Goal: Task Accomplishment & Management: Use online tool/utility

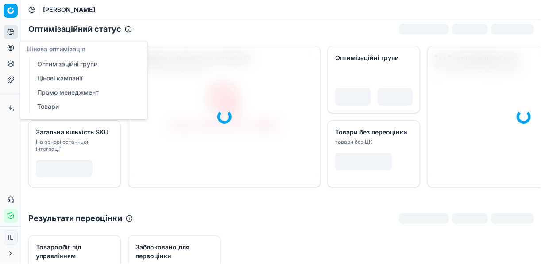
click at [9, 48] on icon at bounding box center [10, 47] width 7 height 7
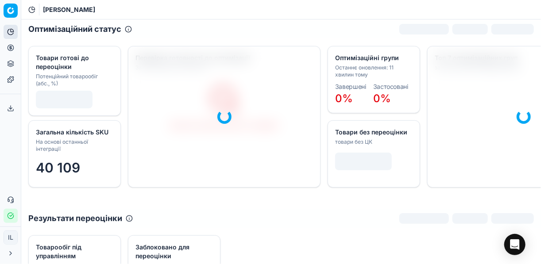
click at [17, 49] on button "Цінова оптимізація" at bounding box center [11, 48] width 14 height 14
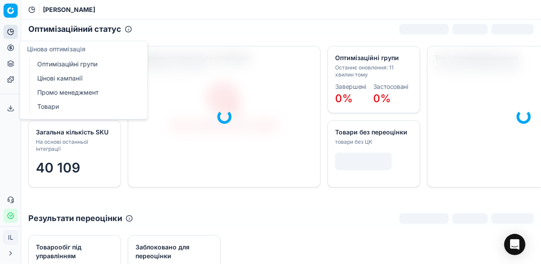
click at [47, 64] on link "Оптимізаційні групи" at bounding box center [85, 64] width 103 height 12
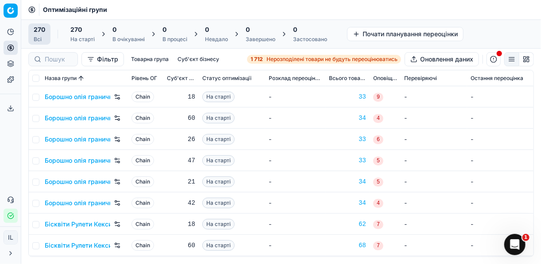
click at [261, 60] on strong "1 712" at bounding box center [257, 59] width 12 height 7
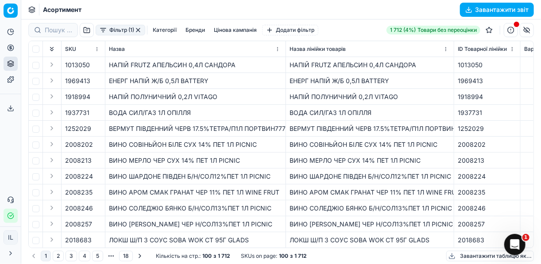
click at [105, 32] on button "Фільтр (1)" at bounding box center [121, 30] width 50 height 11
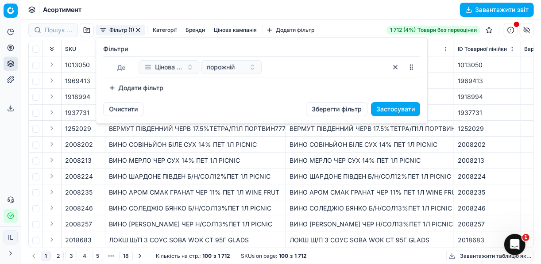
click at [107, 89] on button "Додати фільтр" at bounding box center [136, 88] width 66 height 14
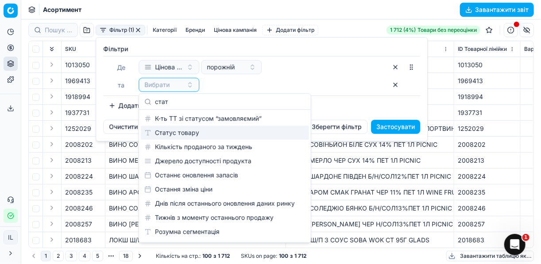
type input "стат"
click at [185, 134] on div "Статус товару" at bounding box center [225, 133] width 168 height 14
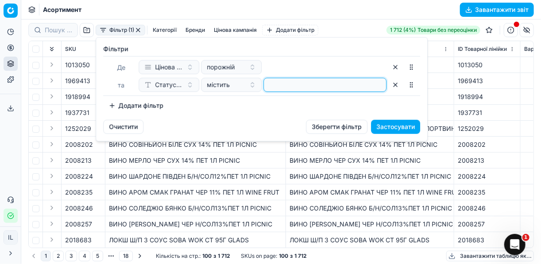
click at [267, 88] on input at bounding box center [324, 84] width 115 height 13
type input "1"
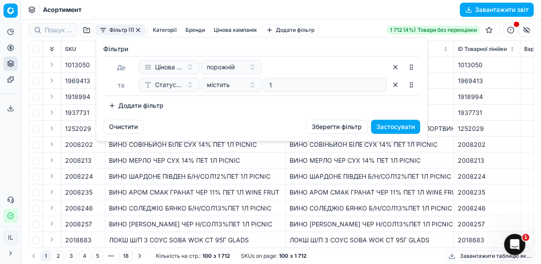
click at [114, 106] on button "Додати фільтр" at bounding box center [136, 106] width 66 height 14
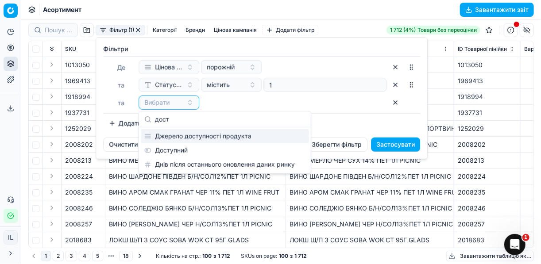
type input "дост"
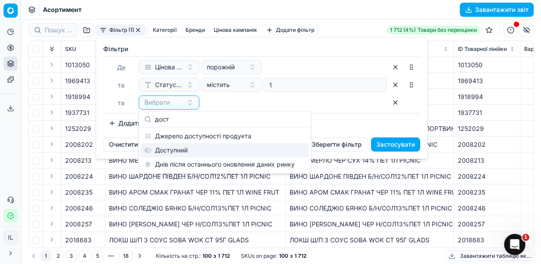
click at [176, 146] on div "Доступний" at bounding box center [225, 150] width 168 height 14
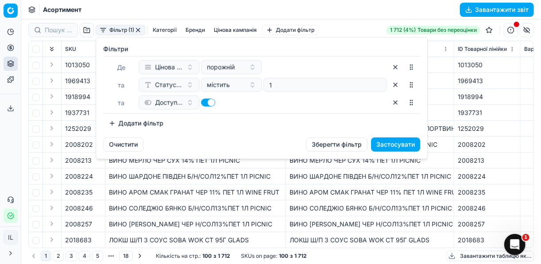
click at [112, 124] on button "Додати фільтр" at bounding box center [136, 123] width 66 height 14
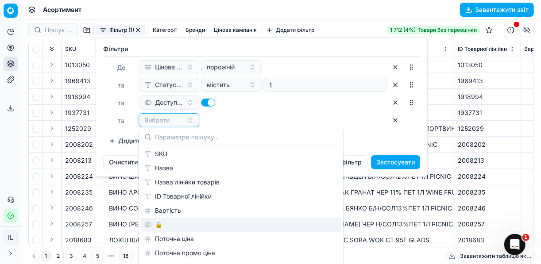
click at [157, 229] on div "🔒" at bounding box center [241, 225] width 201 height 14
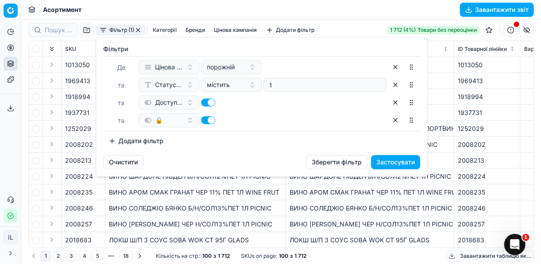
click at [203, 121] on button "button" at bounding box center [208, 120] width 14 height 8
checkbox input "false"
click at [384, 163] on button "Застосувати" at bounding box center [395, 162] width 49 height 14
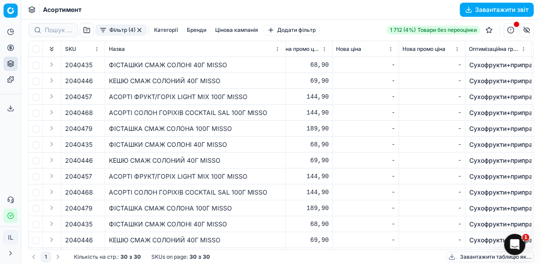
scroll to position [0, 631]
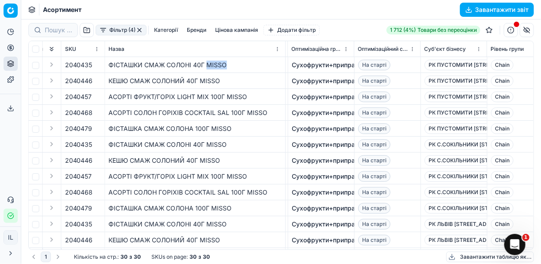
drag, startPoint x: 226, startPoint y: 65, endPoint x: 208, endPoint y: 66, distance: 18.2
click at [208, 66] on div "ФІСТАШКИ СМАЖ СОЛОНІ 40Г MISSO" at bounding box center [195, 65] width 173 height 9
copy div "MISSO"
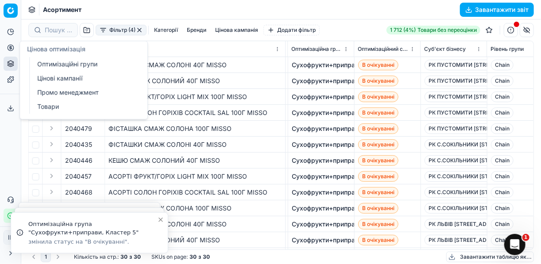
click at [8, 50] on icon at bounding box center [10, 47] width 7 height 7
click at [48, 62] on link "Оптимізаційні групи" at bounding box center [85, 64] width 103 height 12
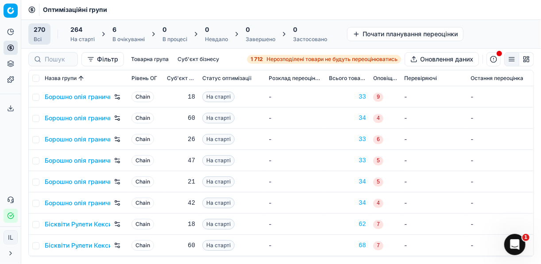
click at [134, 33] on div "6" at bounding box center [128, 29] width 32 height 9
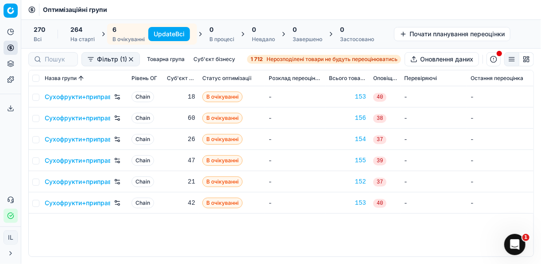
click at [159, 33] on button "Update Всі" at bounding box center [169, 34] width 42 height 14
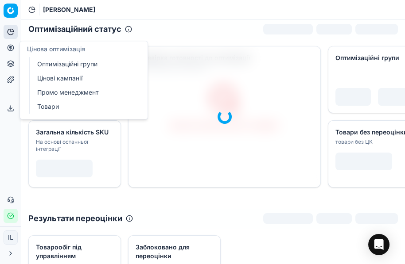
click at [12, 48] on icon at bounding box center [10, 47] width 7 height 7
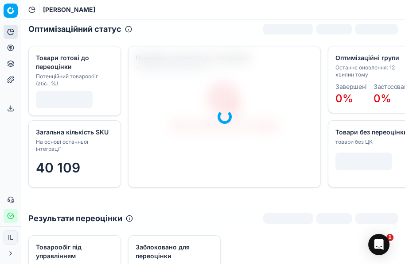
click at [15, 50] on button "Цінова оптимізація" at bounding box center [11, 48] width 14 height 14
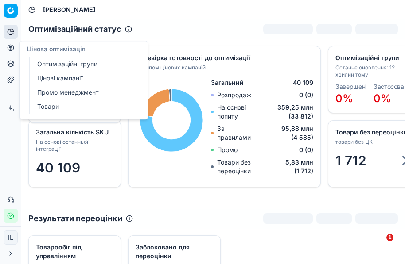
click at [10, 46] on icon at bounding box center [10, 47] width 7 height 7
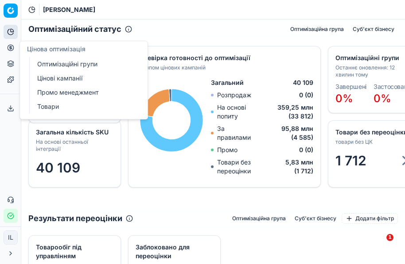
click at [49, 77] on link "Цінові кампанії" at bounding box center [85, 78] width 103 height 12
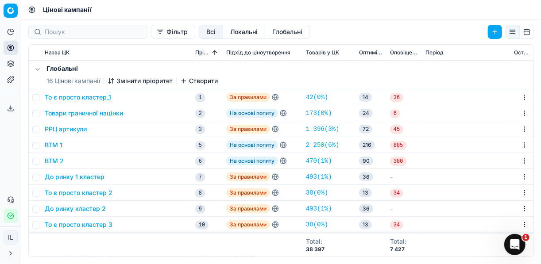
click at [151, 37] on button "Фільтр" at bounding box center [173, 32] width 44 height 14
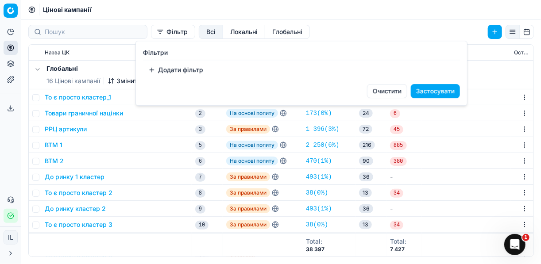
click at [154, 68] on button "Додати фільтр" at bounding box center [176, 70] width 66 height 14
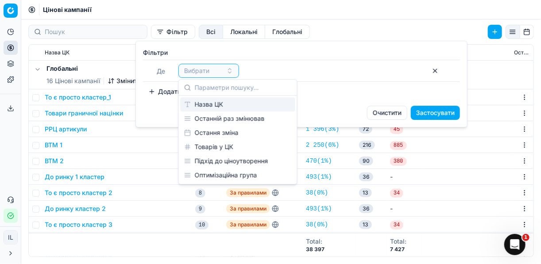
click at [219, 109] on div "Назва ЦК" at bounding box center [238, 104] width 115 height 14
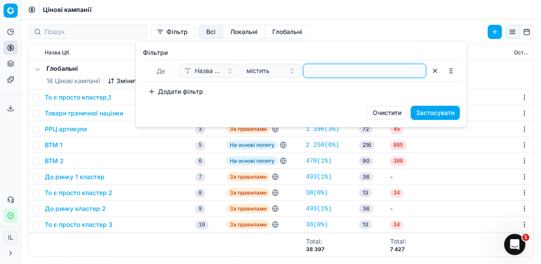
click at [312, 72] on input at bounding box center [364, 70] width 115 height 13
type input "с"
type input "горі"
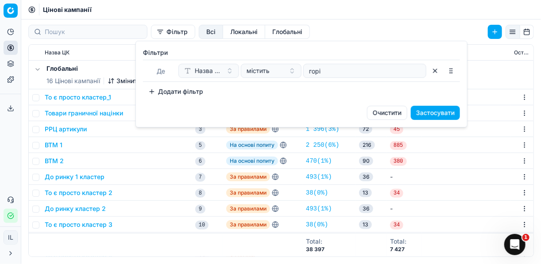
click at [404, 112] on button "Застосувати" at bounding box center [435, 113] width 49 height 14
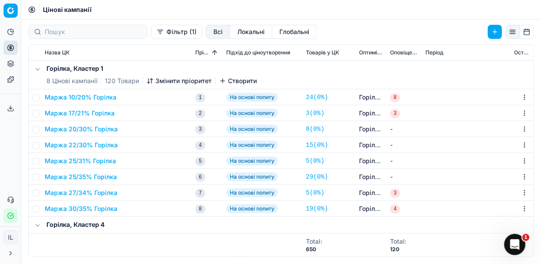
click at [151, 34] on button "Фільтр (1)" at bounding box center [176, 32] width 51 height 14
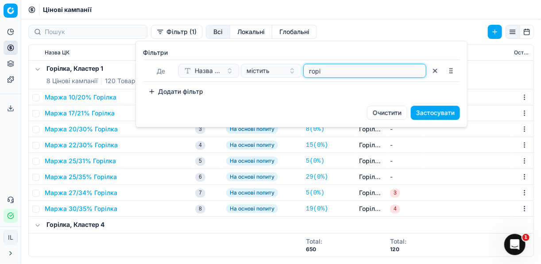
click at [325, 71] on input "горі" at bounding box center [364, 70] width 115 height 13
type input "горіх"
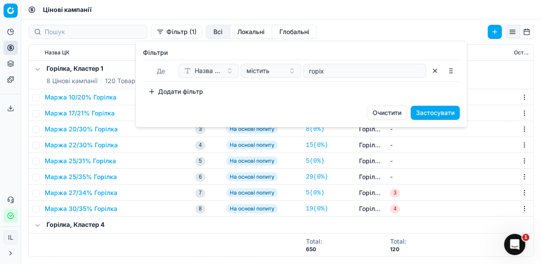
click at [404, 114] on button "Застосувати" at bounding box center [435, 113] width 49 height 14
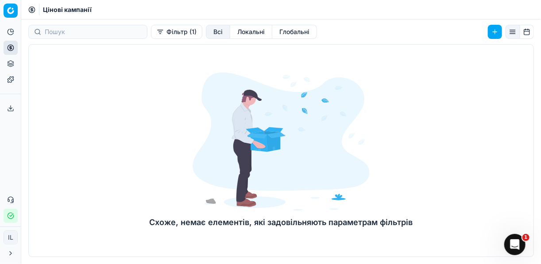
click at [151, 35] on button "Фільтр (1)" at bounding box center [176, 32] width 51 height 14
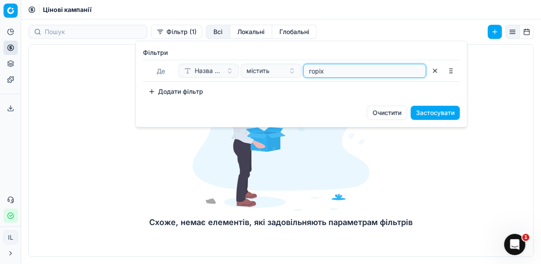
drag, startPoint x: 330, startPoint y: 75, endPoint x: 306, endPoint y: 72, distance: 24.6
click at [307, 72] on input "горіх" at bounding box center [364, 70] width 115 height 13
type input "сухоф"
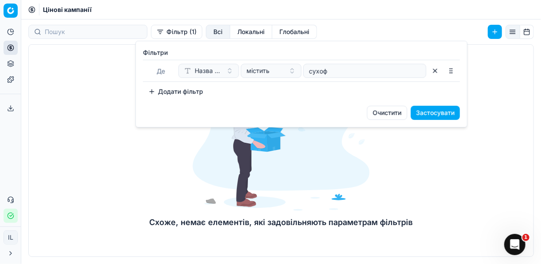
click at [404, 113] on button "Застосувати" at bounding box center [435, 113] width 49 height 14
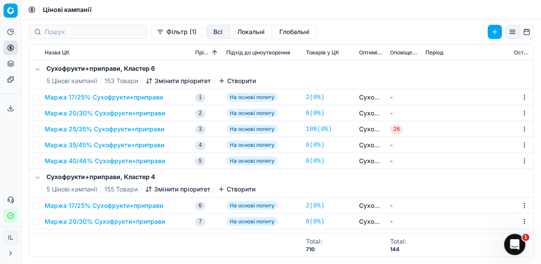
click at [96, 113] on button "Маржа 20/30% Сухофрукти+приправи" at bounding box center [105, 113] width 120 height 9
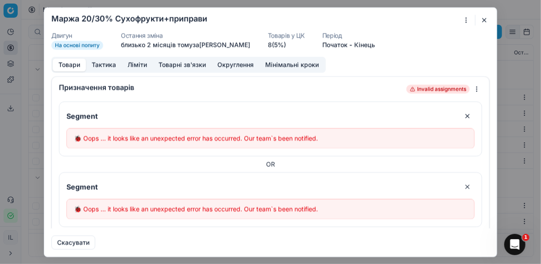
click at [404, 19] on button "button" at bounding box center [484, 20] width 11 height 11
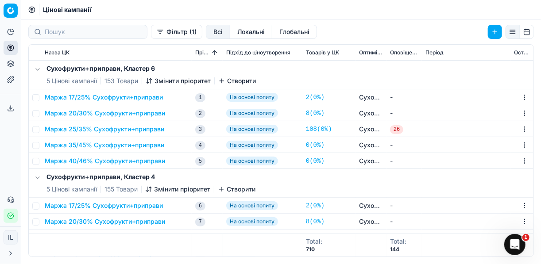
click at [124, 112] on button "Маржа 20/30% Сухофрукти+приправи" at bounding box center [105, 113] width 120 height 9
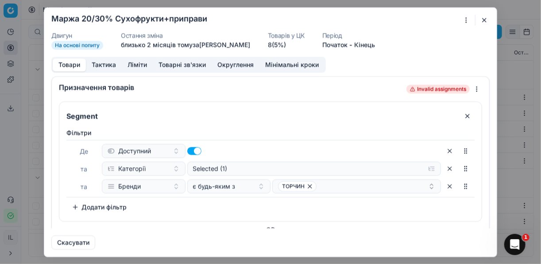
click at [124, 112] on input "Segment" at bounding box center [261, 116] width 392 height 14
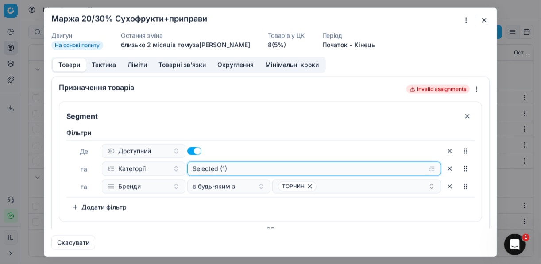
click at [267, 168] on div "Selected (1)" at bounding box center [307, 168] width 229 height 9
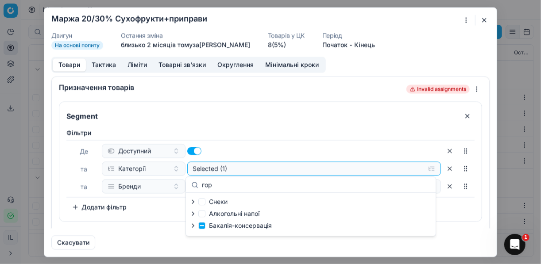
type input "гор"
click at [194, 225] on icon "button" at bounding box center [193, 225] width 7 height 7
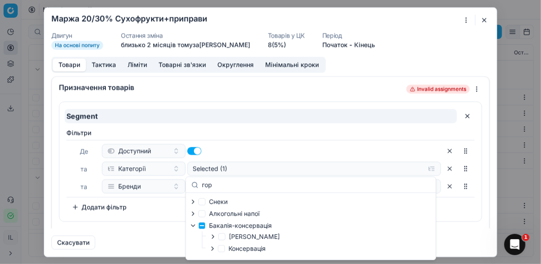
click at [404, 112] on input "Segment" at bounding box center [261, 116] width 392 height 14
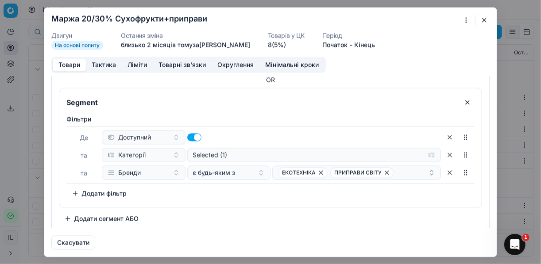
scroll to position [152, 0]
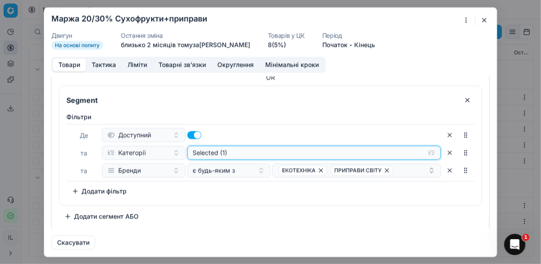
click at [235, 21] on div "Selected (1)" at bounding box center [307, 16] width 229 height 9
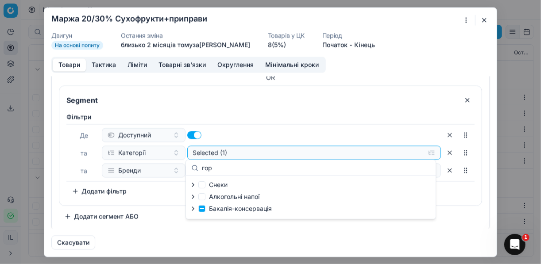
type input "гор"
click at [194, 210] on icon "button" at bounding box center [193, 208] width 7 height 7
click at [213, 221] on icon "button" at bounding box center [213, 220] width 2 height 4
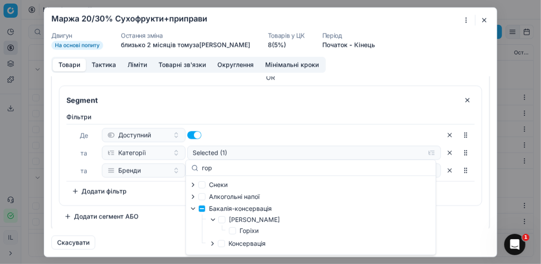
click at [404, 178] on div "Де Доступний та Категорії Selected (1) та Бренди є будь-яким з ЕКОТЕХНІКА ПРИПР…" at bounding box center [270, 153] width 408 height 58
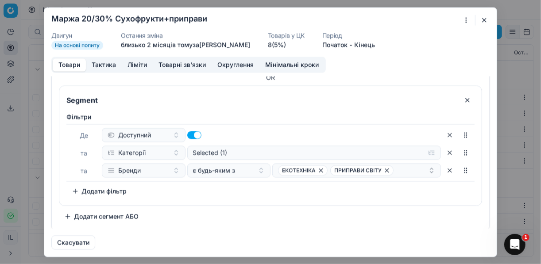
click at [69, 215] on button "Додати сегмент АБО" at bounding box center [101, 216] width 85 height 14
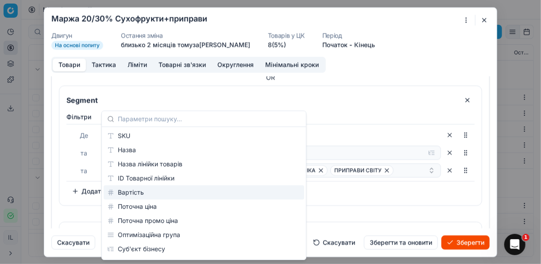
click at [349, 197] on div "Фiльтри Де Доступний та Категорії Selected (1) та Бренди є будь-яким з ЕКОТЕХНІ…" at bounding box center [270, 157] width 422 height 97
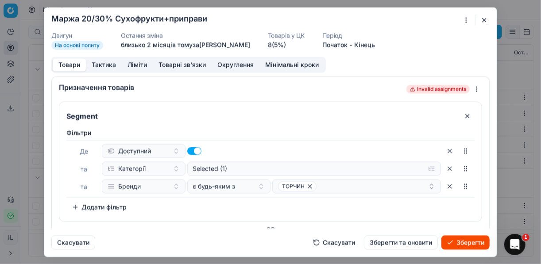
scroll to position [0, 0]
click at [337, 241] on button "Скасувати" at bounding box center [334, 243] width 53 height 14
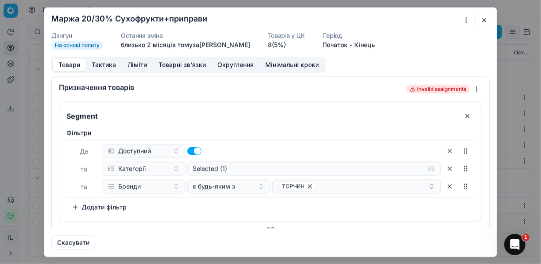
click at [404, 18] on button "button" at bounding box center [484, 20] width 11 height 11
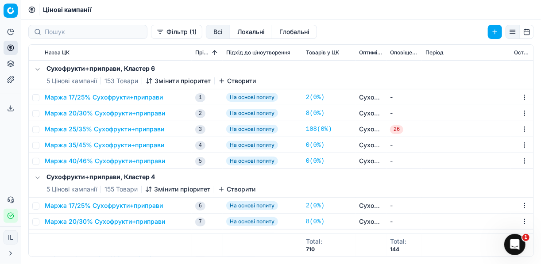
click at [93, 110] on button "Маржа 20/30% Сухофрукти+приправи" at bounding box center [105, 113] width 120 height 9
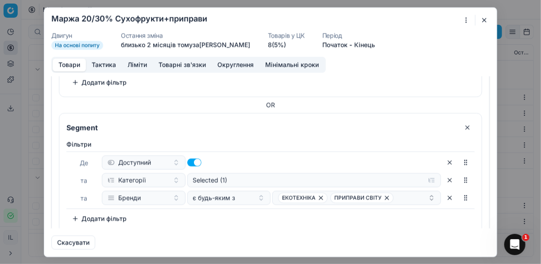
scroll to position [152, 0]
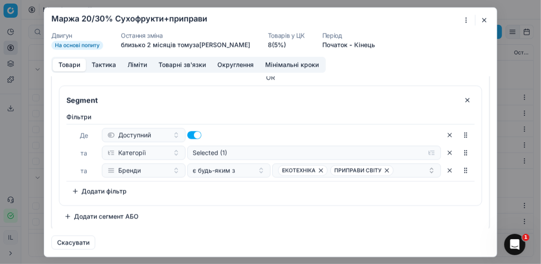
click at [68, 214] on button "Додати сегмент АБО" at bounding box center [101, 216] width 85 height 14
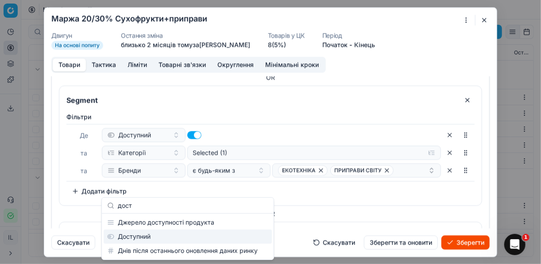
type input "дост"
click at [137, 237] on div "Доступний" at bounding box center [188, 237] width 168 height 14
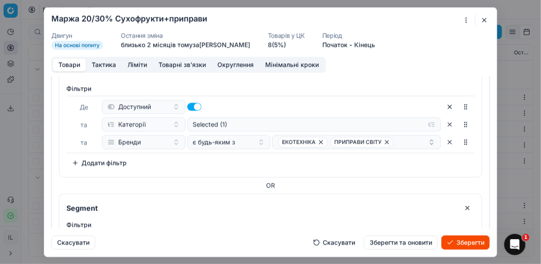
scroll to position [217, 0]
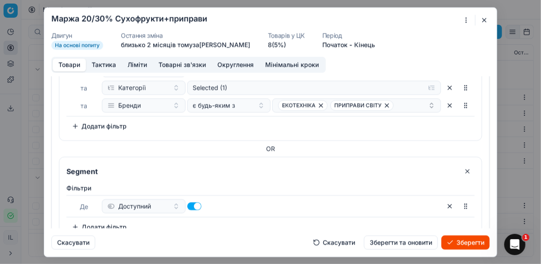
click at [77, 223] on button "Додати фільтр" at bounding box center [99, 227] width 66 height 14
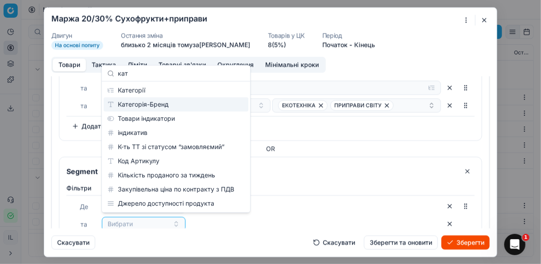
type input "кат"
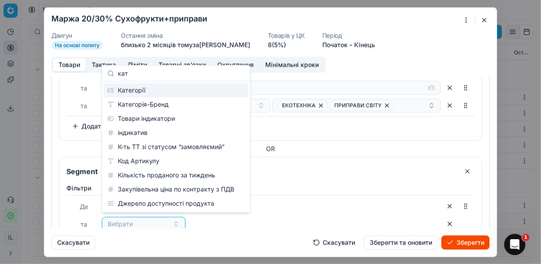
click at [139, 92] on div "Категорії" at bounding box center [176, 90] width 145 height 14
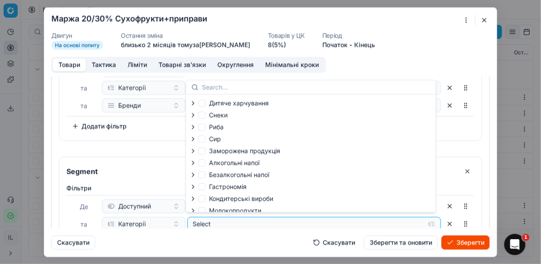
scroll to position [30, 0]
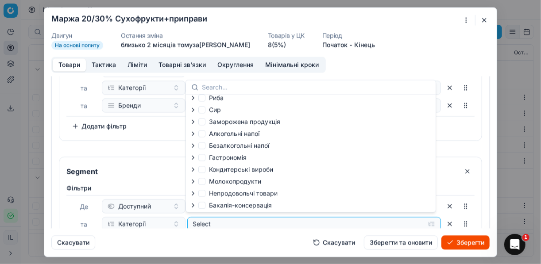
click at [195, 206] on icon "button" at bounding box center [193, 205] width 7 height 7
click at [201, 207] on input "Бакалія-консервація" at bounding box center [201, 204] width 7 height 7
checkbox input "true"
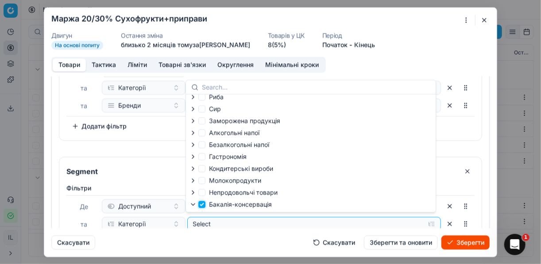
checkbox input "true"
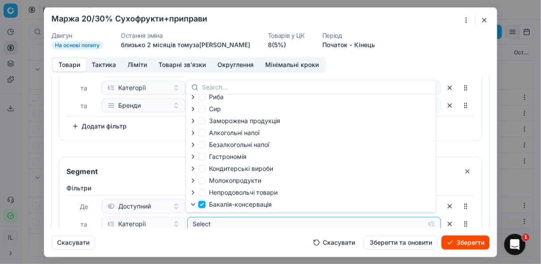
checkbox input "true"
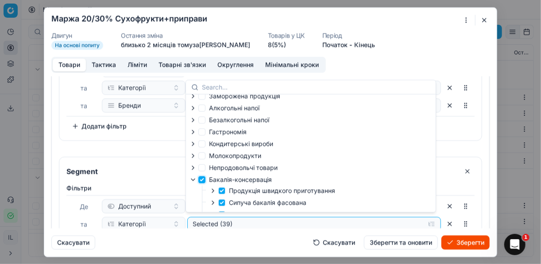
scroll to position [66, 0]
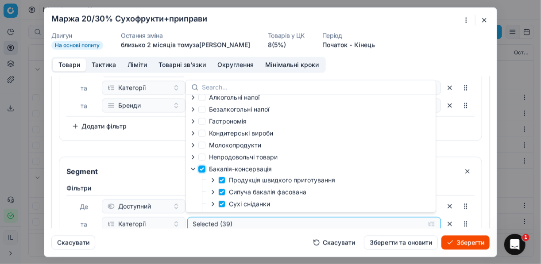
click at [205, 171] on input "Бакалія-консервація" at bounding box center [201, 169] width 7 height 7
checkbox input "false"
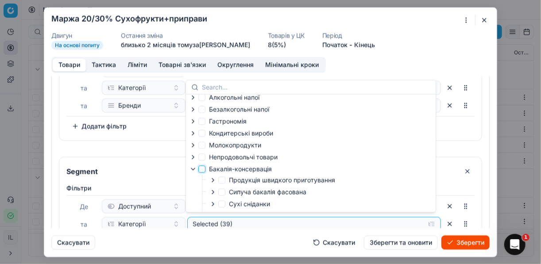
checkbox input "false"
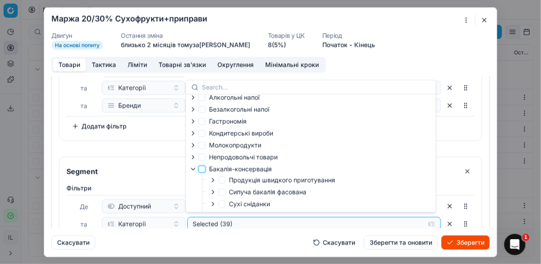
checkbox input "false"
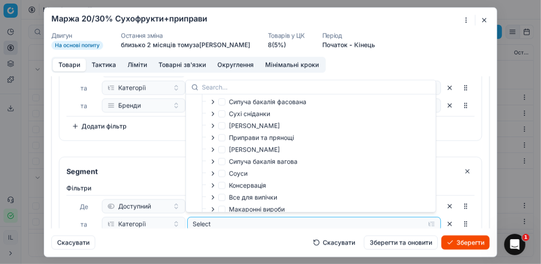
scroll to position [172, 0]
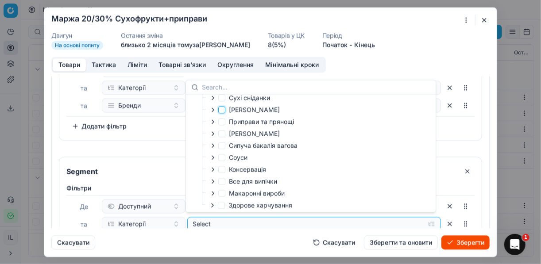
click at [225, 110] on input "Горіхи Сухофрукти" at bounding box center [221, 109] width 7 height 7
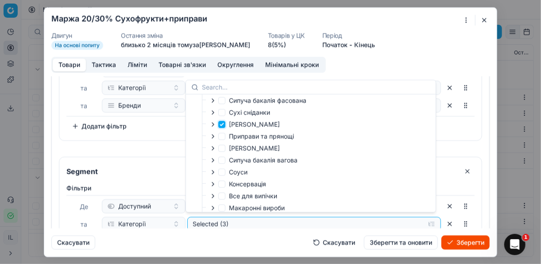
scroll to position [140, 0]
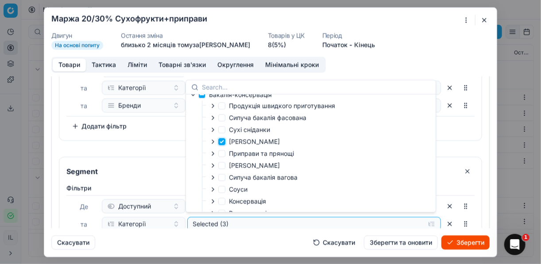
click at [220, 142] on input "Горіхи Сухофрукти" at bounding box center [221, 141] width 7 height 7
checkbox input "false"
click at [213, 143] on icon "button" at bounding box center [212, 141] width 7 height 7
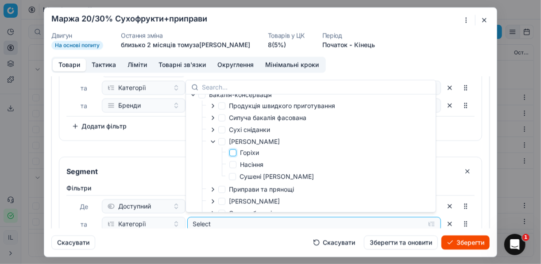
click at [233, 152] on input "Горіхи" at bounding box center [232, 152] width 7 height 7
checkbox input "true"
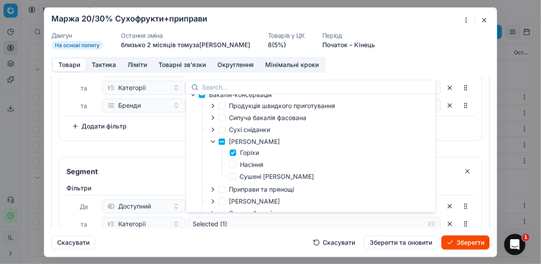
click at [404, 240] on button "Зберегти" at bounding box center [466, 243] width 48 height 14
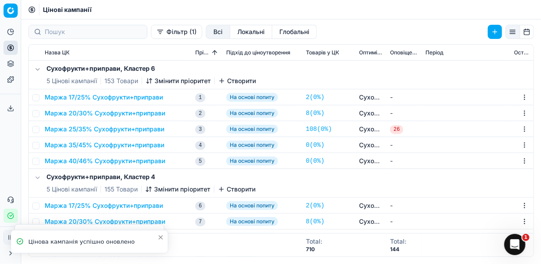
click at [91, 113] on button "Маржа 20/30% Сухофрукти+приправи" at bounding box center [105, 113] width 120 height 9
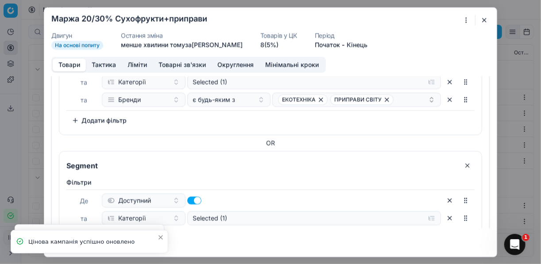
scroll to position [271, 0]
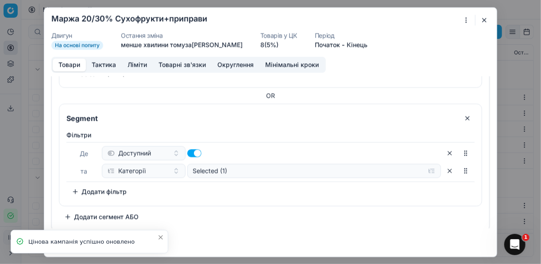
click at [73, 188] on button "Додати фільтр" at bounding box center [99, 192] width 66 height 14
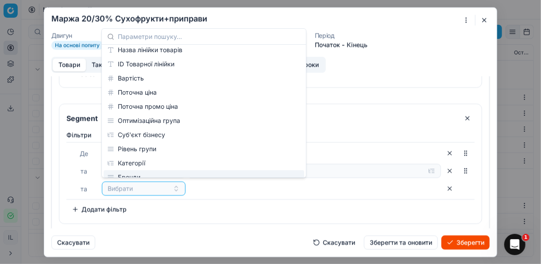
scroll to position [106, 0]
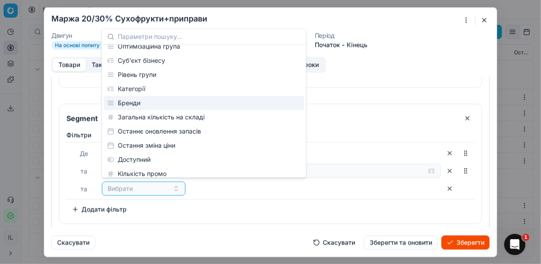
click at [139, 103] on div "Бренди" at bounding box center [204, 103] width 201 height 14
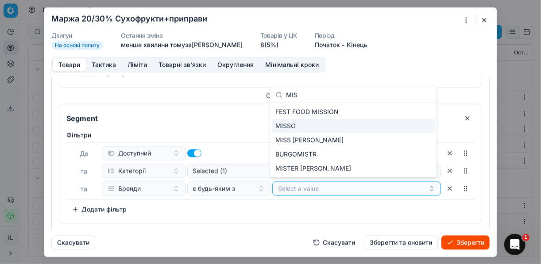
type input "MIS"
click at [299, 124] on div "MISSO" at bounding box center [353, 126] width 163 height 14
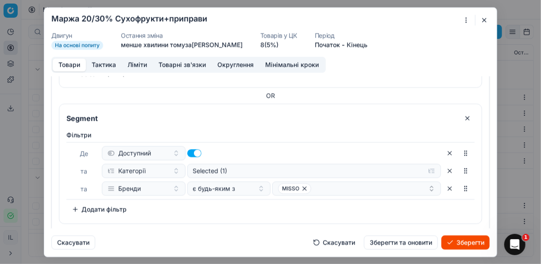
click at [404, 245] on button "Зберегти" at bounding box center [466, 243] width 48 height 14
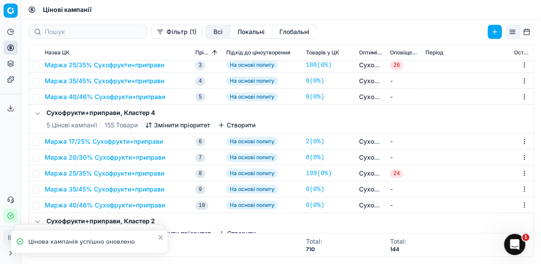
scroll to position [142, 0]
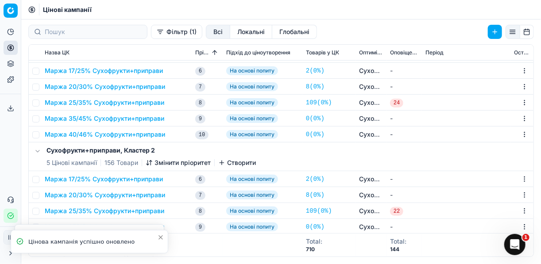
click at [87, 85] on button "Маржа 20/30% Сухофрукти+приправи" at bounding box center [105, 86] width 120 height 9
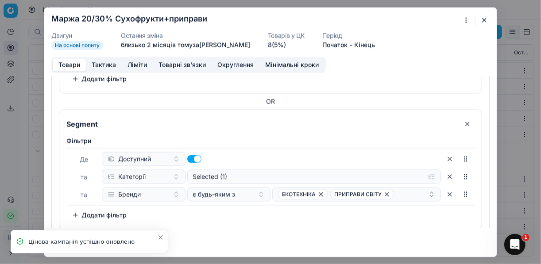
scroll to position [152, 0]
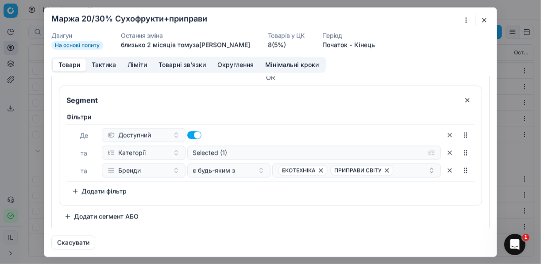
click at [71, 215] on button "Додати сегмент АБО" at bounding box center [101, 216] width 85 height 14
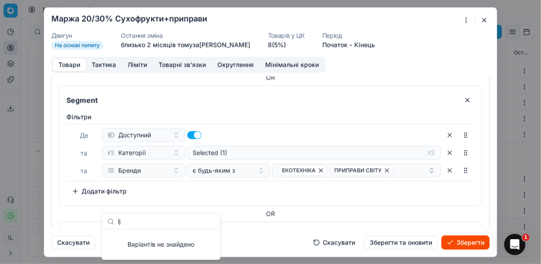
type input "l"
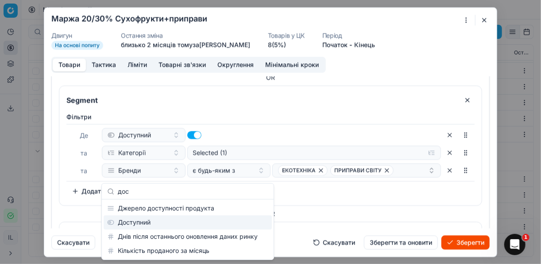
type input "дос"
click at [139, 223] on div "Доступний" at bounding box center [188, 223] width 168 height 14
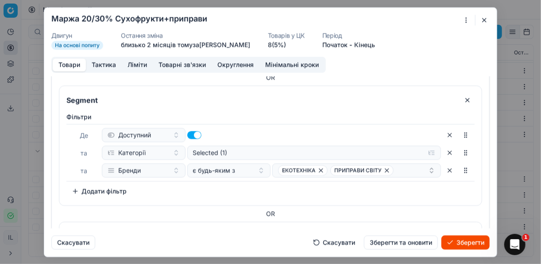
scroll to position [253, 0]
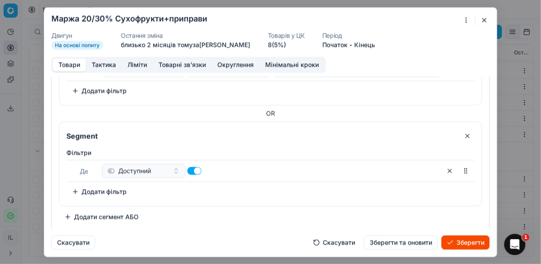
click at [77, 187] on button "Додати фільтр" at bounding box center [99, 192] width 66 height 14
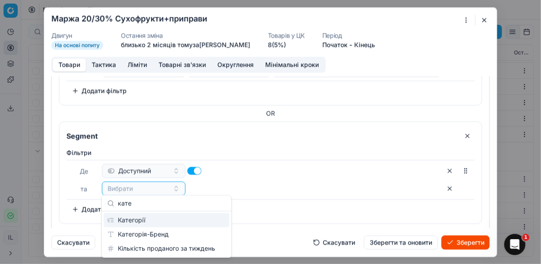
type input "кате"
click at [134, 219] on div "Категорії" at bounding box center [167, 220] width 126 height 14
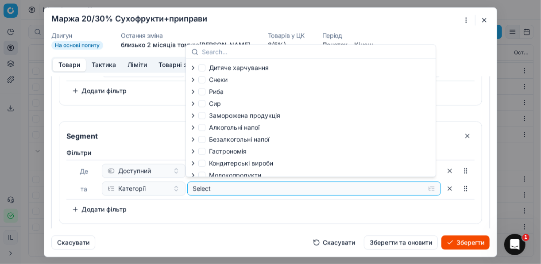
scroll to position [30, 0]
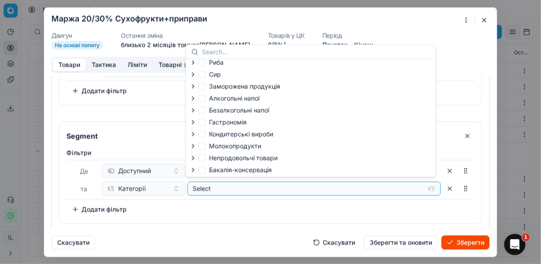
click at [194, 110] on icon "button" at bounding box center [193, 110] width 2 height 4
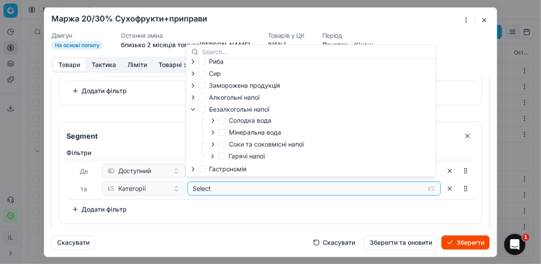
click at [194, 111] on icon "button" at bounding box center [193, 109] width 7 height 7
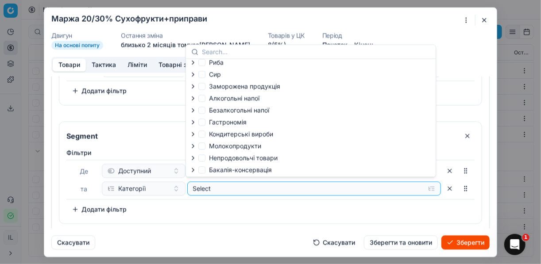
click at [193, 171] on icon "button" at bounding box center [193, 170] width 2 height 4
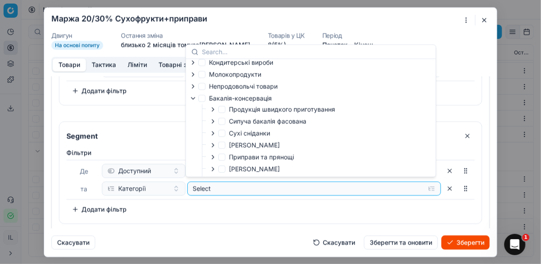
click at [213, 147] on icon "button" at bounding box center [213, 145] width 2 height 4
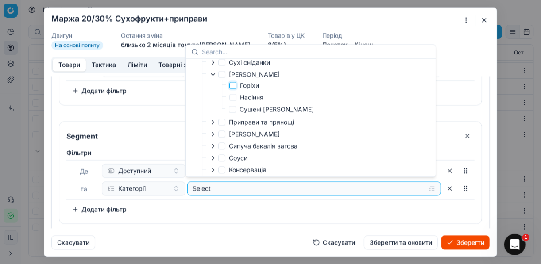
click at [234, 87] on input "Горіхи" at bounding box center [232, 85] width 7 height 7
checkbox input "true"
click at [404, 246] on button "Зберегти" at bounding box center [466, 243] width 48 height 14
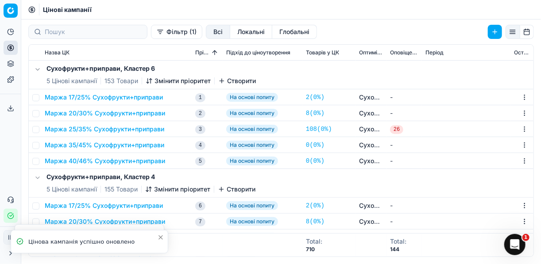
scroll to position [71, 0]
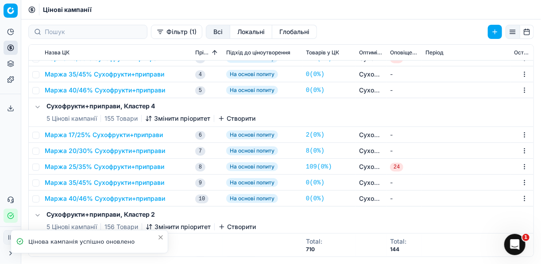
click at [89, 153] on button "Маржа 20/30% Сухофрукти+приправи" at bounding box center [105, 151] width 120 height 9
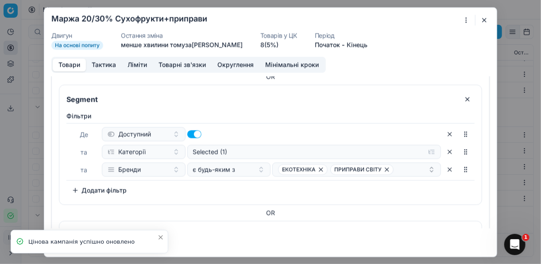
scroll to position [271, 0]
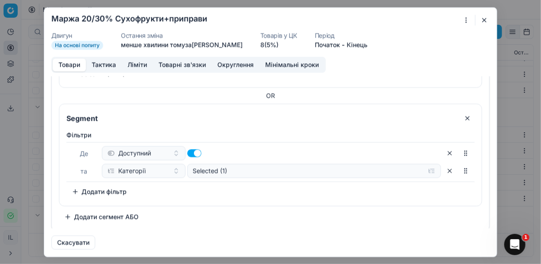
click at [77, 190] on button "Додати фільтр" at bounding box center [99, 192] width 66 height 14
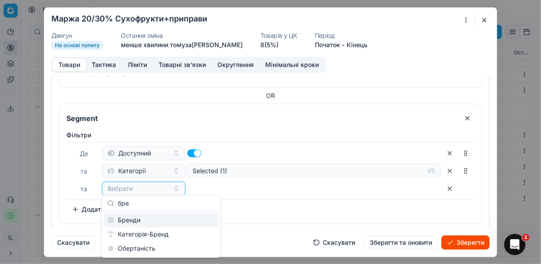
type input "бре"
click at [144, 223] on div "Бренди" at bounding box center [161, 220] width 115 height 14
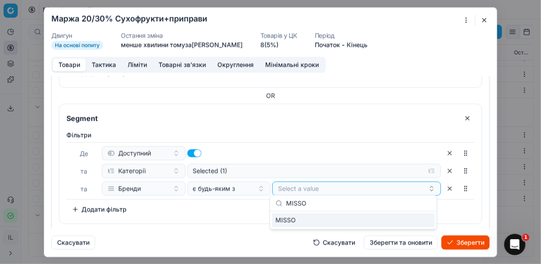
type input "MISSO"
click at [404, 220] on div "MISSO" at bounding box center [353, 220] width 163 height 14
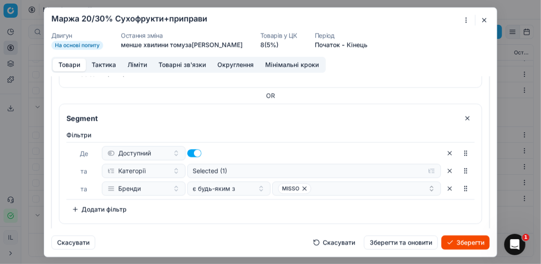
click at [404, 244] on button "Зберегти" at bounding box center [466, 243] width 48 height 14
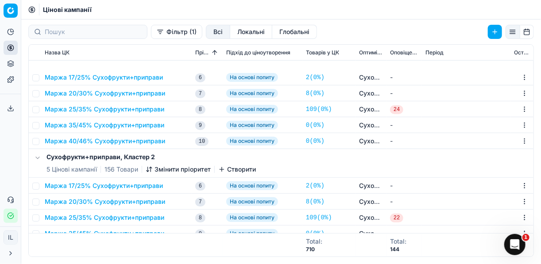
scroll to position [213, 0]
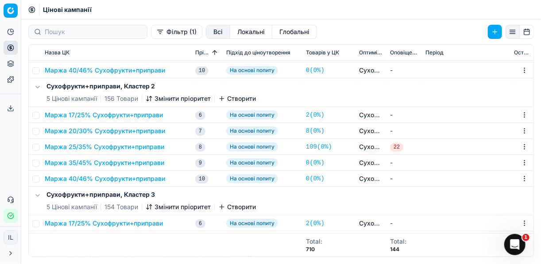
click at [85, 130] on button "Маржа 20/30% Сухофрукти+приправи" at bounding box center [105, 131] width 120 height 9
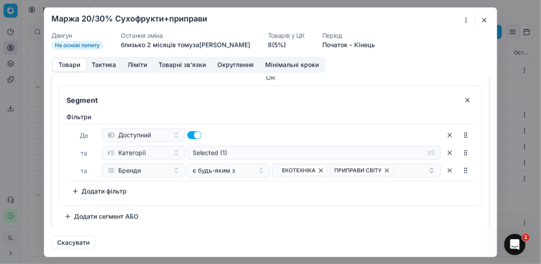
scroll to position [152, 0]
click at [69, 216] on button "Додати сегмент АБО" at bounding box center [101, 216] width 85 height 14
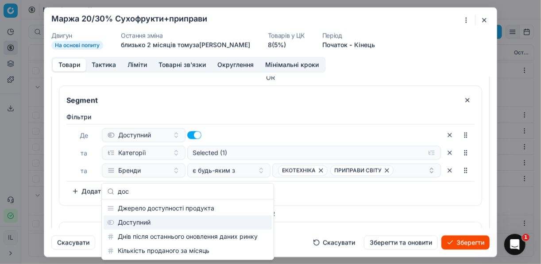
type input "дос"
click at [139, 225] on div "Доступний" at bounding box center [188, 223] width 168 height 14
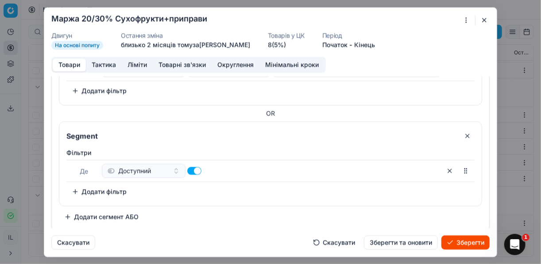
click at [75, 190] on button "Додати фільтр" at bounding box center [99, 192] width 66 height 14
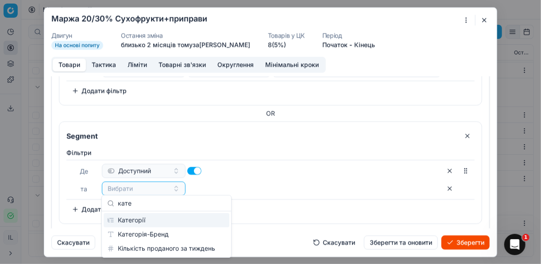
type input "кате"
click at [141, 222] on div "Категорії" at bounding box center [167, 220] width 126 height 14
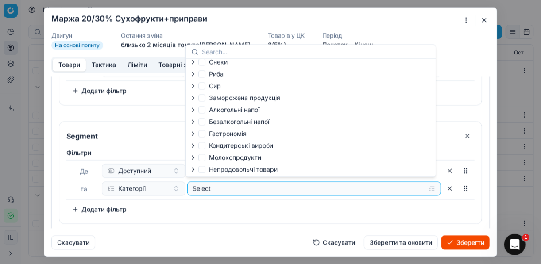
scroll to position [30, 0]
click at [191, 171] on icon "button" at bounding box center [193, 170] width 7 height 7
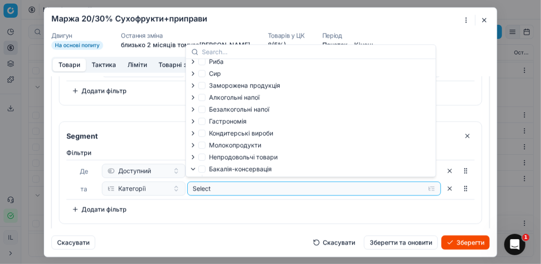
scroll to position [101, 0]
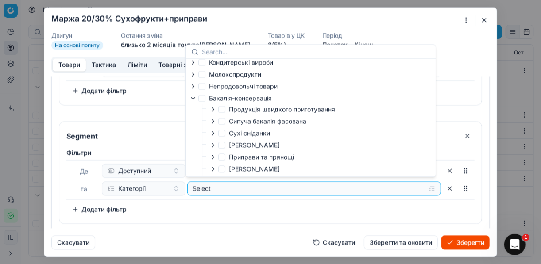
click at [213, 133] on icon "button" at bounding box center [212, 133] width 7 height 7
click at [214, 134] on icon "button" at bounding box center [213, 133] width 4 height 2
click at [210, 147] on icon "button" at bounding box center [212, 145] width 7 height 7
click at [235, 157] on input "Горіхи" at bounding box center [232, 156] width 7 height 7
checkbox input "true"
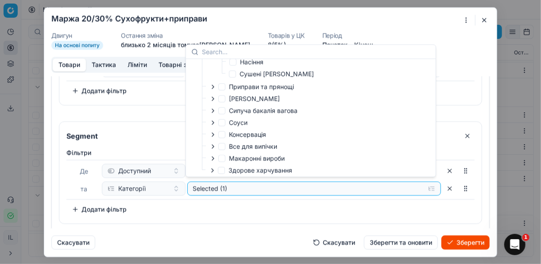
scroll to position [211, 0]
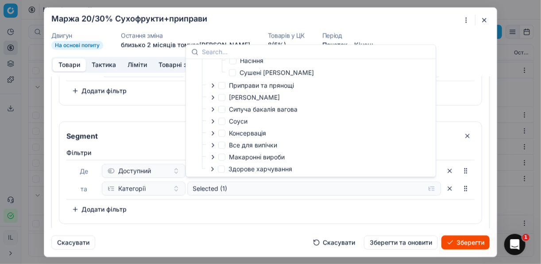
click at [315, 214] on div "Фiльтри Де Доступний та Категорії Selected (1) To pick up a sortable item, pres…" at bounding box center [270, 184] width 422 height 79
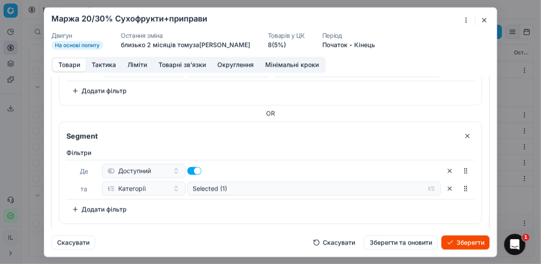
click at [76, 206] on button "Додати фільтр" at bounding box center [99, 209] width 66 height 14
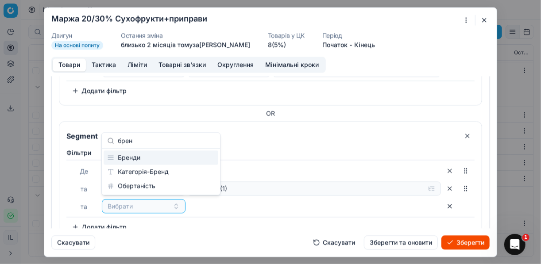
type input "брен"
click at [123, 159] on div "Бренди" at bounding box center [161, 158] width 115 height 14
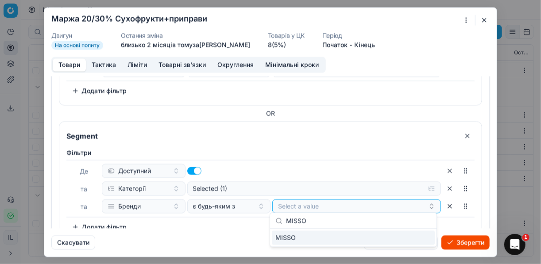
type input "MISSO"
click at [404, 239] on div "MISSO" at bounding box center [353, 238] width 163 height 14
click at [404, 243] on button "Зберегти" at bounding box center [466, 243] width 48 height 14
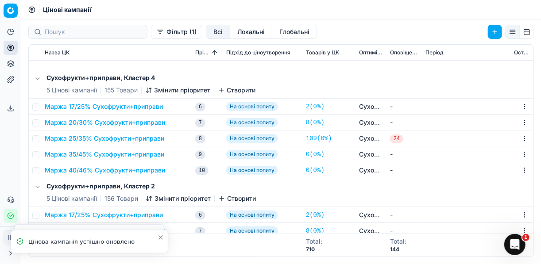
scroll to position [213, 0]
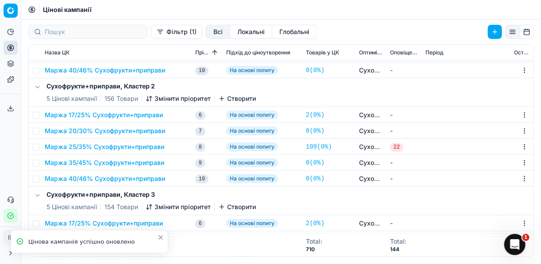
click at [99, 128] on button "Маржа 20/30% Сухофрукти+приправи" at bounding box center [105, 131] width 120 height 9
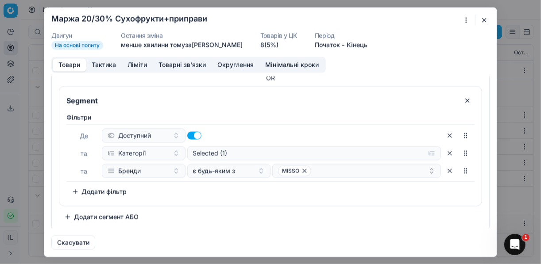
scroll to position [182, 0]
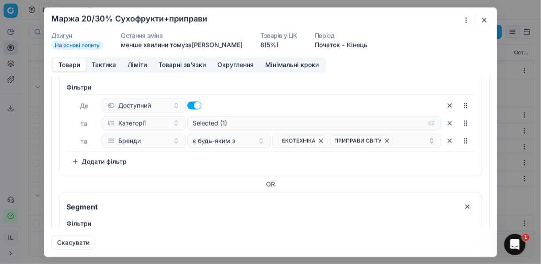
click at [404, 19] on button "button" at bounding box center [484, 20] width 11 height 11
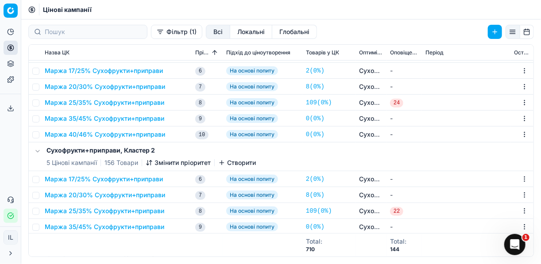
scroll to position [248, 0]
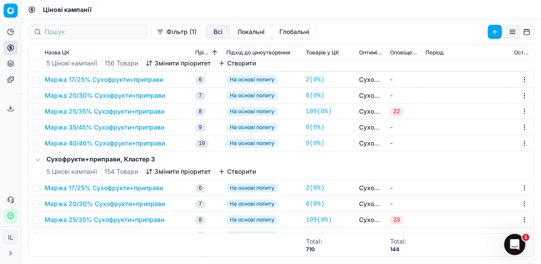
click at [124, 94] on button "Маржа 20/30% Сухофрукти+приправи" at bounding box center [105, 95] width 120 height 9
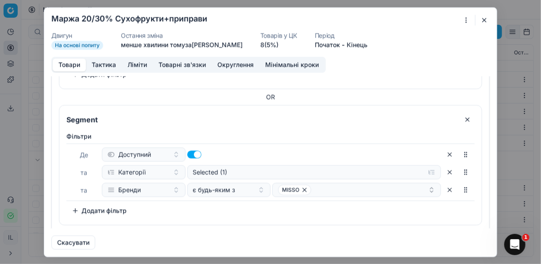
scroll to position [288, 0]
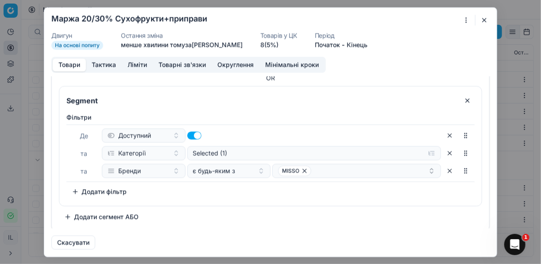
click at [404, 20] on button "button" at bounding box center [484, 20] width 11 height 11
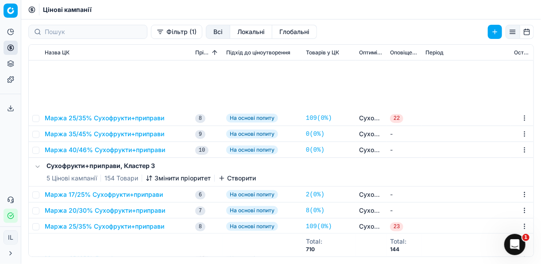
scroll to position [354, 0]
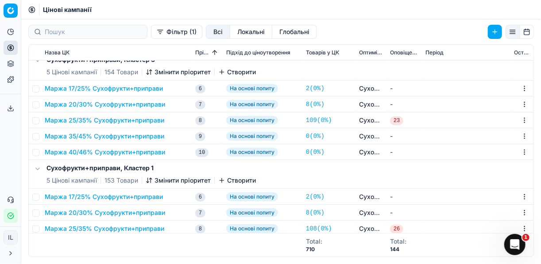
click at [86, 105] on button "Маржа 20/30% Сухофрукти+приправи" at bounding box center [105, 104] width 120 height 9
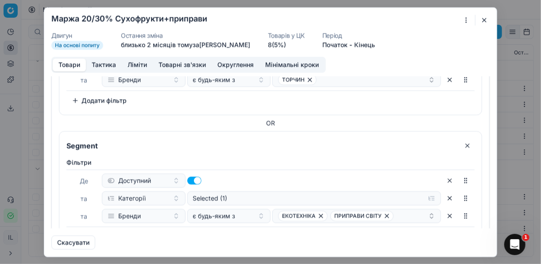
scroll to position [152, 0]
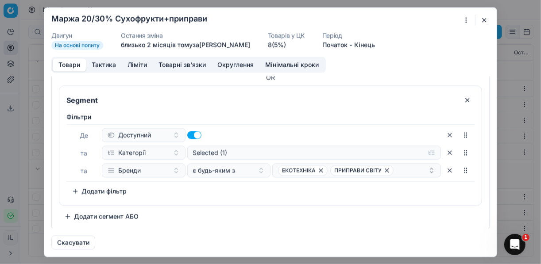
click at [67, 217] on button "Додати сегмент АБО" at bounding box center [101, 216] width 85 height 14
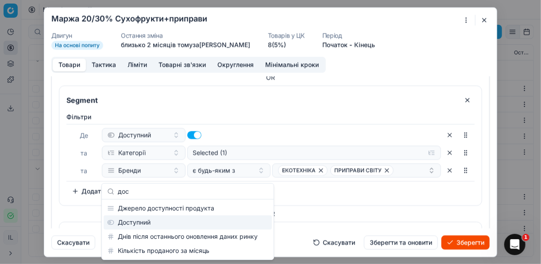
type input "дос"
click at [129, 223] on div "Доступний" at bounding box center [188, 223] width 168 height 14
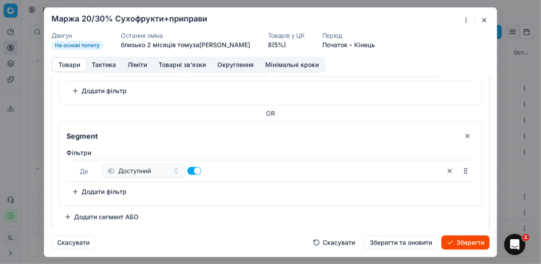
click at [77, 189] on button "Додати фільтр" at bounding box center [99, 192] width 66 height 14
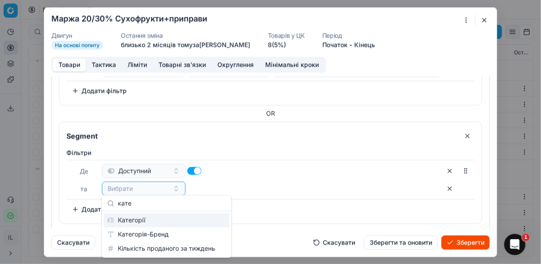
type input "кате"
click at [159, 215] on div "Категорії" at bounding box center [167, 220] width 126 height 14
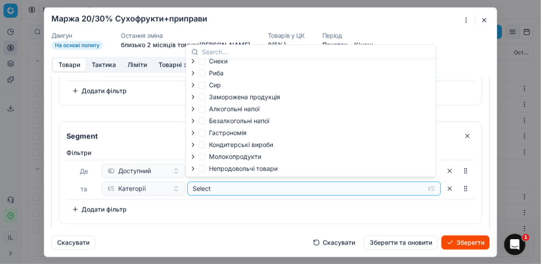
scroll to position [30, 0]
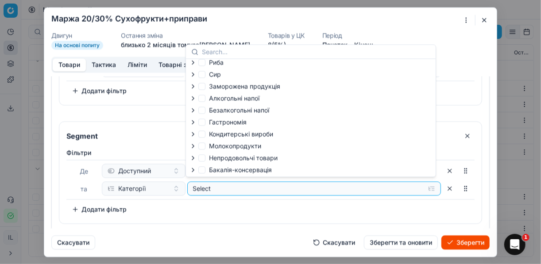
click at [193, 172] on icon "button" at bounding box center [193, 170] width 7 height 7
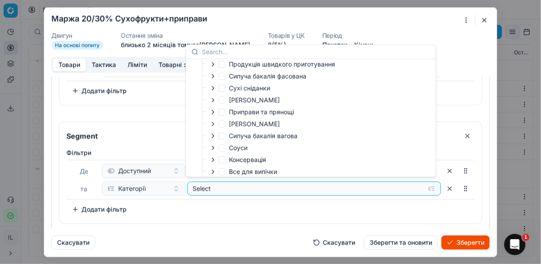
scroll to position [136, 0]
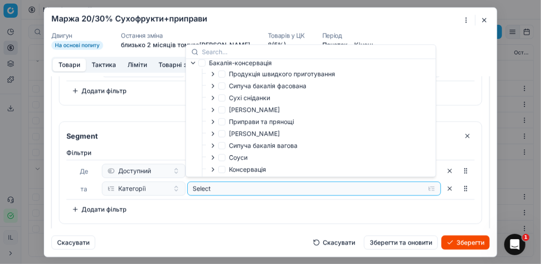
click at [213, 112] on icon "button" at bounding box center [213, 110] width 2 height 4
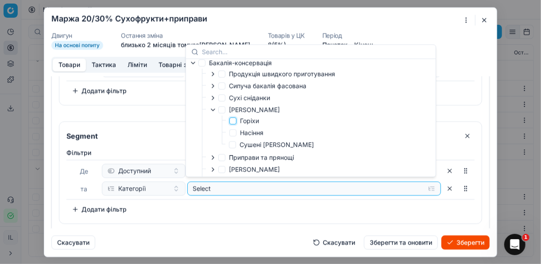
click at [236, 121] on input "Горіхи" at bounding box center [232, 120] width 7 height 7
checkbox input "true"
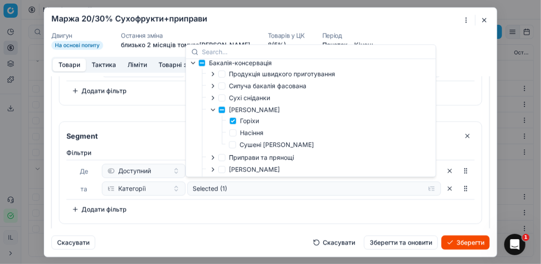
click at [404, 205] on div "Фiльтри Де Доступний та Категорії Selected (1) To pick up a sortable item, pres…" at bounding box center [270, 182] width 408 height 68
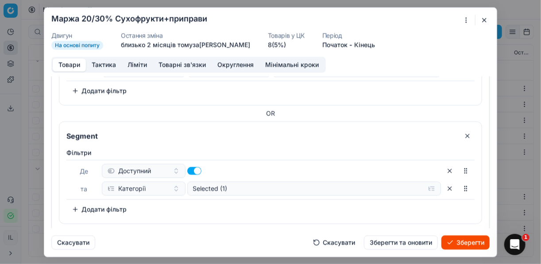
click at [74, 207] on button "Додати фільтр" at bounding box center [99, 209] width 66 height 14
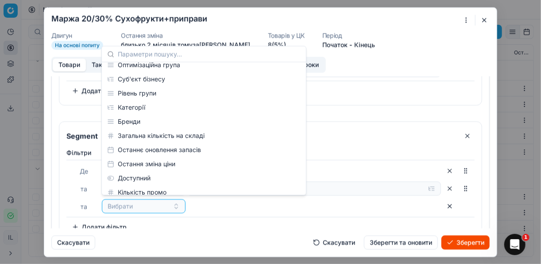
scroll to position [106, 0]
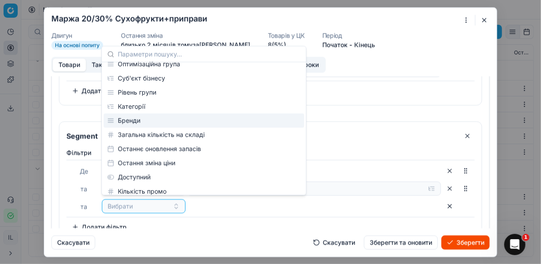
click at [132, 122] on div "Бренди" at bounding box center [204, 121] width 201 height 14
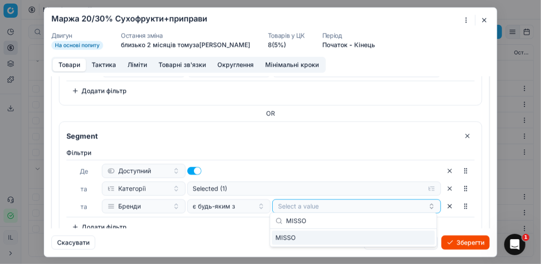
type input "MISSO"
click at [404, 237] on div "MISSO" at bounding box center [353, 238] width 163 height 14
click at [404, 239] on button "Зберегти" at bounding box center [466, 243] width 48 height 14
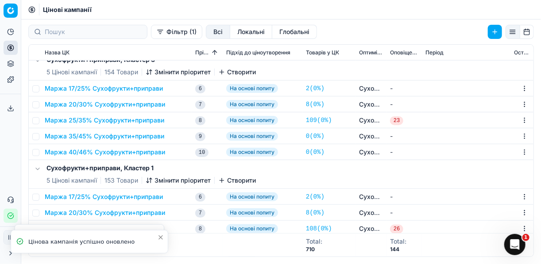
scroll to position [425, 0]
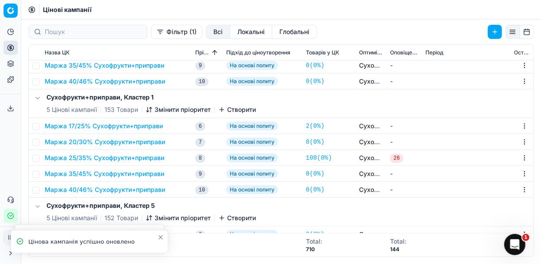
click at [113, 143] on button "Маржа 20/30% Сухофрукти+приправи" at bounding box center [105, 142] width 120 height 9
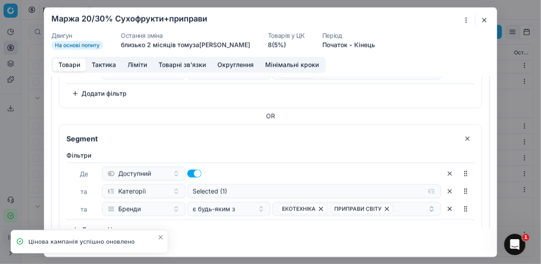
scroll to position [152, 0]
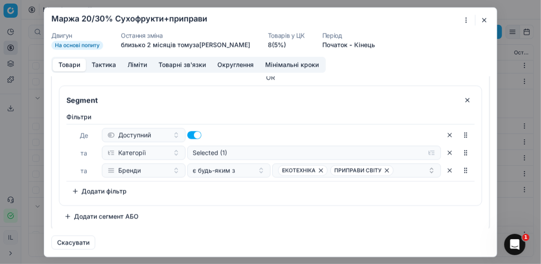
click at [65, 216] on button "Додати сегмент АБО" at bounding box center [101, 216] width 85 height 14
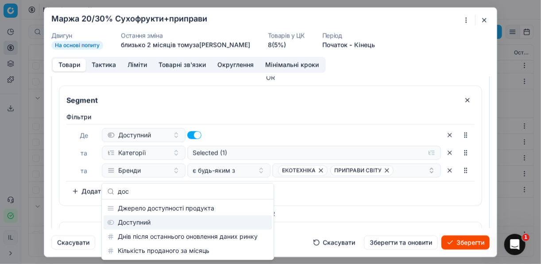
type input "дос"
click at [143, 227] on div "Доступний" at bounding box center [188, 223] width 168 height 14
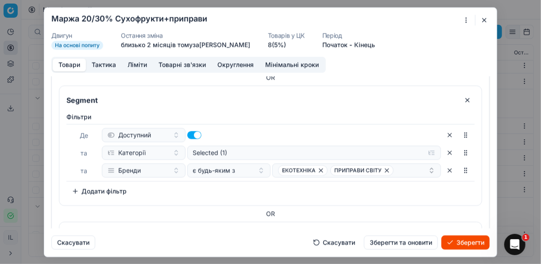
scroll to position [253, 0]
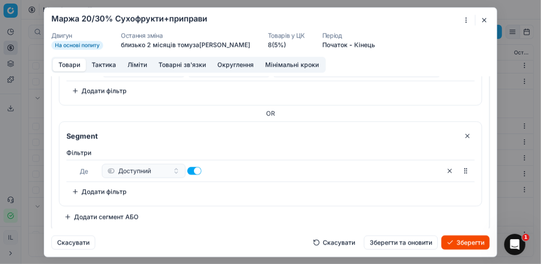
click at [75, 186] on button "Додати фільтр" at bounding box center [99, 192] width 66 height 14
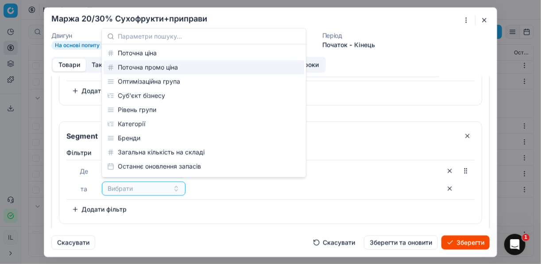
scroll to position [0, 0]
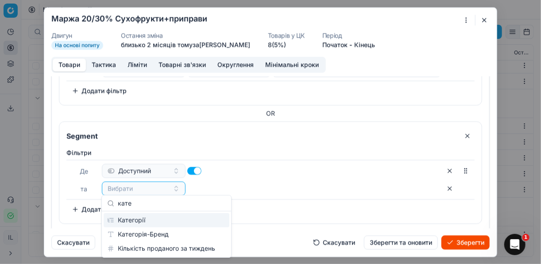
type input "кате"
click at [170, 224] on div "Категорії" at bounding box center [167, 220] width 126 height 14
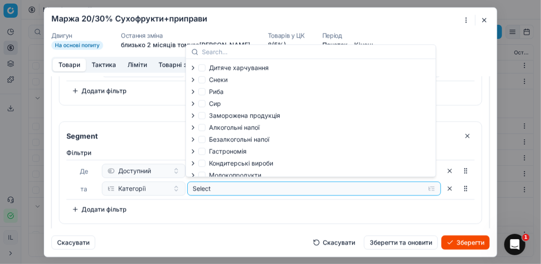
scroll to position [30, 0]
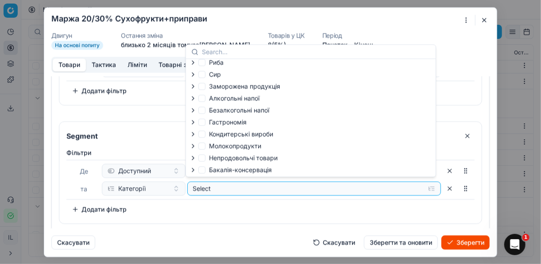
click at [193, 170] on icon "button" at bounding box center [193, 170] width 7 height 7
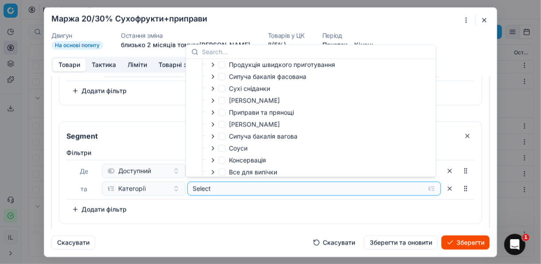
scroll to position [136, 0]
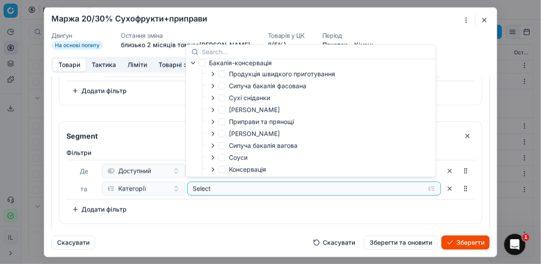
click at [213, 110] on icon "button" at bounding box center [212, 109] width 7 height 7
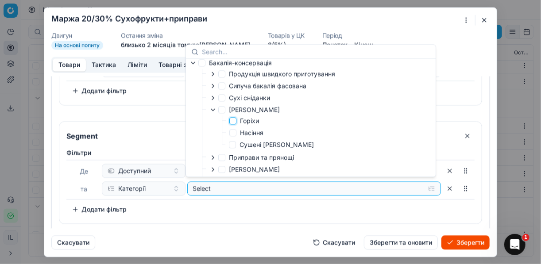
click at [232, 120] on input "Горіхи" at bounding box center [232, 120] width 7 height 7
checkbox input "true"
click at [74, 205] on button "Додати фільтр" at bounding box center [99, 209] width 66 height 14
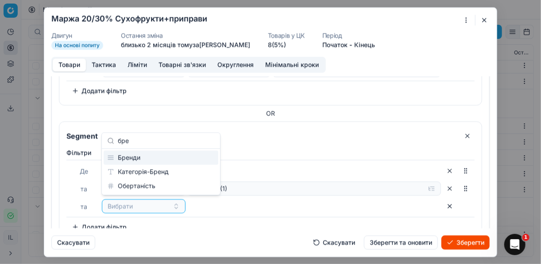
type input "бре"
click at [135, 160] on div "Бренди" at bounding box center [161, 158] width 115 height 14
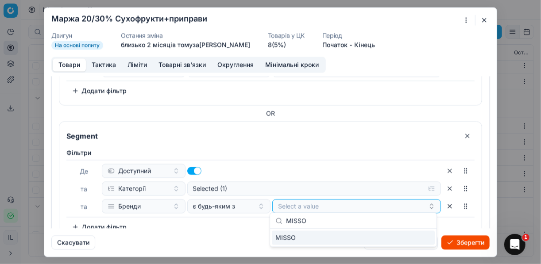
type input "MISSO"
click at [404, 241] on div "MISSO" at bounding box center [353, 238] width 163 height 14
click at [404, 241] on button "Зберегти" at bounding box center [466, 243] width 48 height 14
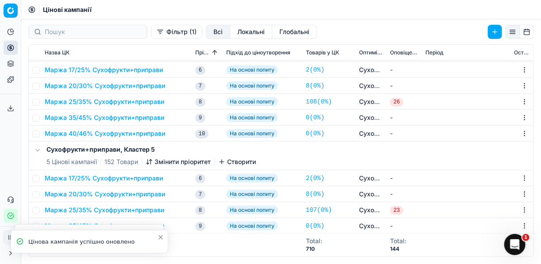
scroll to position [504, 0]
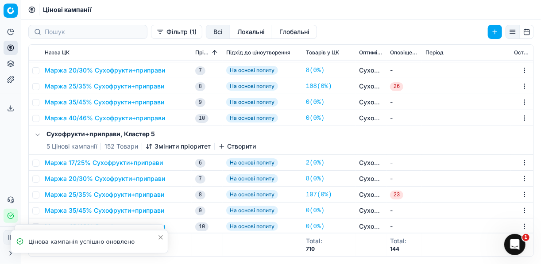
click at [105, 177] on button "Маржа 20/30% Сухофрукти+приправи" at bounding box center [105, 178] width 120 height 9
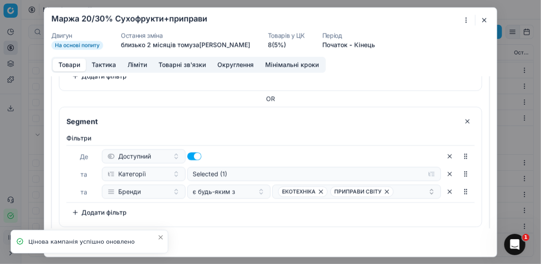
scroll to position [152, 0]
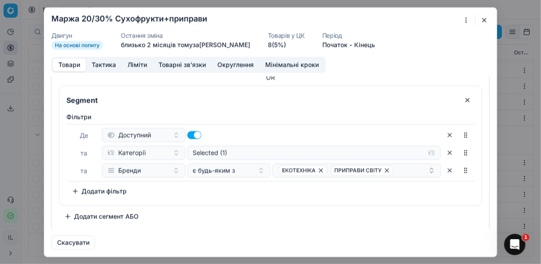
click at [69, 217] on button "Додати сегмент АБО" at bounding box center [101, 216] width 85 height 14
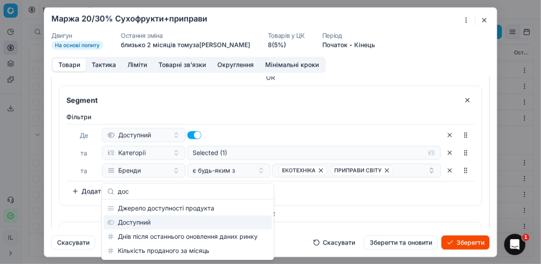
type input "дос"
click at [137, 225] on div "Доступний" at bounding box center [188, 223] width 168 height 14
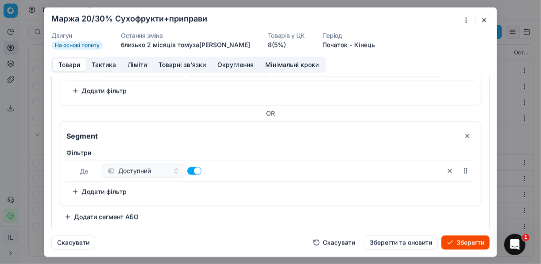
click at [76, 189] on button "Додати фільтр" at bounding box center [99, 192] width 66 height 14
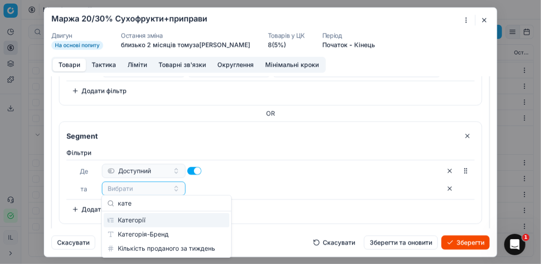
type input "кате"
click at [157, 223] on div "Категорії" at bounding box center [167, 220] width 126 height 14
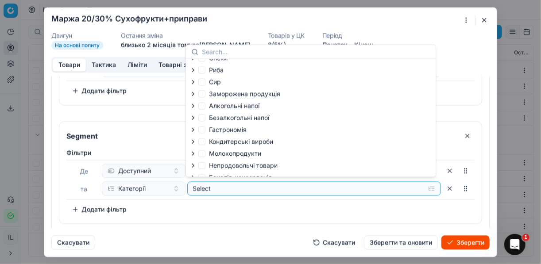
scroll to position [30, 0]
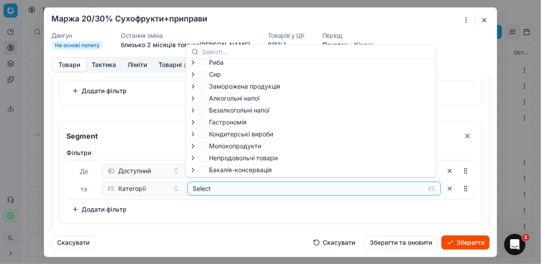
click at [196, 170] on icon "button" at bounding box center [193, 170] width 7 height 7
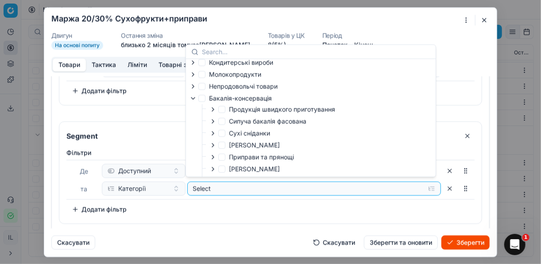
click at [214, 147] on icon "button" at bounding box center [212, 145] width 7 height 7
click at [232, 157] on input "Горіхи" at bounding box center [232, 156] width 7 height 7
checkbox input "true"
click at [76, 206] on button "Додати фільтр" at bounding box center [99, 209] width 66 height 14
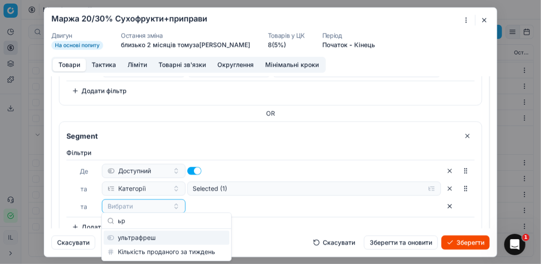
scroll to position [12, 0]
type input "ь"
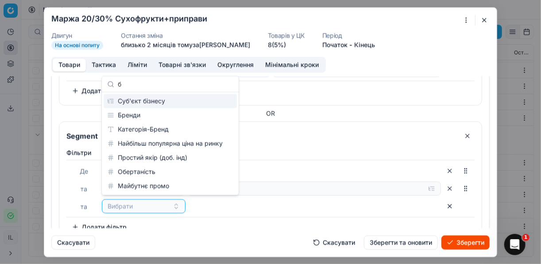
scroll to position [0, 0]
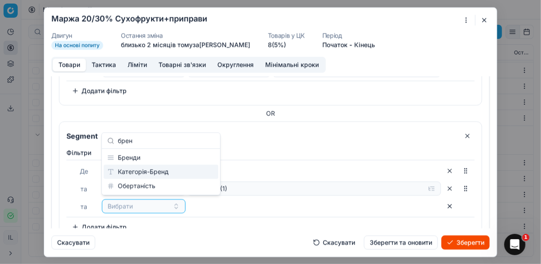
type input "брен"
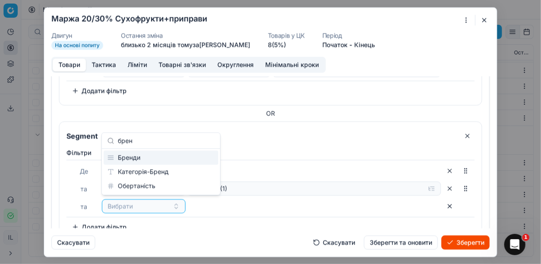
click at [136, 158] on div "Бренди" at bounding box center [161, 158] width 115 height 14
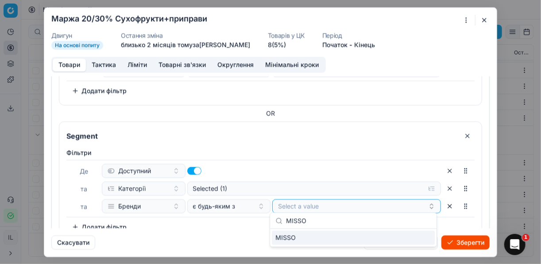
type input "MISSO"
click at [404, 238] on div "MISSO" at bounding box center [353, 238] width 163 height 14
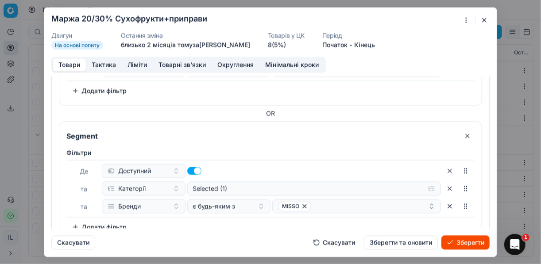
click at [404, 245] on button "Зберегти" at bounding box center [466, 243] width 48 height 14
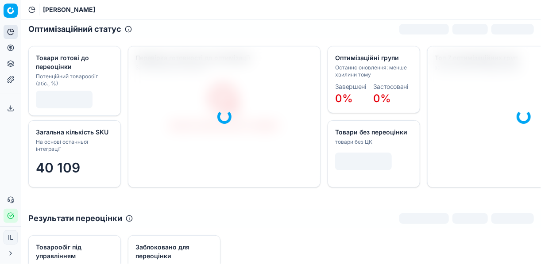
click at [11, 47] on icon at bounding box center [11, 48] width 0 height 4
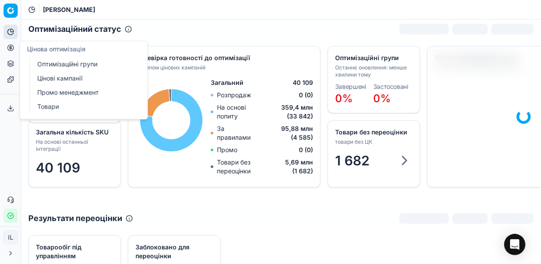
click at [62, 64] on link "Оптимізаційні групи" at bounding box center [85, 64] width 103 height 12
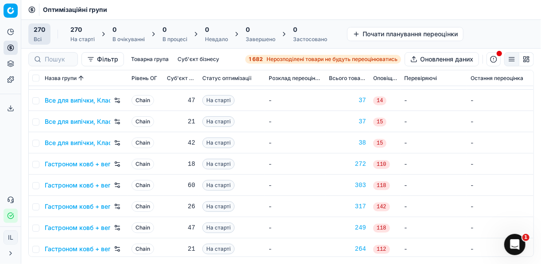
scroll to position [602, 0]
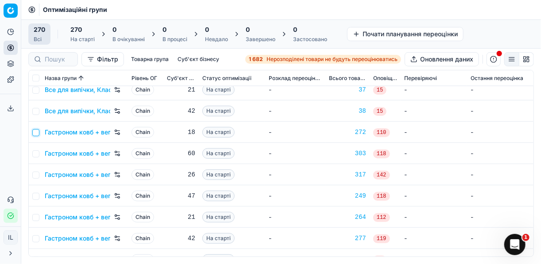
click at [35, 132] on input "checkbox" at bounding box center [35, 132] width 7 height 7
checkbox input "true"
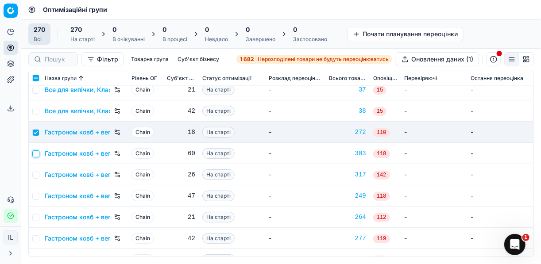
click at [37, 155] on input "checkbox" at bounding box center [35, 154] width 7 height 7
checkbox input "true"
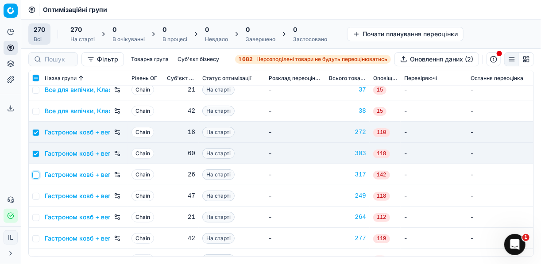
drag, startPoint x: 36, startPoint y: 177, endPoint x: 36, endPoint y: 197, distance: 19.9
click at [37, 178] on td at bounding box center [35, 174] width 12 height 21
drag, startPoint x: 35, startPoint y: 198, endPoint x: 37, endPoint y: 213, distance: 14.7
click at [35, 199] on input "checkbox" at bounding box center [35, 196] width 7 height 7
checkbox input "true"
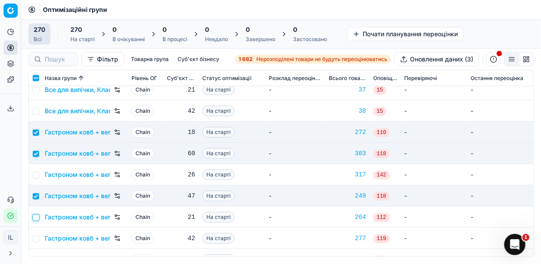
drag, startPoint x: 36, startPoint y: 218, endPoint x: 39, endPoint y: 230, distance: 12.7
click at [36, 218] on input "checkbox" at bounding box center [35, 217] width 7 height 7
checkbox input "true"
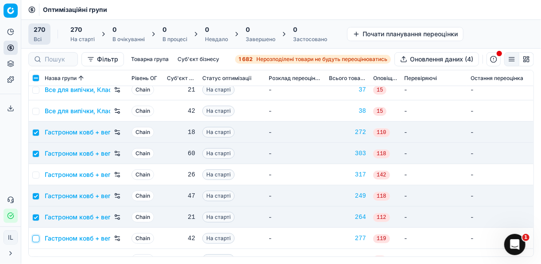
drag, startPoint x: 37, startPoint y: 238, endPoint x: 84, endPoint y: 222, distance: 49.7
click at [37, 238] on input "checkbox" at bounding box center [35, 239] width 7 height 7
checkbox input "true"
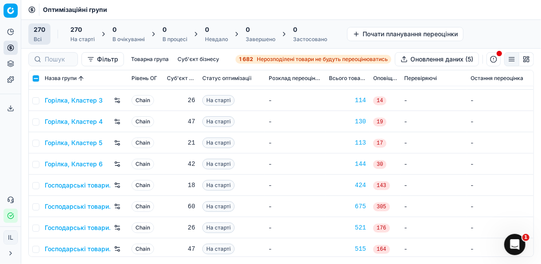
scroll to position [815, 0]
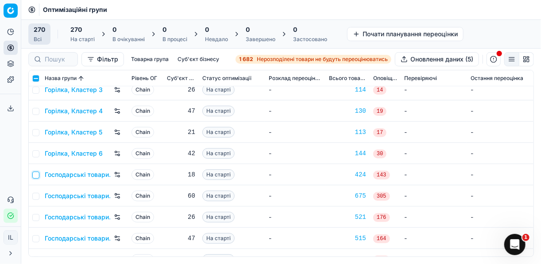
click at [37, 174] on input "checkbox" at bounding box center [35, 175] width 7 height 7
checkbox input "true"
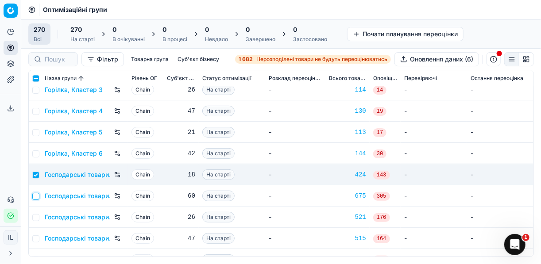
drag, startPoint x: 35, startPoint y: 194, endPoint x: 41, endPoint y: 195, distance: 6.3
click at [35, 195] on input "checkbox" at bounding box center [35, 196] width 7 height 7
checkbox input "true"
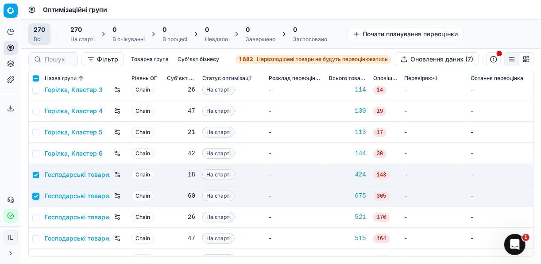
scroll to position [886, 0]
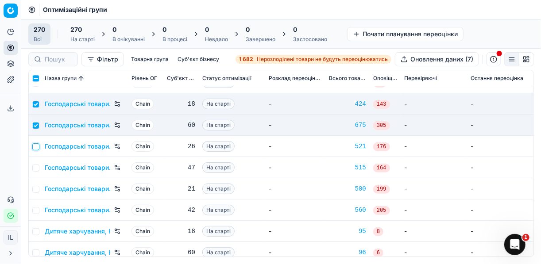
click at [36, 147] on input "checkbox" at bounding box center [35, 146] width 7 height 7
checkbox input "true"
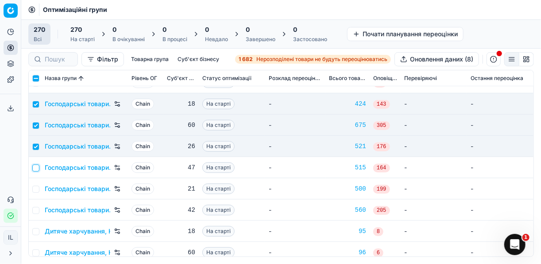
click at [35, 170] on input "checkbox" at bounding box center [35, 168] width 7 height 7
checkbox input "true"
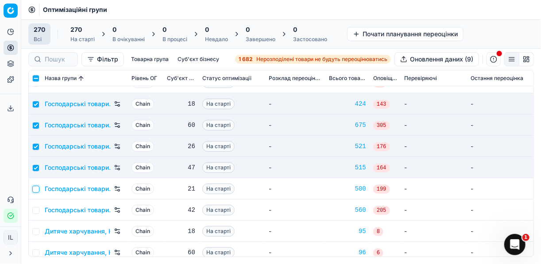
drag, startPoint x: 35, startPoint y: 189, endPoint x: 40, endPoint y: 199, distance: 10.7
click at [37, 190] on input "checkbox" at bounding box center [35, 189] width 7 height 7
checkbox input "true"
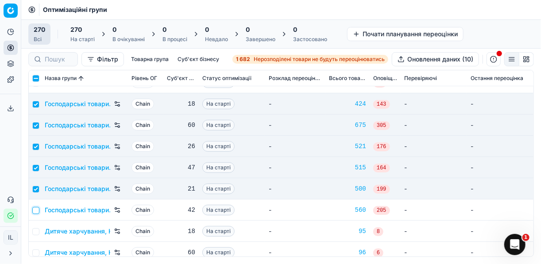
click at [35, 209] on input "checkbox" at bounding box center [35, 210] width 7 height 7
checkbox input "true"
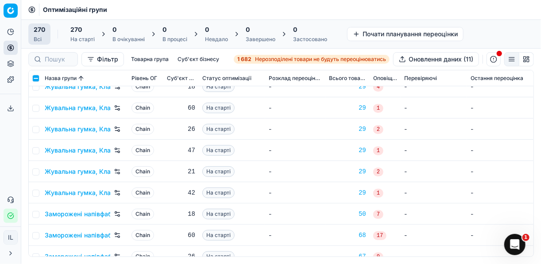
scroll to position [1205, 0]
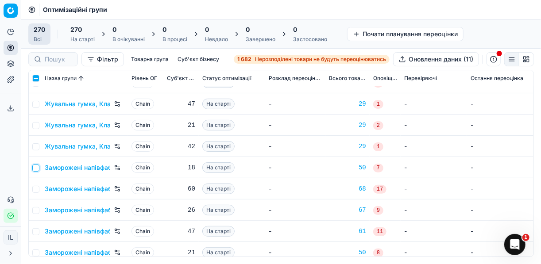
click at [36, 170] on input "checkbox" at bounding box center [35, 168] width 7 height 7
checkbox input "true"
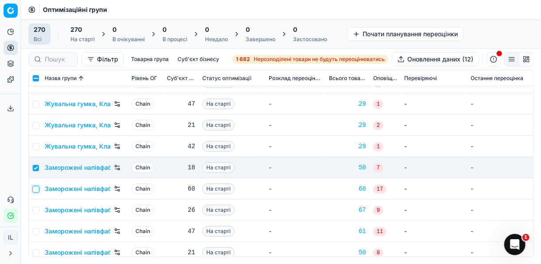
click at [34, 190] on input "checkbox" at bounding box center [35, 189] width 7 height 7
checkbox input "true"
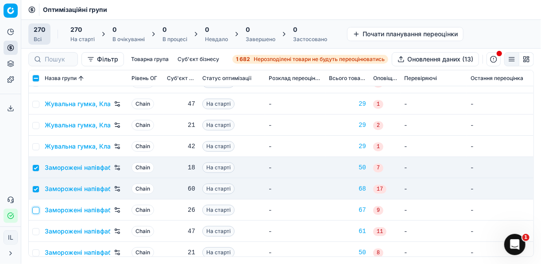
drag, startPoint x: 37, startPoint y: 209, endPoint x: 35, endPoint y: 218, distance: 9.0
click at [37, 211] on input "checkbox" at bounding box center [35, 210] width 7 height 7
checkbox input "true"
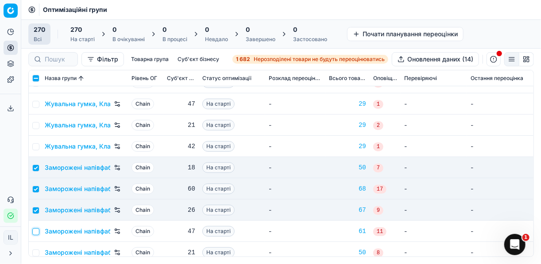
click at [37, 231] on input "checkbox" at bounding box center [35, 232] width 7 height 7
checkbox input "true"
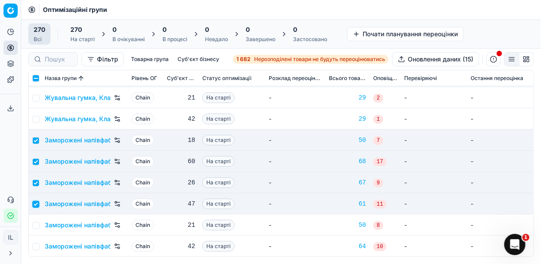
scroll to position [1240, 0]
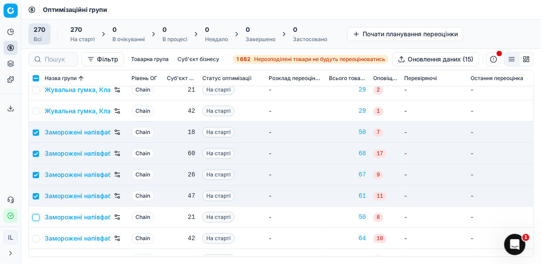
drag, startPoint x: 33, startPoint y: 219, endPoint x: 34, endPoint y: 225, distance: 6.3
click at [34, 219] on input "checkbox" at bounding box center [35, 217] width 7 height 7
checkbox input "true"
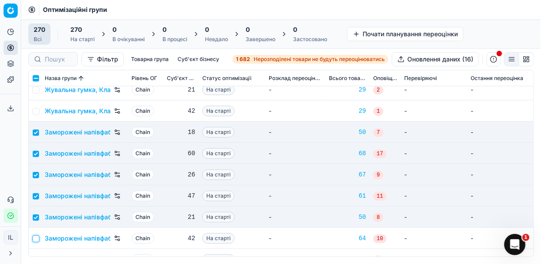
click at [35, 238] on input "checkbox" at bounding box center [35, 239] width 7 height 7
checkbox input "true"
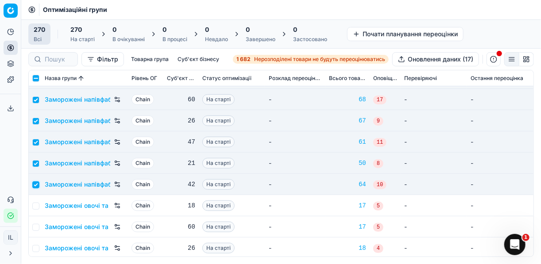
scroll to position [1346, 0]
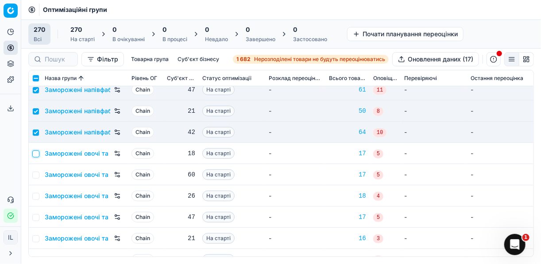
click at [37, 153] on input "checkbox" at bounding box center [35, 154] width 7 height 7
checkbox input "true"
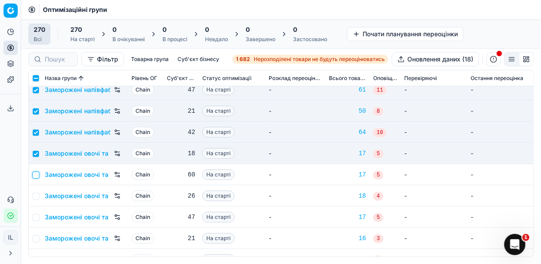
click at [37, 172] on input "checkbox" at bounding box center [35, 175] width 7 height 7
checkbox input "true"
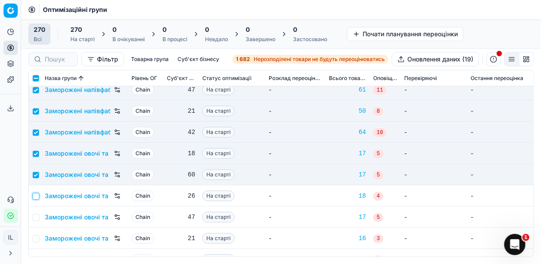
click at [38, 195] on input "checkbox" at bounding box center [35, 196] width 7 height 7
checkbox input "true"
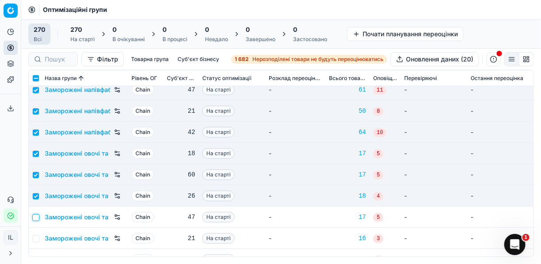
click at [39, 217] on input "checkbox" at bounding box center [35, 217] width 7 height 7
checkbox input "true"
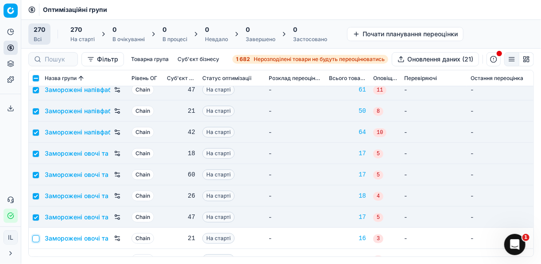
click at [38, 236] on input "checkbox" at bounding box center [35, 239] width 7 height 7
checkbox input "true"
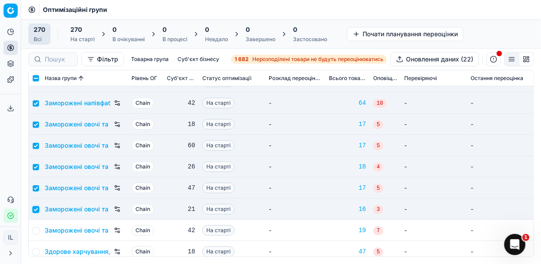
scroll to position [1417, 0]
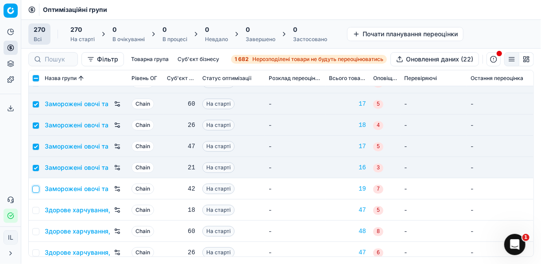
click at [36, 191] on input "checkbox" at bounding box center [35, 189] width 7 height 7
checkbox input "true"
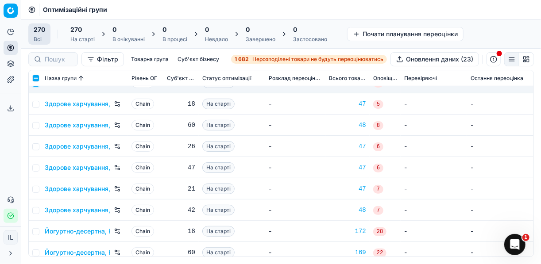
scroll to position [1559, 0]
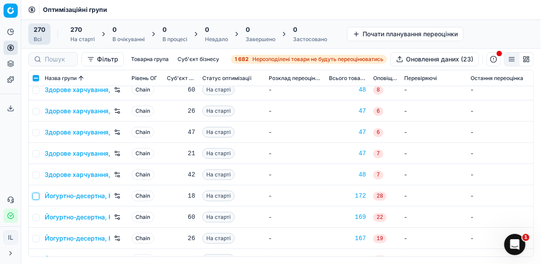
click at [37, 195] on input "checkbox" at bounding box center [35, 196] width 7 height 7
checkbox input "true"
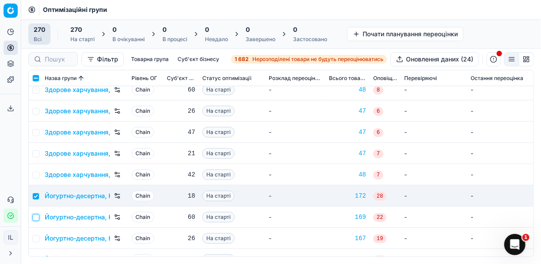
click at [38, 216] on input "checkbox" at bounding box center [35, 217] width 7 height 7
checkbox input "true"
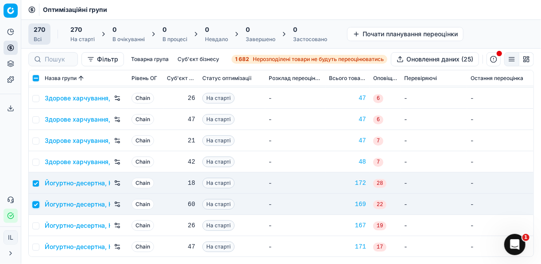
scroll to position [1630, 0]
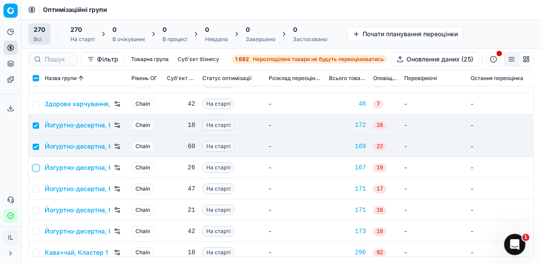
click at [35, 168] on input "checkbox" at bounding box center [35, 168] width 7 height 7
checkbox input "true"
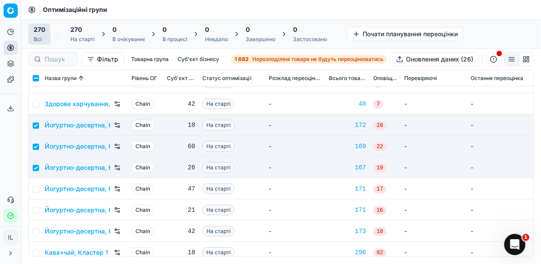
click at [39, 188] on td at bounding box center [35, 188] width 12 height 21
click at [36, 190] on input "checkbox" at bounding box center [35, 189] width 7 height 7
checkbox input "true"
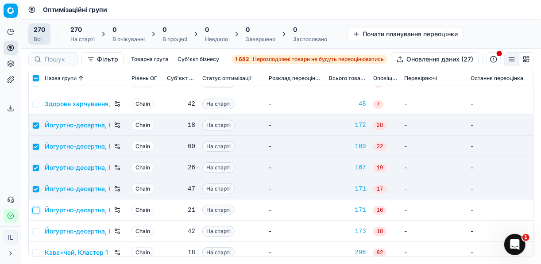
click at [37, 209] on input "checkbox" at bounding box center [35, 210] width 7 height 7
checkbox input "true"
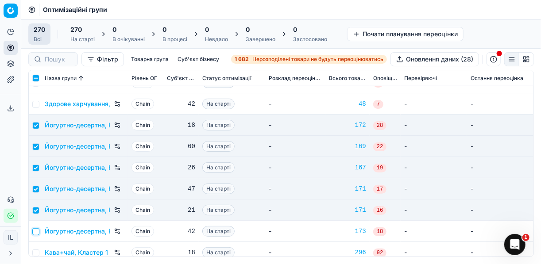
click at [37, 229] on input "checkbox" at bounding box center [35, 232] width 7 height 7
checkbox input "true"
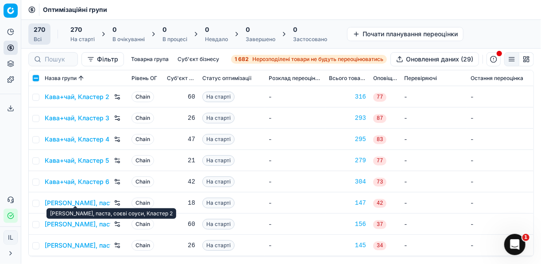
scroll to position [1878, 0]
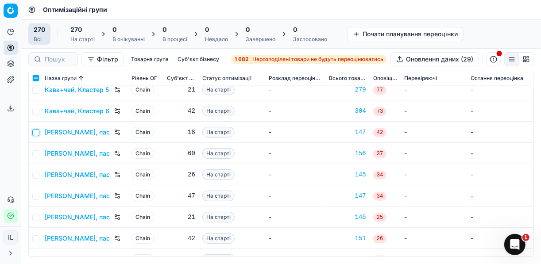
click at [37, 131] on input "checkbox" at bounding box center [35, 132] width 7 height 7
checkbox input "true"
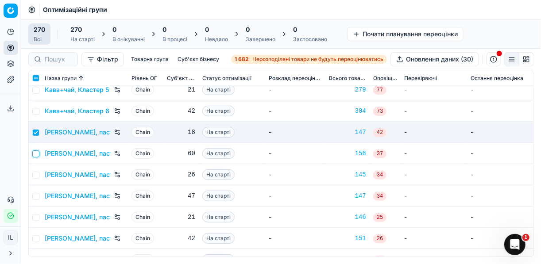
click at [37, 151] on input "checkbox" at bounding box center [35, 154] width 7 height 7
checkbox input "true"
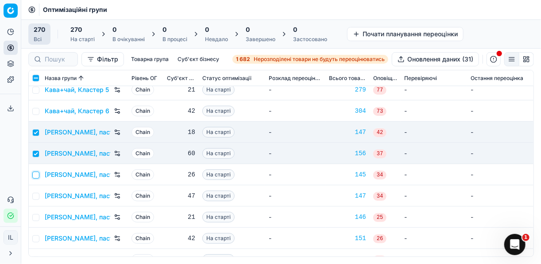
click at [37, 175] on input "checkbox" at bounding box center [35, 175] width 7 height 7
checkbox input "true"
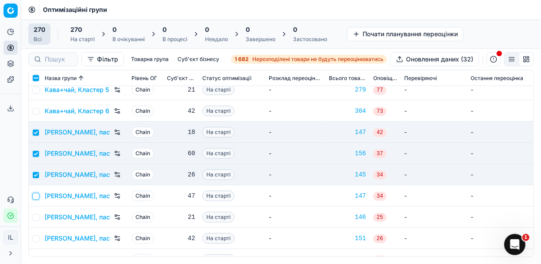
click at [36, 193] on input "checkbox" at bounding box center [35, 196] width 7 height 7
checkbox input "true"
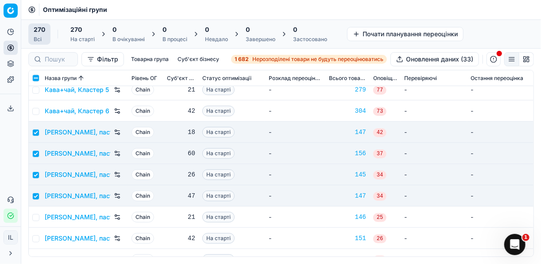
click at [35, 213] on td at bounding box center [35, 217] width 12 height 21
click at [37, 215] on input "checkbox" at bounding box center [35, 217] width 7 height 7
checkbox input "true"
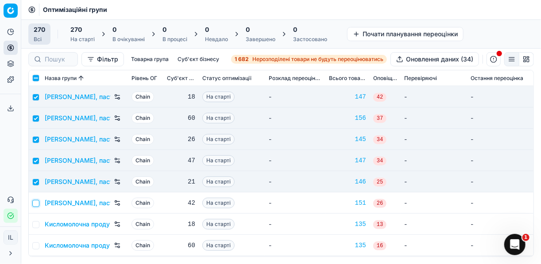
click at [35, 204] on input "checkbox" at bounding box center [35, 203] width 7 height 7
checkbox input "true"
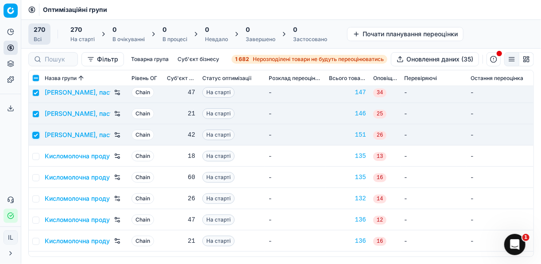
scroll to position [1984, 0]
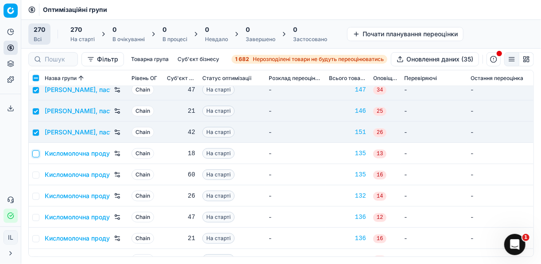
click at [39, 152] on input "checkbox" at bounding box center [35, 154] width 7 height 7
checkbox input "true"
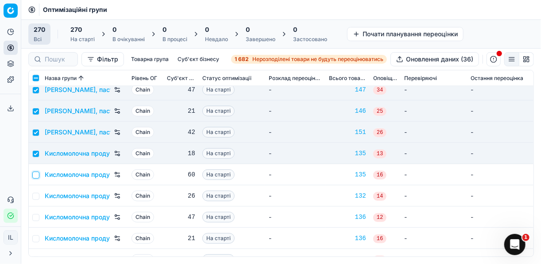
click at [34, 174] on input "checkbox" at bounding box center [35, 175] width 7 height 7
checkbox input "true"
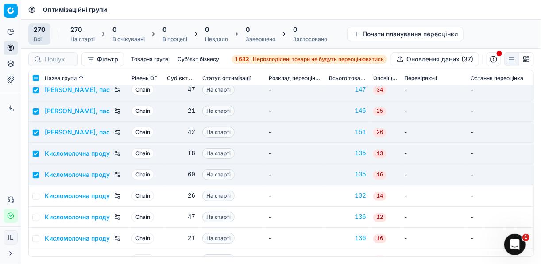
click at [35, 191] on td at bounding box center [35, 196] width 12 height 21
click at [35, 195] on input "checkbox" at bounding box center [35, 196] width 7 height 7
checkbox input "true"
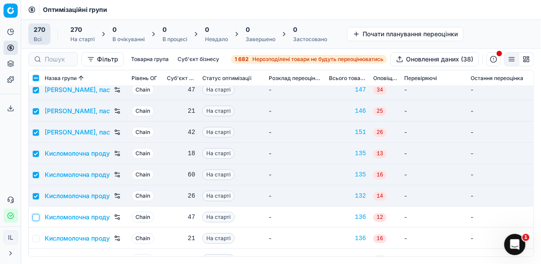
click at [36, 217] on input "checkbox" at bounding box center [35, 217] width 7 height 7
checkbox input "true"
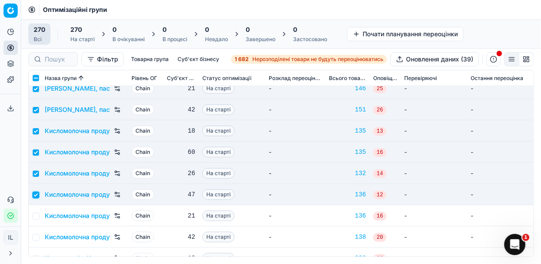
scroll to position [2019, 0]
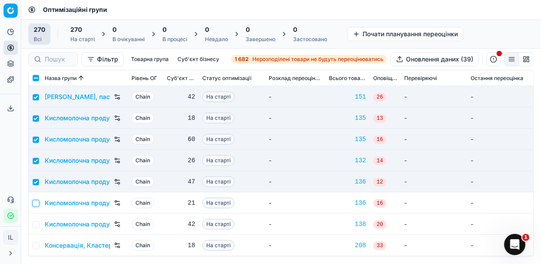
click at [38, 205] on input "checkbox" at bounding box center [35, 203] width 7 height 7
checkbox input "true"
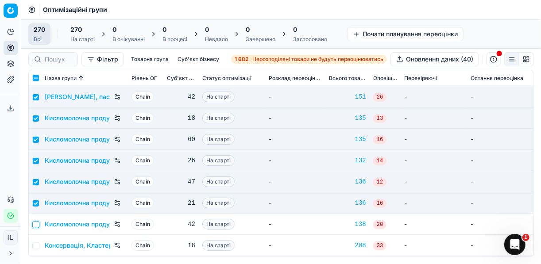
click at [35, 222] on input "checkbox" at bounding box center [35, 224] width 7 height 7
checkbox input "true"
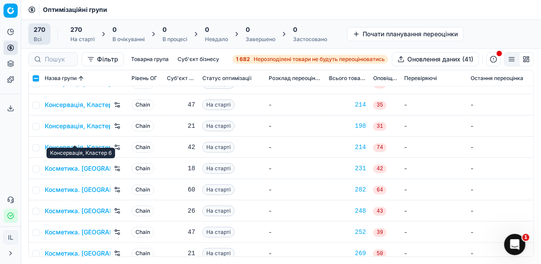
scroll to position [2232, 0]
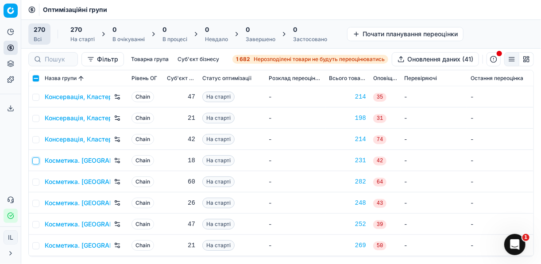
click at [37, 162] on input "checkbox" at bounding box center [35, 161] width 7 height 7
checkbox input "true"
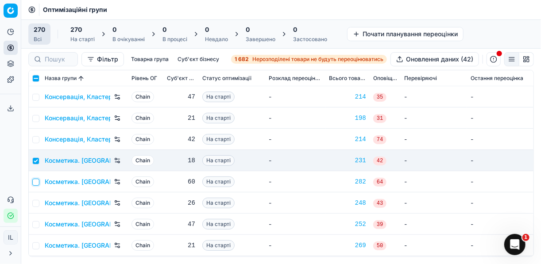
click at [39, 184] on input "checkbox" at bounding box center [35, 182] width 7 height 7
checkbox input "true"
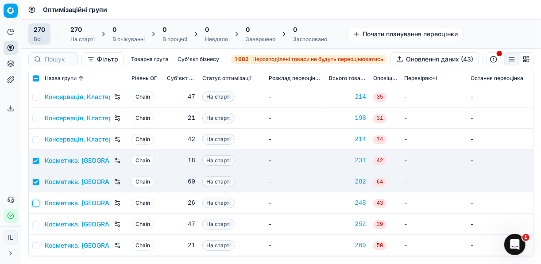
click at [35, 204] on input "checkbox" at bounding box center [35, 203] width 7 height 7
checkbox input "true"
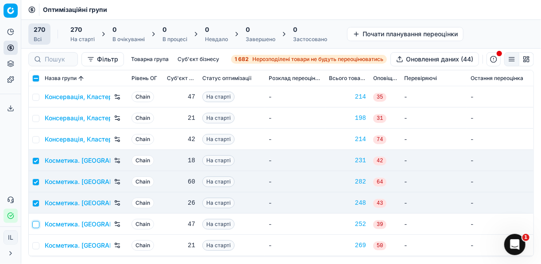
click at [36, 222] on input "checkbox" at bounding box center [35, 224] width 7 height 7
checkbox input "true"
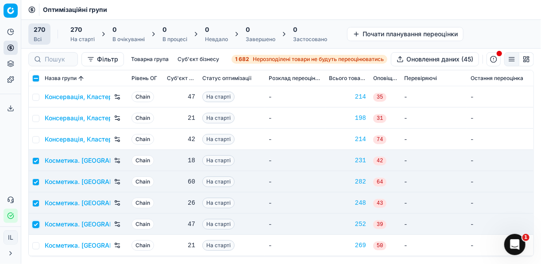
scroll to position [2267, 0]
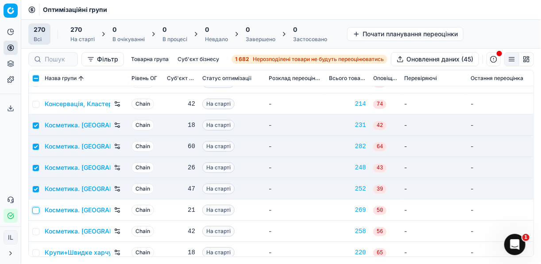
click at [35, 208] on input "checkbox" at bounding box center [35, 210] width 7 height 7
checkbox input "true"
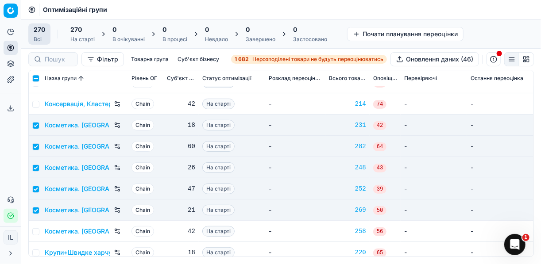
click at [34, 226] on td at bounding box center [35, 231] width 12 height 21
click at [35, 227] on td at bounding box center [35, 231] width 12 height 21
click at [35, 230] on input "checkbox" at bounding box center [35, 232] width 7 height 7
checkbox input "true"
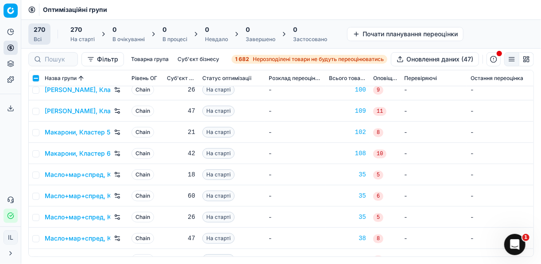
scroll to position [2763, 0]
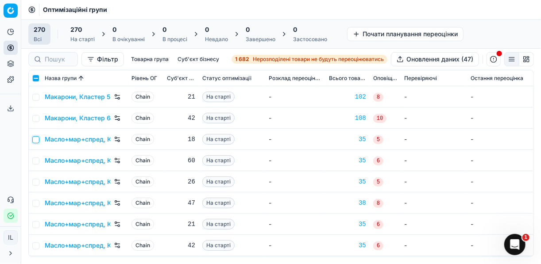
click at [38, 139] on input "checkbox" at bounding box center [35, 139] width 7 height 7
checkbox input "true"
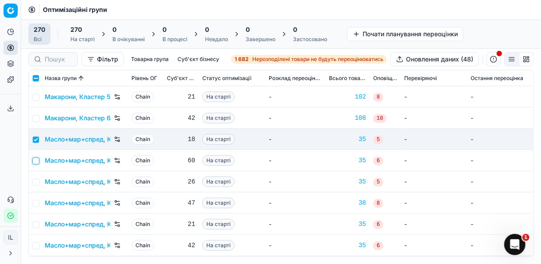
click at [37, 160] on input "checkbox" at bounding box center [35, 161] width 7 height 7
checkbox input "true"
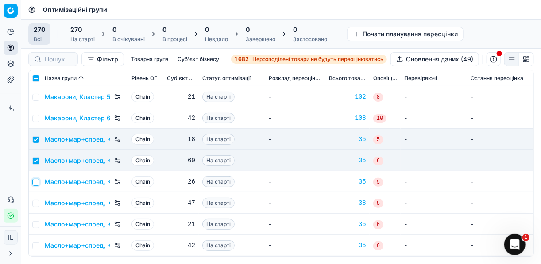
click at [37, 179] on input "checkbox" at bounding box center [35, 182] width 7 height 7
checkbox input "true"
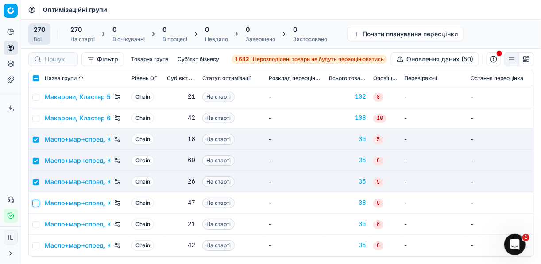
click at [36, 203] on input "checkbox" at bounding box center [35, 203] width 7 height 7
checkbox input "true"
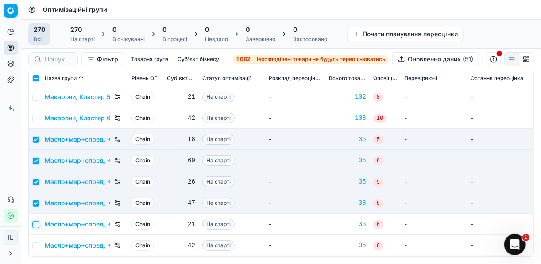
click at [35, 225] on input "checkbox" at bounding box center [35, 224] width 7 height 7
checkbox input "true"
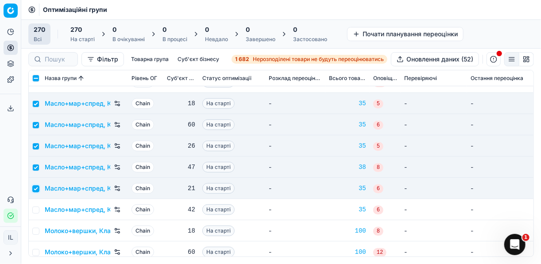
scroll to position [2834, 0]
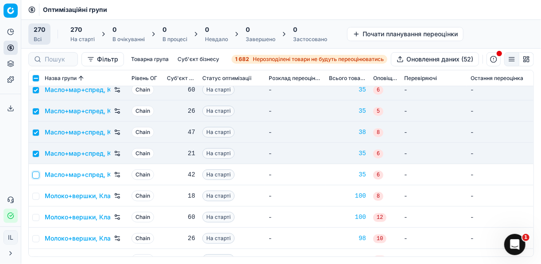
click at [35, 174] on input "checkbox" at bounding box center [35, 175] width 7 height 7
checkbox input "true"
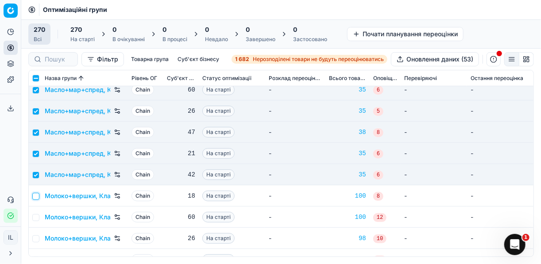
click at [36, 195] on input "checkbox" at bounding box center [35, 196] width 7 height 7
checkbox input "true"
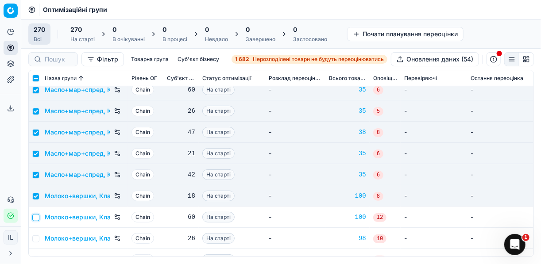
drag, startPoint x: 37, startPoint y: 217, endPoint x: 45, endPoint y: 215, distance: 8.2
click at [37, 217] on input "checkbox" at bounding box center [35, 217] width 7 height 7
checkbox input "true"
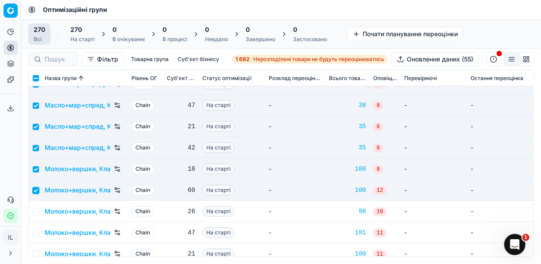
scroll to position [2905, 0]
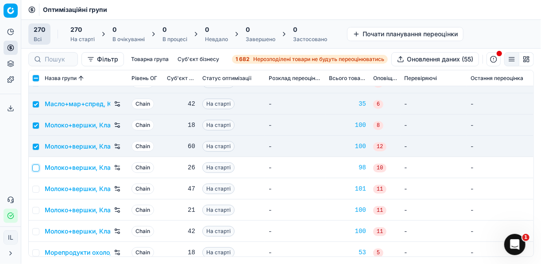
click at [35, 167] on input "checkbox" at bounding box center [35, 168] width 7 height 7
checkbox input "true"
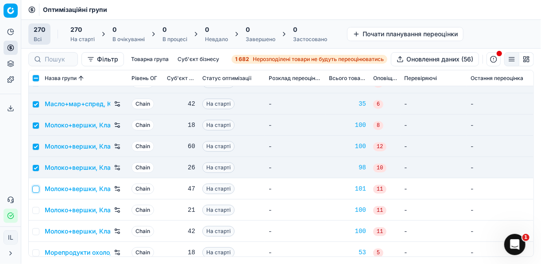
click at [36, 191] on input "checkbox" at bounding box center [35, 189] width 7 height 7
checkbox input "true"
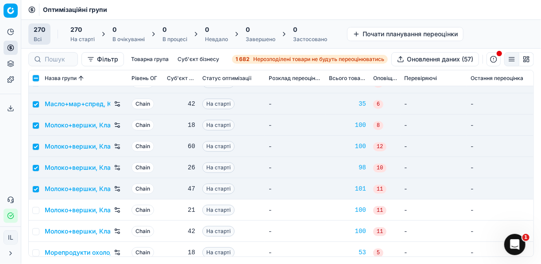
click at [40, 210] on td at bounding box center [35, 210] width 12 height 21
click at [34, 210] on input "checkbox" at bounding box center [35, 210] width 7 height 7
checkbox input "true"
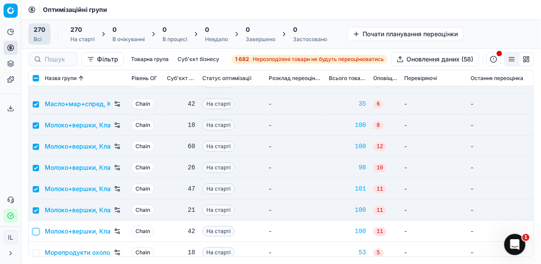
click at [34, 232] on input "checkbox" at bounding box center [35, 232] width 7 height 7
checkbox input "true"
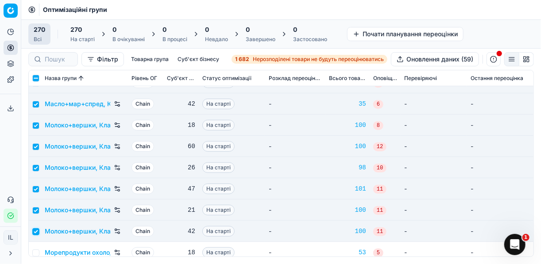
scroll to position [2976, 0]
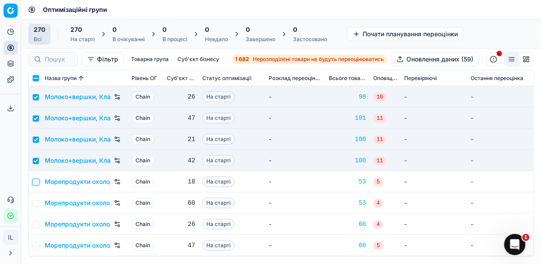
click at [34, 181] on input "checkbox" at bounding box center [35, 182] width 7 height 7
checkbox input "true"
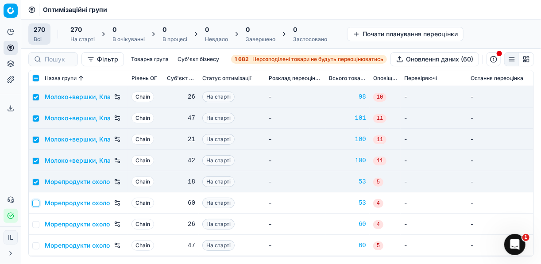
drag, startPoint x: 35, startPoint y: 201, endPoint x: 37, endPoint y: 214, distance: 13.4
click at [35, 202] on input "checkbox" at bounding box center [35, 203] width 7 height 7
checkbox input "true"
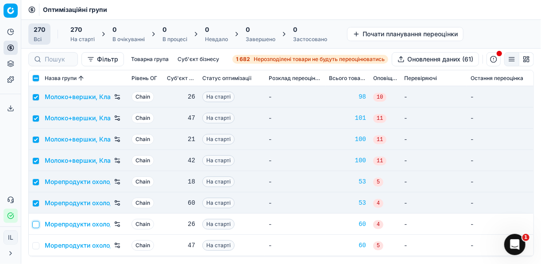
click at [36, 225] on input "checkbox" at bounding box center [35, 224] width 7 height 7
checkbox input "true"
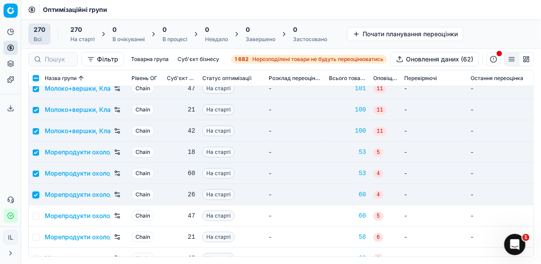
scroll to position [3047, 0]
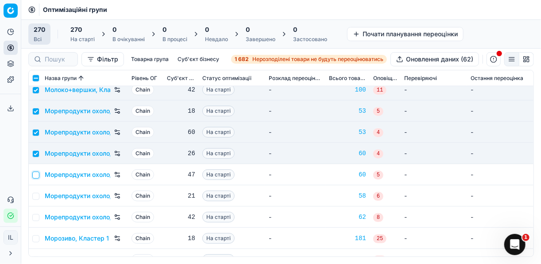
click at [35, 175] on input "checkbox" at bounding box center [35, 175] width 7 height 7
checkbox input "true"
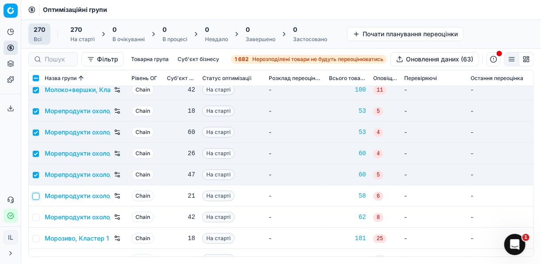
click at [35, 194] on input "checkbox" at bounding box center [35, 196] width 7 height 7
checkbox input "true"
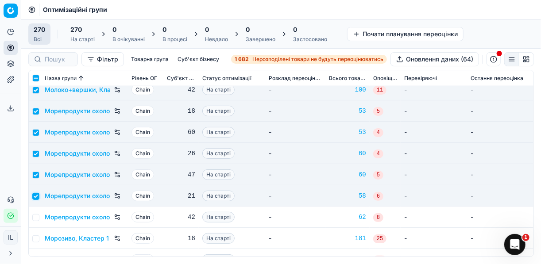
scroll to position [3153, 0]
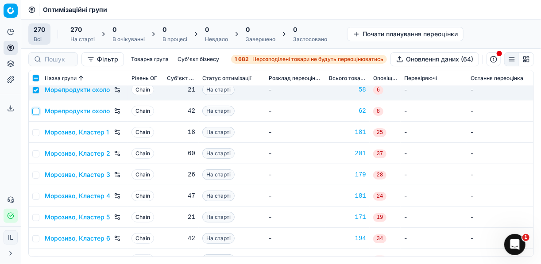
click at [38, 114] on input "checkbox" at bounding box center [35, 111] width 7 height 7
checkbox input "true"
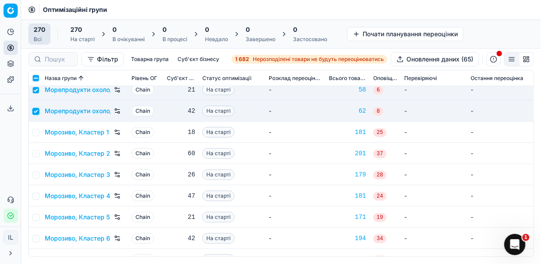
scroll to position [3118, 0]
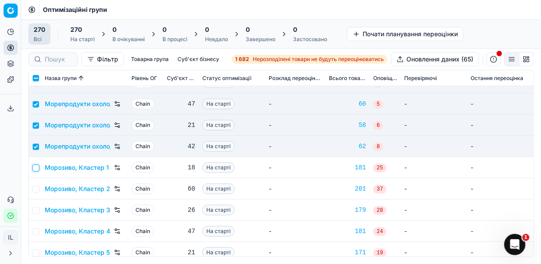
click at [37, 170] on input "checkbox" at bounding box center [35, 168] width 7 height 7
checkbox input "true"
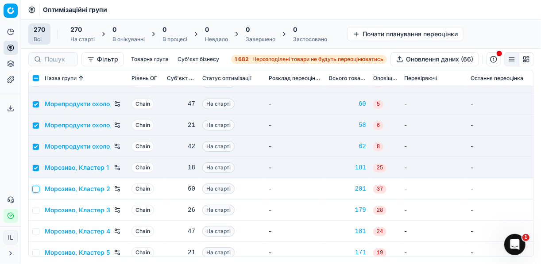
click at [37, 186] on input "checkbox" at bounding box center [35, 189] width 7 height 7
checkbox input "true"
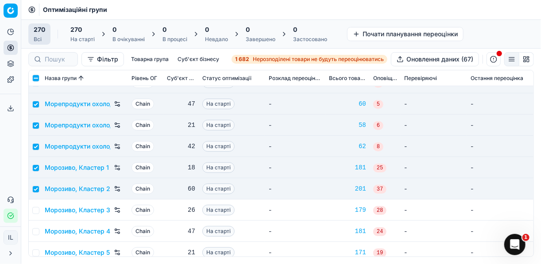
click at [39, 212] on td at bounding box center [35, 210] width 12 height 21
click at [34, 214] on td at bounding box center [35, 210] width 12 height 21
click at [36, 211] on input "checkbox" at bounding box center [35, 210] width 7 height 7
checkbox input "true"
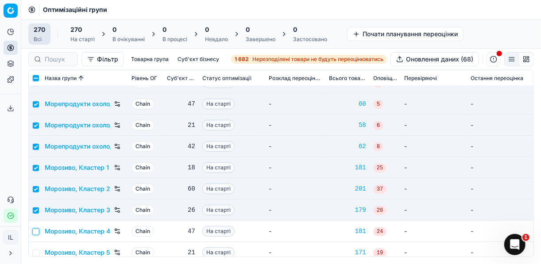
click at [35, 232] on input "checkbox" at bounding box center [35, 232] width 7 height 7
checkbox input "true"
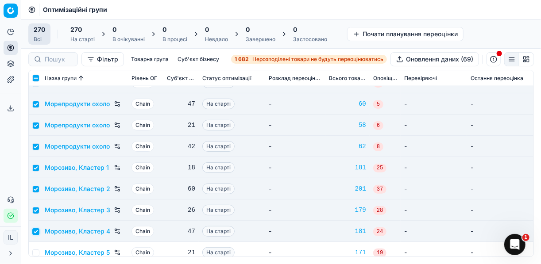
scroll to position [3188, 0]
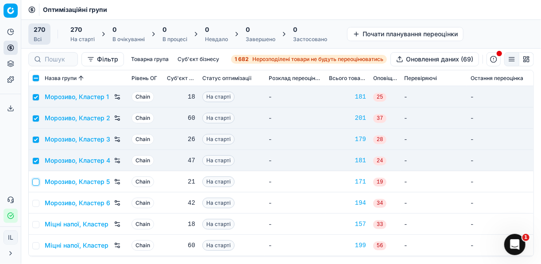
click at [38, 182] on input "checkbox" at bounding box center [35, 182] width 7 height 7
checkbox input "true"
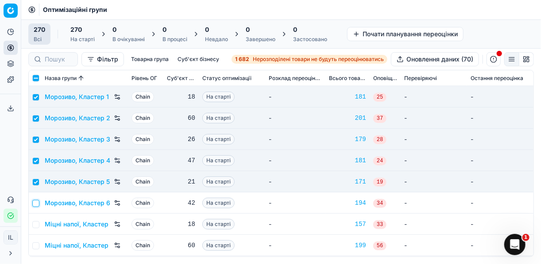
click at [35, 202] on input "checkbox" at bounding box center [35, 203] width 7 height 7
checkbox input "true"
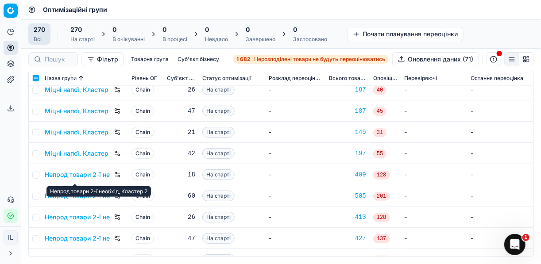
scroll to position [3401, 0]
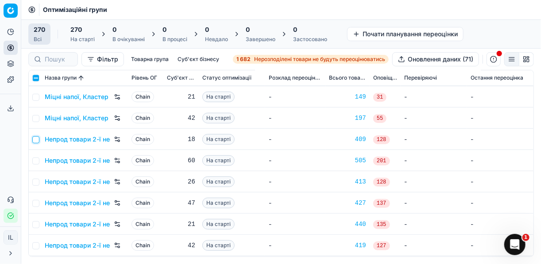
click at [39, 138] on input "checkbox" at bounding box center [35, 139] width 7 height 7
checkbox input "true"
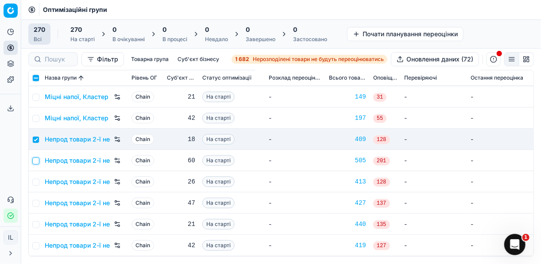
click at [38, 160] on input "checkbox" at bounding box center [35, 161] width 7 height 7
checkbox input "true"
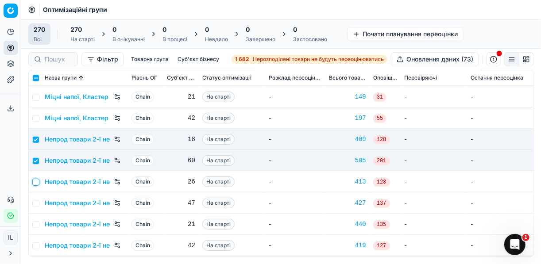
click at [36, 184] on input "checkbox" at bounding box center [35, 182] width 7 height 7
checkbox input "true"
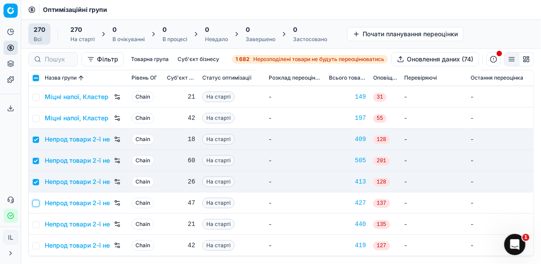
click at [38, 201] on input "checkbox" at bounding box center [35, 203] width 7 height 7
checkbox input "true"
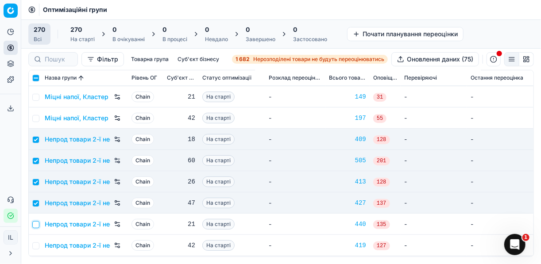
click at [34, 225] on input "checkbox" at bounding box center [35, 224] width 7 height 7
checkbox input "true"
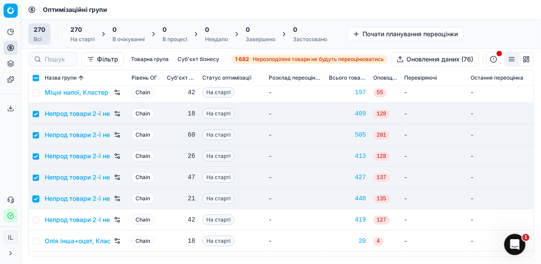
scroll to position [3472, 0]
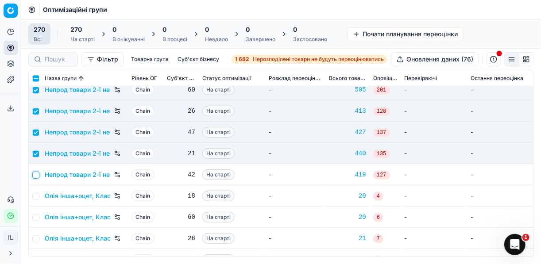
click at [35, 173] on input "checkbox" at bounding box center [35, 175] width 7 height 7
checkbox input "true"
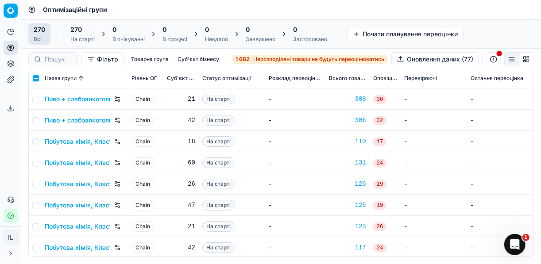
scroll to position [3932, 0]
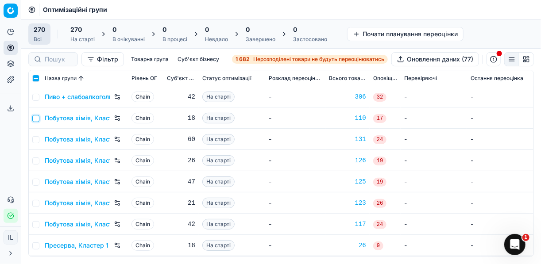
click at [38, 120] on input "checkbox" at bounding box center [35, 118] width 7 height 7
checkbox input "true"
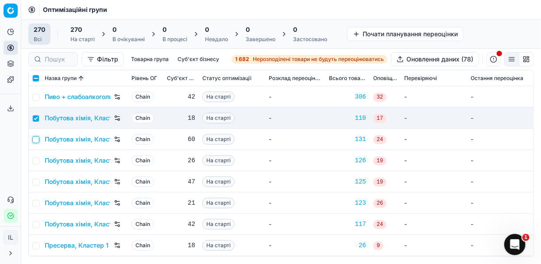
click at [36, 139] on input "checkbox" at bounding box center [35, 139] width 7 height 7
checkbox input "true"
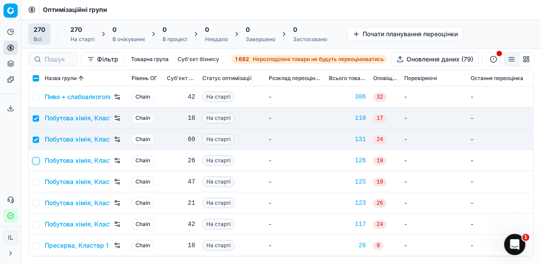
click at [35, 163] on input "checkbox" at bounding box center [35, 161] width 7 height 7
checkbox input "true"
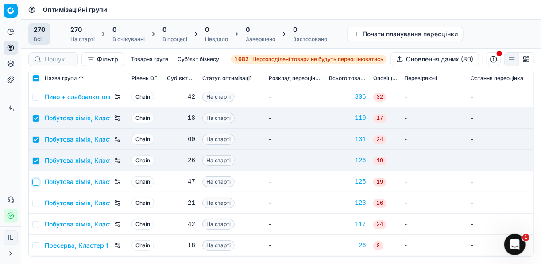
drag, startPoint x: 34, startPoint y: 182, endPoint x: 38, endPoint y: 187, distance: 6.0
click at [35, 183] on input "checkbox" at bounding box center [35, 182] width 7 height 7
checkbox input "true"
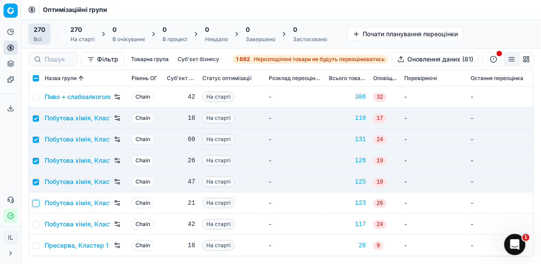
drag, startPoint x: 37, startPoint y: 204, endPoint x: 39, endPoint y: 221, distance: 16.5
click at [37, 205] on input "checkbox" at bounding box center [35, 203] width 7 height 7
checkbox input "true"
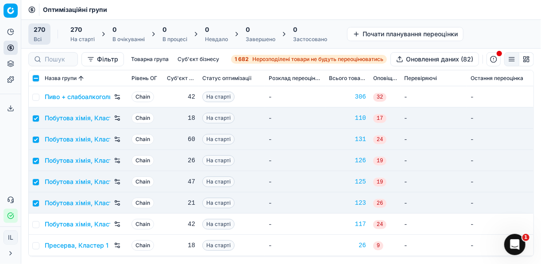
click at [40, 228] on td at bounding box center [35, 224] width 12 height 21
click at [36, 226] on input "checkbox" at bounding box center [35, 224] width 7 height 7
checkbox input "true"
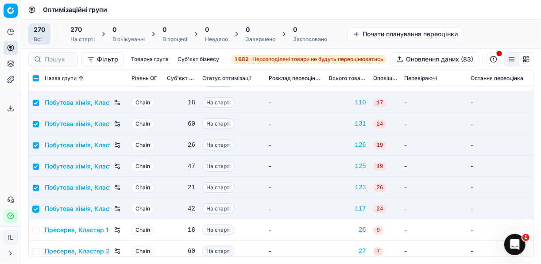
scroll to position [4003, 0]
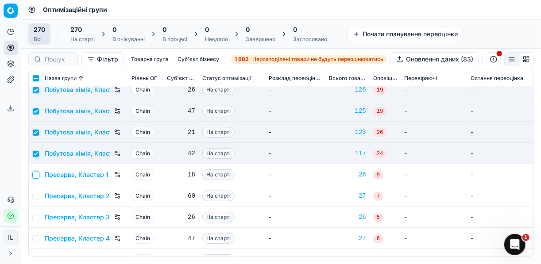
click at [37, 175] on input "checkbox" at bounding box center [35, 175] width 7 height 7
checkbox input "true"
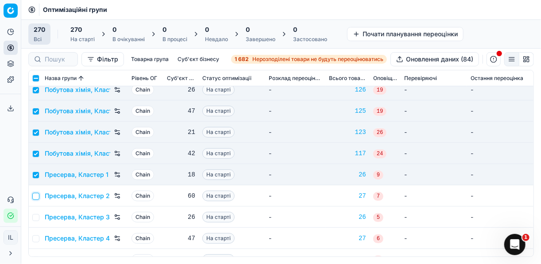
click at [36, 194] on input "checkbox" at bounding box center [35, 196] width 7 height 7
checkbox input "true"
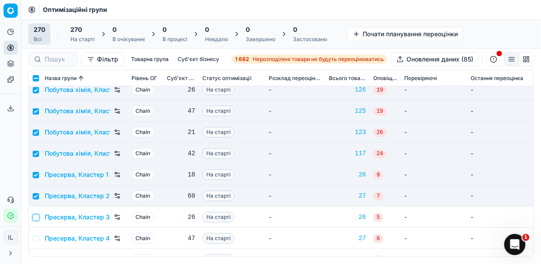
click at [38, 217] on input "checkbox" at bounding box center [35, 217] width 7 height 7
checkbox input "true"
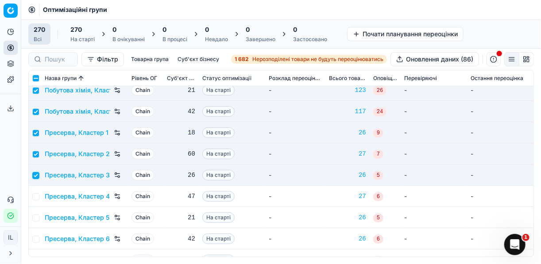
scroll to position [4074, 0]
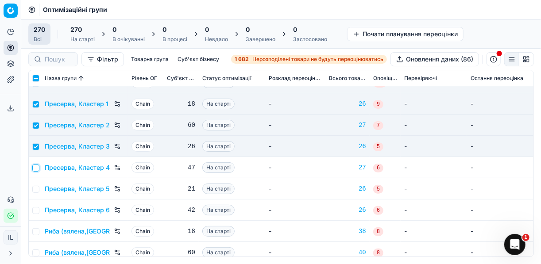
drag, startPoint x: 35, startPoint y: 168, endPoint x: 36, endPoint y: 180, distance: 12.0
click at [35, 168] on input "checkbox" at bounding box center [35, 168] width 7 height 7
checkbox input "true"
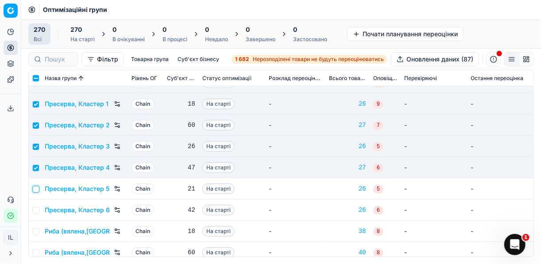
click at [35, 188] on input "checkbox" at bounding box center [35, 189] width 7 height 7
checkbox input "true"
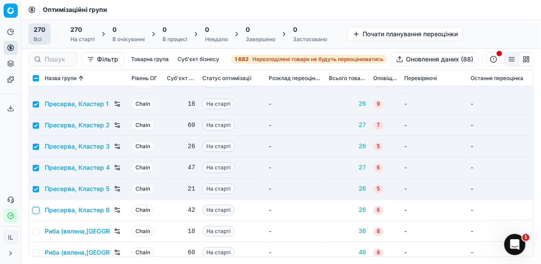
click at [32, 209] on input "checkbox" at bounding box center [35, 210] width 7 height 7
checkbox input "true"
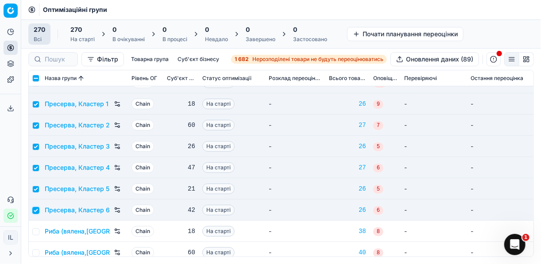
scroll to position [4145, 0]
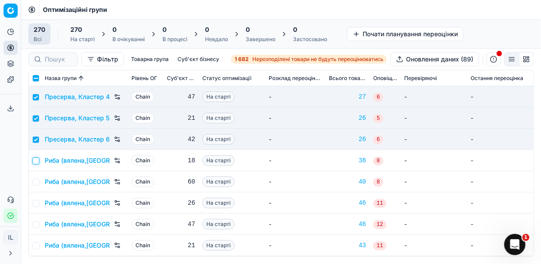
click at [37, 162] on input "checkbox" at bounding box center [35, 161] width 7 height 7
checkbox input "true"
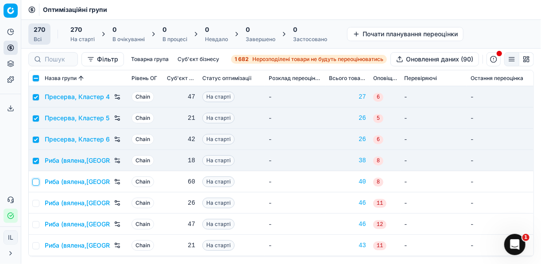
drag, startPoint x: 35, startPoint y: 181, endPoint x: 38, endPoint y: 196, distance: 15.3
click at [35, 181] on input "checkbox" at bounding box center [35, 182] width 7 height 7
checkbox input "true"
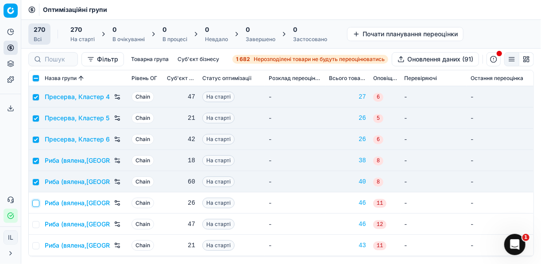
click at [37, 202] on input "checkbox" at bounding box center [35, 203] width 7 height 7
checkbox input "true"
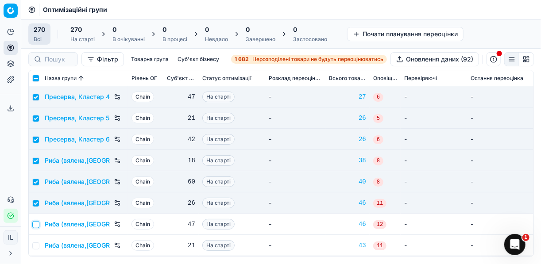
click at [38, 223] on input "checkbox" at bounding box center [35, 224] width 7 height 7
checkbox input "true"
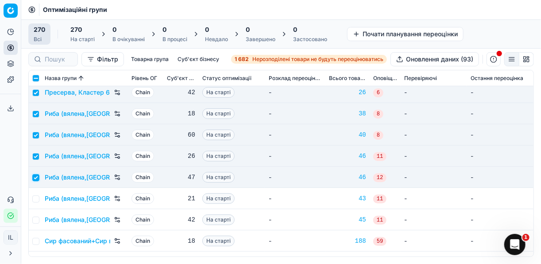
scroll to position [4216, 0]
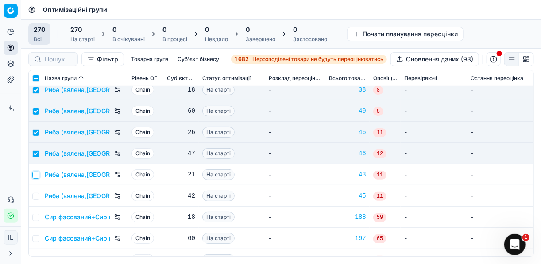
click at [35, 177] on input "checkbox" at bounding box center [35, 175] width 7 height 7
checkbox input "true"
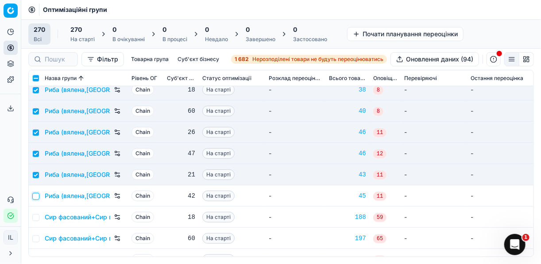
click at [35, 198] on input "checkbox" at bounding box center [35, 196] width 7 height 7
checkbox input "true"
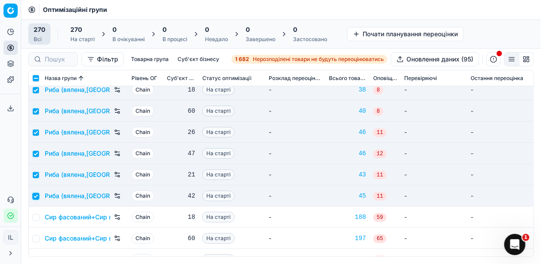
scroll to position [4287, 0]
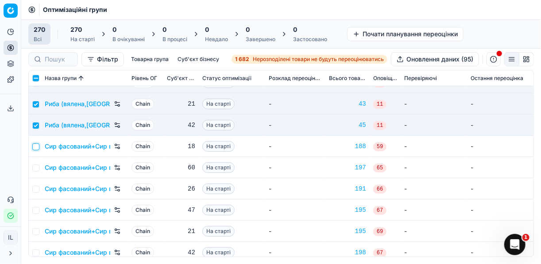
click at [36, 147] on input "checkbox" at bounding box center [35, 146] width 7 height 7
checkbox input "true"
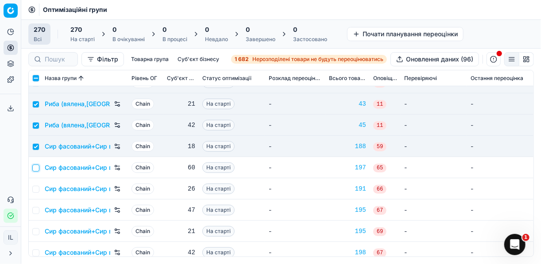
drag, startPoint x: 34, startPoint y: 168, endPoint x: 39, endPoint y: 174, distance: 7.9
click at [34, 168] on input "checkbox" at bounding box center [35, 168] width 7 height 7
checkbox input "true"
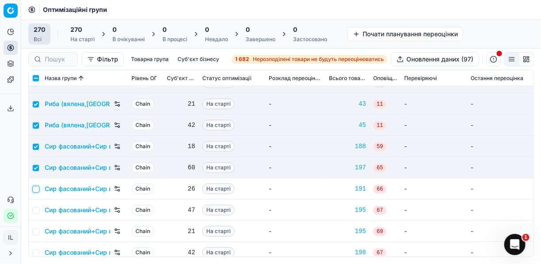
click at [36, 189] on input "checkbox" at bounding box center [35, 189] width 7 height 7
checkbox input "true"
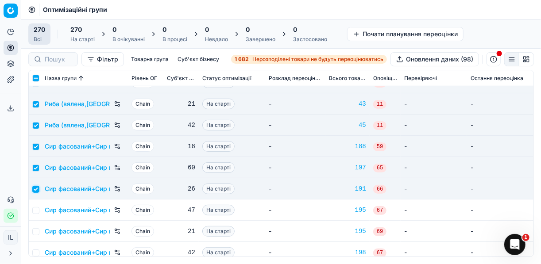
scroll to position [4358, 0]
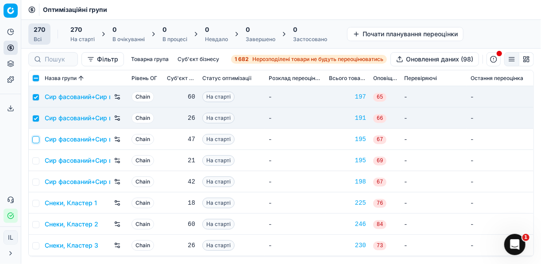
drag, startPoint x: 35, startPoint y: 140, endPoint x: 38, endPoint y: 148, distance: 8.4
click at [35, 141] on input "checkbox" at bounding box center [35, 139] width 7 height 7
checkbox input "true"
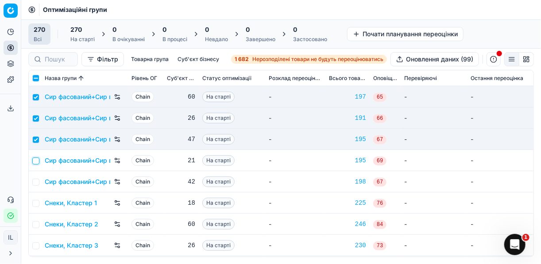
click at [39, 159] on input "checkbox" at bounding box center [35, 161] width 7 height 7
checkbox input "true"
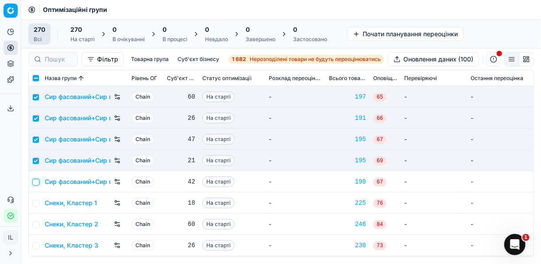
drag, startPoint x: 35, startPoint y: 182, endPoint x: 38, endPoint y: 186, distance: 4.8
click at [37, 183] on input "checkbox" at bounding box center [35, 182] width 7 height 7
checkbox input "true"
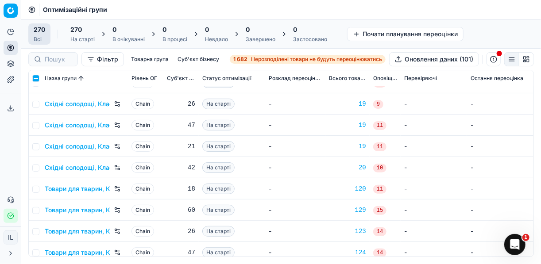
scroll to position [5208, 0]
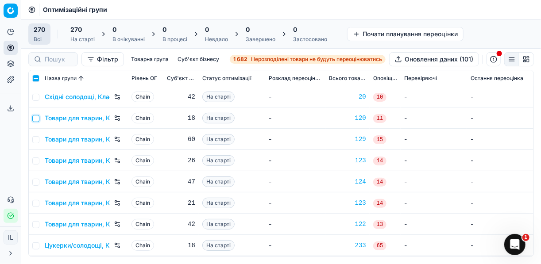
click at [37, 119] on input "checkbox" at bounding box center [35, 118] width 7 height 7
checkbox input "true"
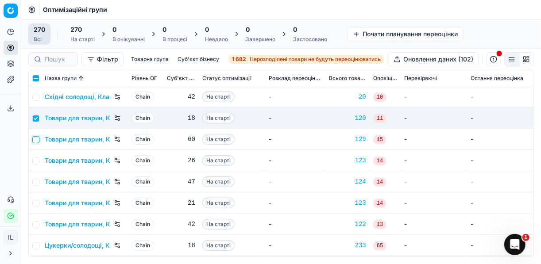
click at [35, 137] on input "checkbox" at bounding box center [35, 139] width 7 height 7
checkbox input "true"
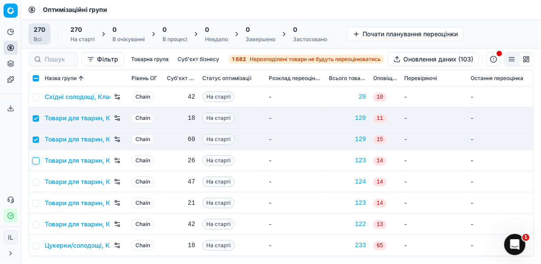
click at [34, 159] on input "checkbox" at bounding box center [35, 161] width 7 height 7
checkbox input "true"
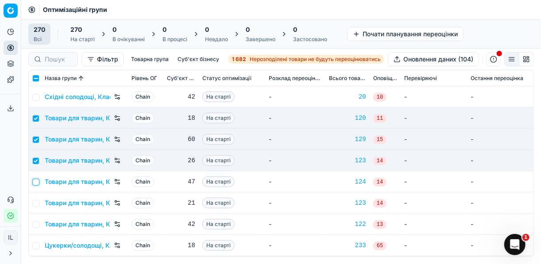
drag, startPoint x: 35, startPoint y: 182, endPoint x: 39, endPoint y: 201, distance: 19.3
click at [35, 183] on input "checkbox" at bounding box center [35, 182] width 7 height 7
checkbox input "true"
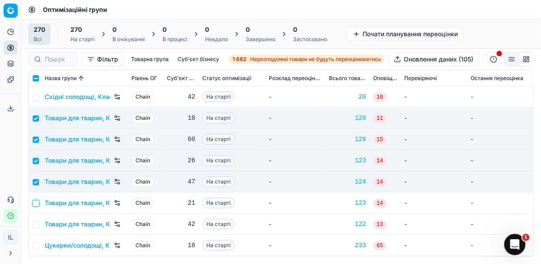
click at [37, 204] on input "checkbox" at bounding box center [35, 203] width 7 height 7
checkbox input "true"
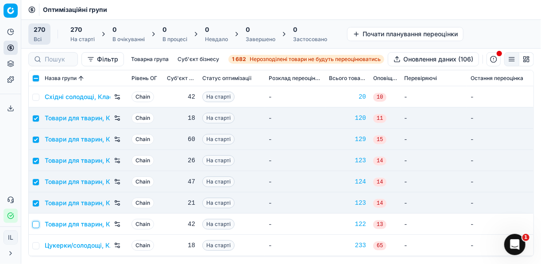
click at [35, 224] on input "checkbox" at bounding box center [35, 224] width 7 height 7
checkbox input "true"
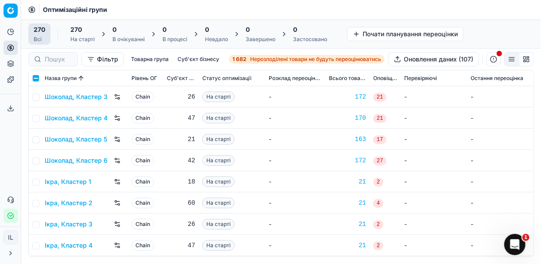
scroll to position [5568, 0]
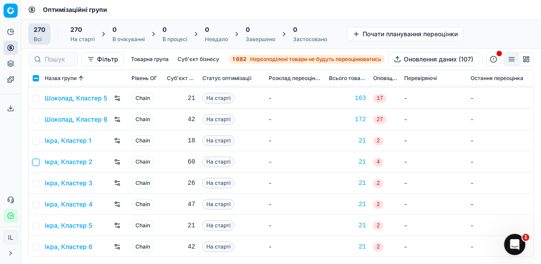
click at [37, 159] on input "checkbox" at bounding box center [35, 162] width 7 height 7
checkbox input "true"
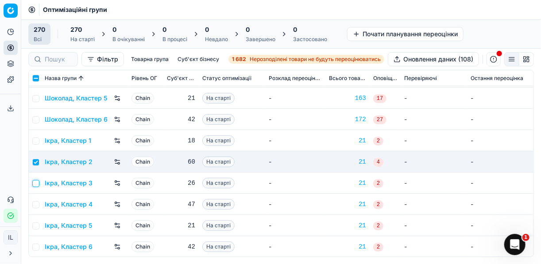
drag, startPoint x: 34, startPoint y: 182, endPoint x: 40, endPoint y: 189, distance: 9.4
click at [38, 184] on input "checkbox" at bounding box center [35, 183] width 7 height 7
checkbox input "true"
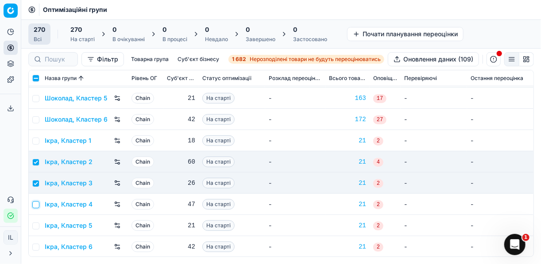
click at [38, 205] on input "checkbox" at bounding box center [35, 204] width 7 height 7
checkbox input "true"
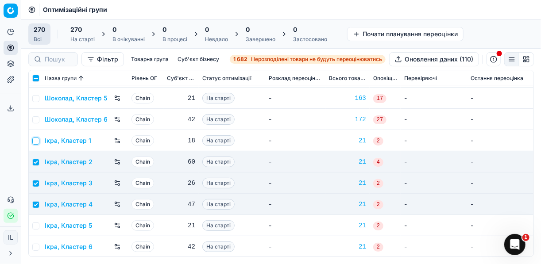
drag, startPoint x: 35, startPoint y: 137, endPoint x: 38, endPoint y: 148, distance: 11.1
click at [35, 139] on input "checkbox" at bounding box center [35, 141] width 7 height 7
checkbox input "true"
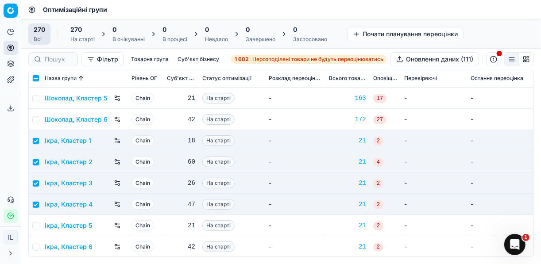
click at [38, 229] on td at bounding box center [35, 225] width 12 height 21
click at [40, 225] on tr "Ікра, Кластер 5 Chain 21 На старті - 21 2 - -" at bounding box center [281, 225] width 505 height 21
drag, startPoint x: 38, startPoint y: 224, endPoint x: 37, endPoint y: 232, distance: 7.5
click at [37, 224] on input "checkbox" at bounding box center [35, 226] width 7 height 7
checkbox input "true"
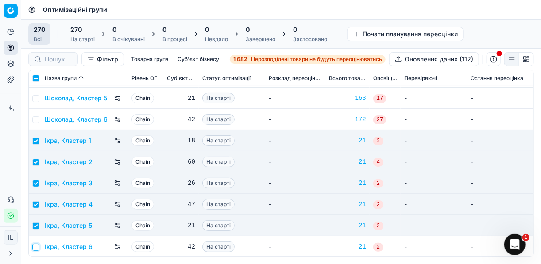
click at [36, 245] on input "checkbox" at bounding box center [35, 247] width 7 height 7
checkbox input "true"
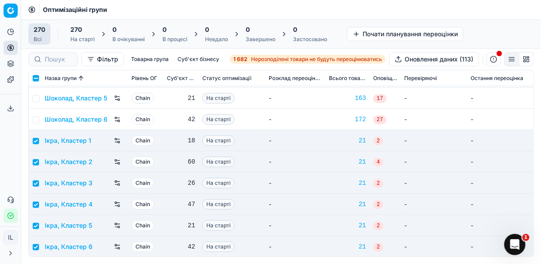
click at [79, 38] on div "На старті" at bounding box center [82, 39] width 24 height 7
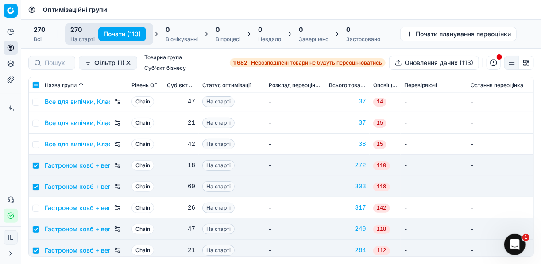
scroll to position [638, 0]
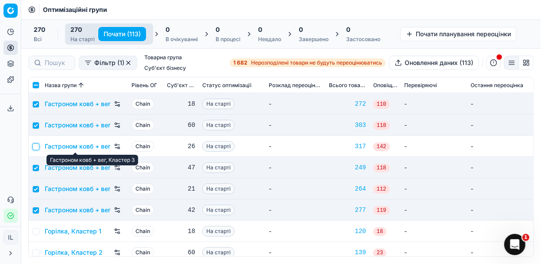
click at [36, 145] on input "checkbox" at bounding box center [35, 146] width 7 height 7
checkbox input "true"
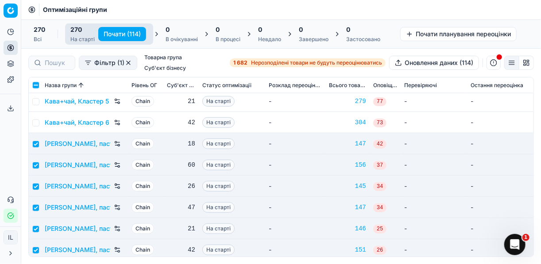
scroll to position [1842, 0]
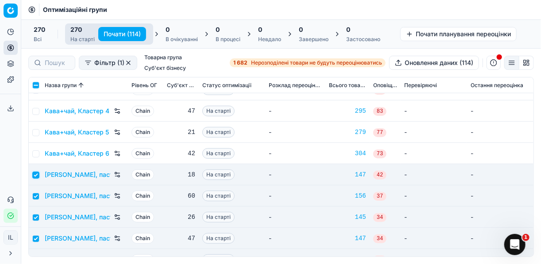
click at [35, 177] on input "checkbox" at bounding box center [35, 175] width 7 height 7
checkbox input "false"
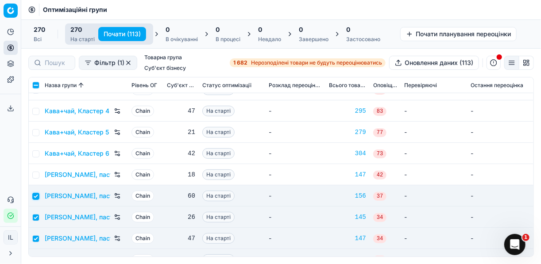
click at [37, 196] on input "checkbox" at bounding box center [35, 196] width 7 height 7
checkbox input "false"
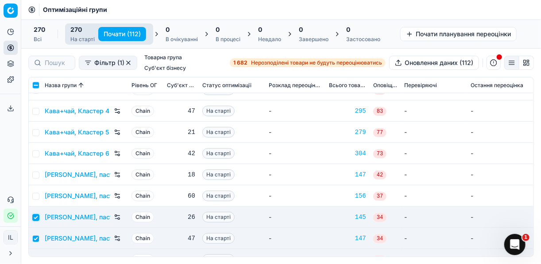
click at [35, 215] on input "checkbox" at bounding box center [35, 217] width 7 height 7
checkbox input "false"
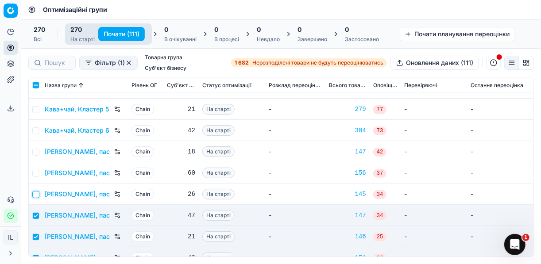
scroll to position [1878, 0]
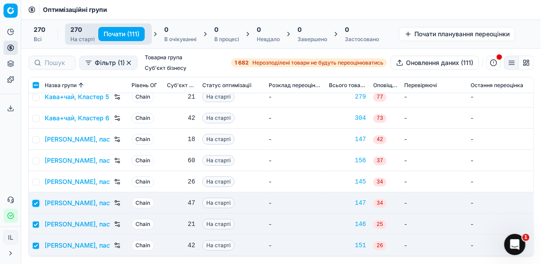
click at [36, 201] on input "checkbox" at bounding box center [35, 203] width 7 height 7
checkbox input "false"
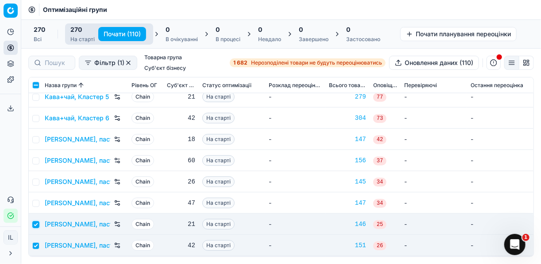
click at [37, 225] on input "checkbox" at bounding box center [35, 224] width 7 height 7
checkbox input "false"
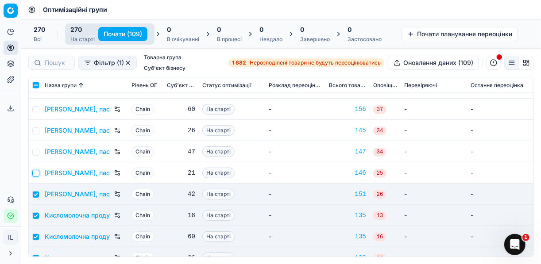
scroll to position [1948, 0]
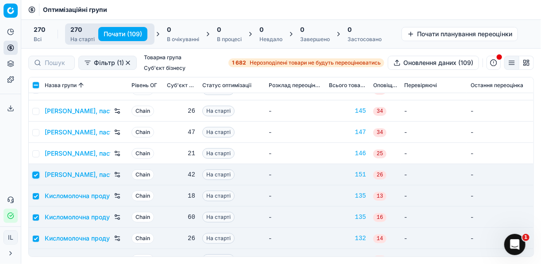
click at [37, 175] on input "checkbox" at bounding box center [35, 175] width 7 height 7
checkbox input "false"
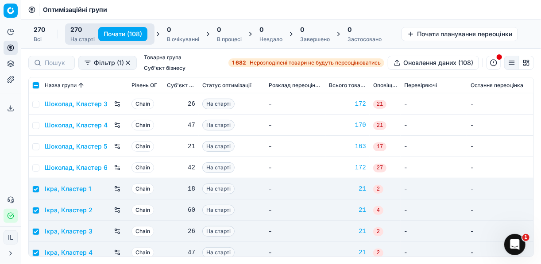
scroll to position [5575, 0]
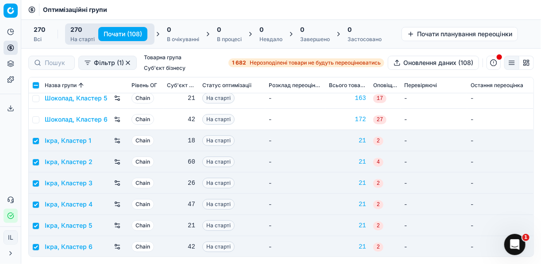
click at [114, 34] on button "Почати (108)" at bounding box center [122, 34] width 49 height 14
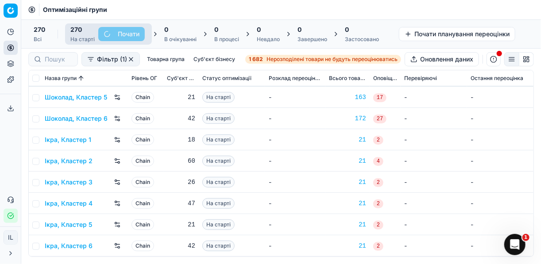
checkbox input "false"
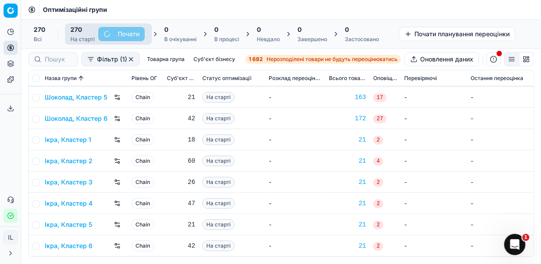
checkbox input "false"
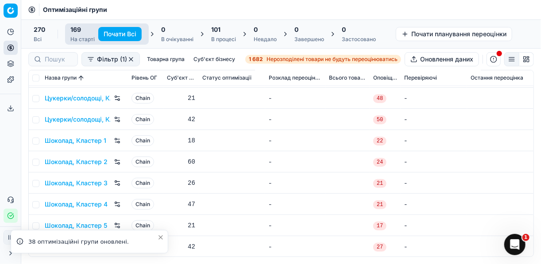
scroll to position [3272, 0]
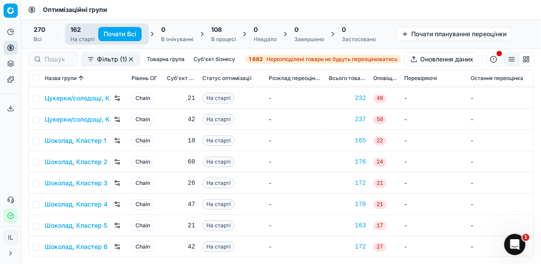
click at [224, 32] on div "108" at bounding box center [223, 29] width 25 height 9
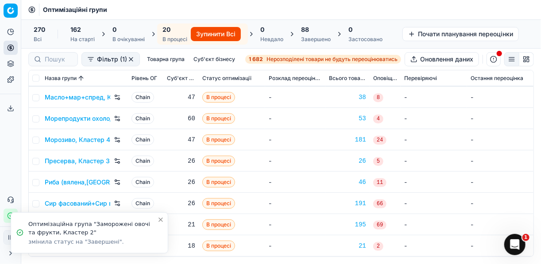
scroll to position [254, 0]
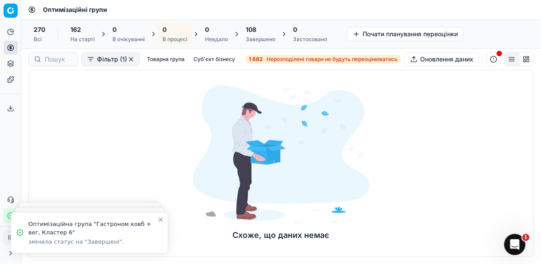
click at [259, 31] on div "108" at bounding box center [261, 29] width 30 height 9
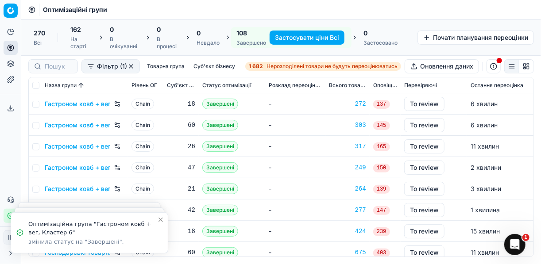
click at [294, 38] on button "Застосувати ціни Всі" at bounding box center [307, 38] width 75 height 14
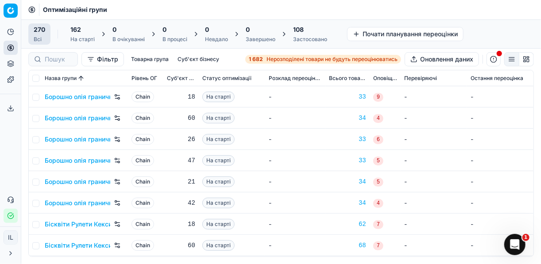
click at [321, 37] on div "Застосовано" at bounding box center [310, 39] width 34 height 7
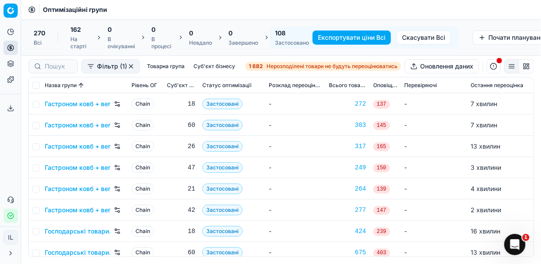
click at [330, 40] on button "Експортувати ціни Всі" at bounding box center [352, 38] width 78 height 14
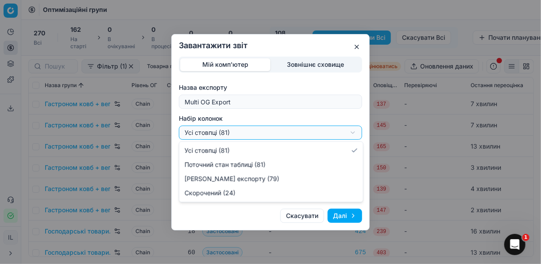
click at [353, 133] on div "Завантажити звіт Мій комп'ютер Зовнішнє сховище Назва експорту Multi OG Export …" at bounding box center [270, 132] width 541 height 264
select select "a9134834-9553-4c73-ac5c-c823406624b7"
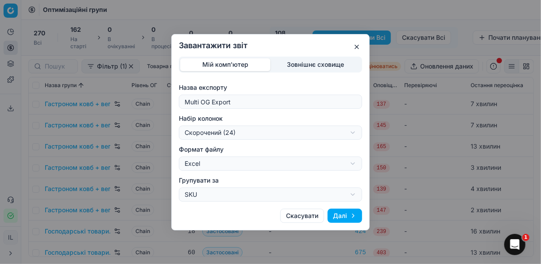
click at [340, 210] on button "Далі" at bounding box center [345, 216] width 35 height 14
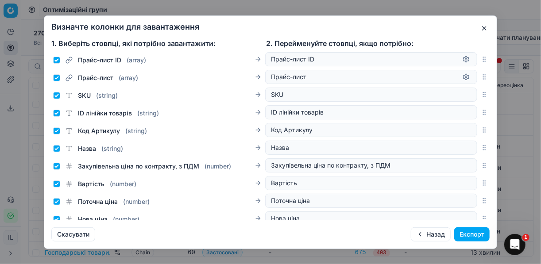
click at [465, 235] on button "Експорт" at bounding box center [471, 235] width 35 height 14
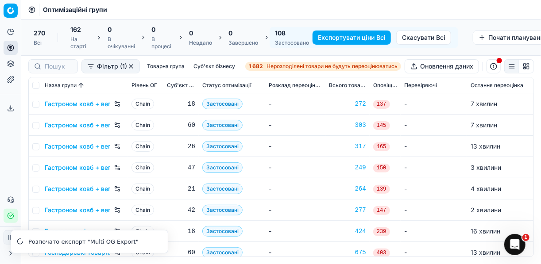
click at [494, 69] on button "button" at bounding box center [494, 66] width 14 height 14
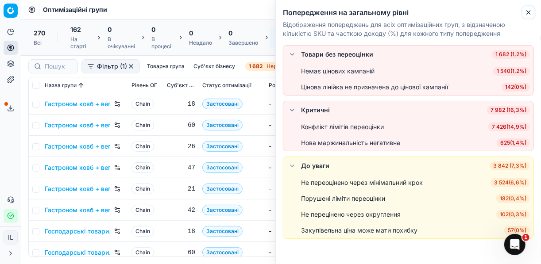
click at [533, 9] on button "Close" at bounding box center [528, 12] width 11 height 11
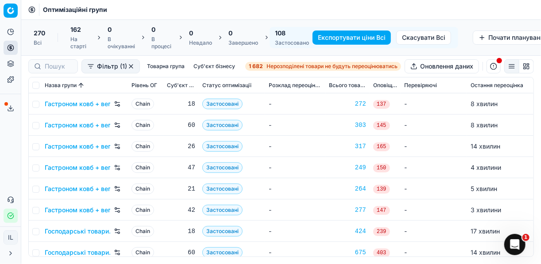
click at [10, 108] on polyline at bounding box center [10, 108] width 3 height 1
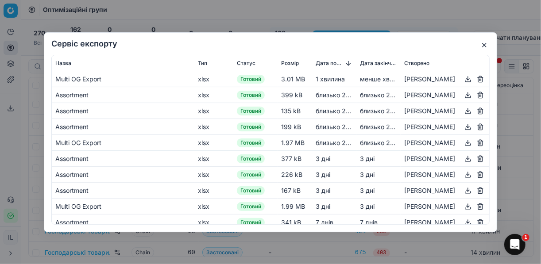
click at [464, 79] on button "button" at bounding box center [468, 79] width 11 height 11
drag, startPoint x: 530, startPoint y: 118, endPoint x: 516, endPoint y: 89, distance: 32.7
click at [530, 118] on div "Сервіс експорту Назва Тип Статус Розмір Дата початку Дата закінчення Створено M…" at bounding box center [270, 132] width 541 height 264
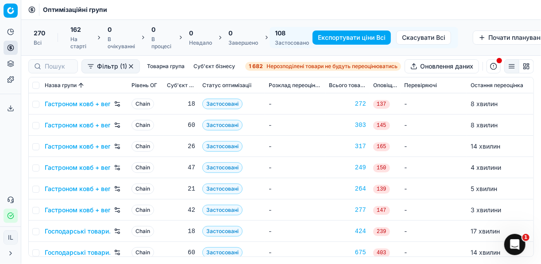
click at [494, 67] on button "button" at bounding box center [494, 66] width 14 height 14
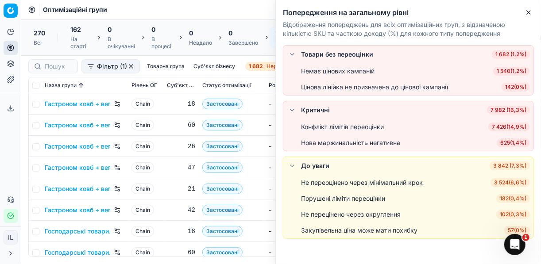
click at [512, 125] on span "7 426 ( 14,9% )" at bounding box center [509, 127] width 42 height 9
click at [512, 125] on div "Конфлікт лімітів переоцінки 7 426 ( 14,9% )" at bounding box center [415, 127] width 229 height 9
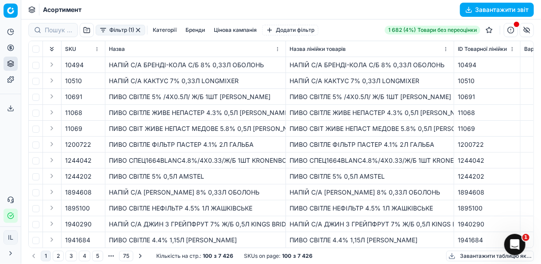
click at [164, 30] on button "Категорії" at bounding box center [164, 30] width 31 height 11
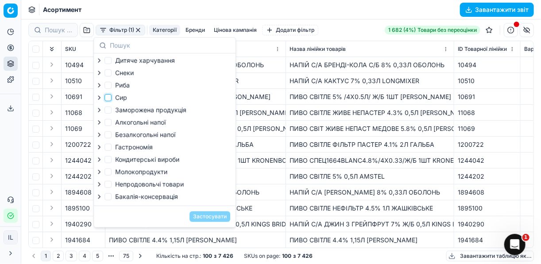
click at [108, 100] on input "Сир" at bounding box center [108, 97] width 7 height 7
checkbox input "true"
click at [108, 174] on input "Молокопродукти" at bounding box center [108, 172] width 7 height 7
checkbox input "true"
click at [205, 221] on button "Застосувати" at bounding box center [210, 217] width 41 height 11
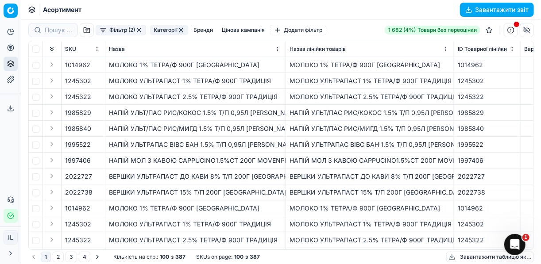
click at [469, 7] on button "Завантажити звіт" at bounding box center [497, 10] width 74 height 14
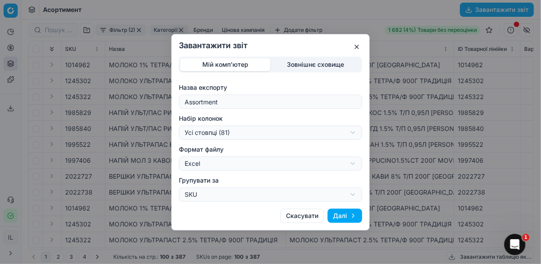
click at [352, 132] on div "Завантажити звіт Мій комп'ютер Зовнішнє сховище Назва експорту Assortment Набір…" at bounding box center [270, 132] width 541 height 264
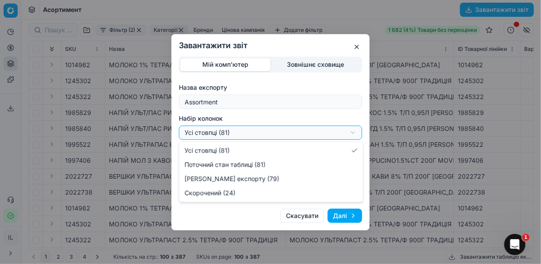
select select "a9134834-9553-4c73-ac5c-c823406624b7"
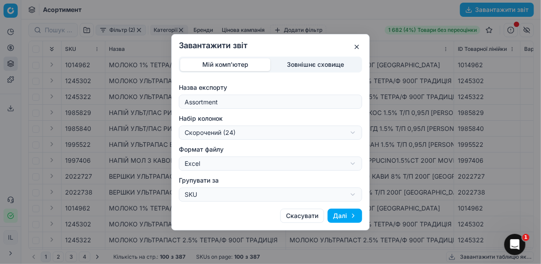
click at [340, 213] on button "Далі" at bounding box center [345, 216] width 35 height 14
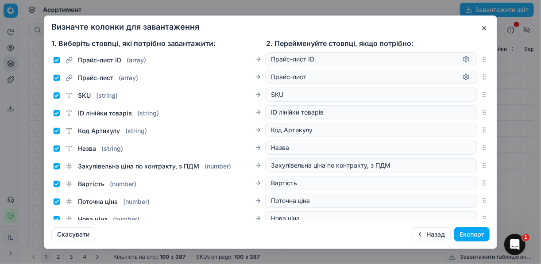
click at [469, 238] on button "Експорт" at bounding box center [471, 235] width 35 height 14
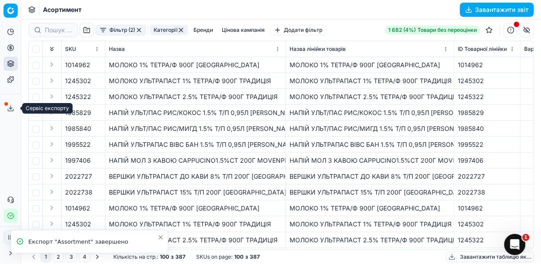
click at [13, 108] on icon at bounding box center [10, 108] width 7 height 7
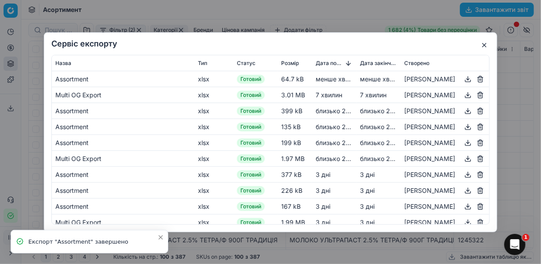
click at [463, 80] on button "button" at bounding box center [468, 79] width 11 height 11
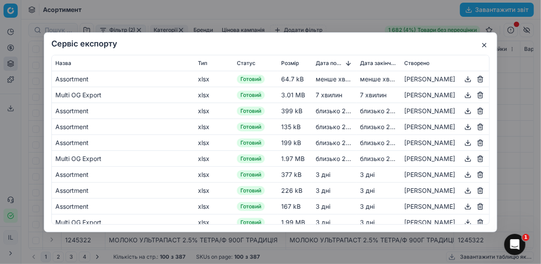
click at [485, 43] on button "button" at bounding box center [484, 45] width 11 height 11
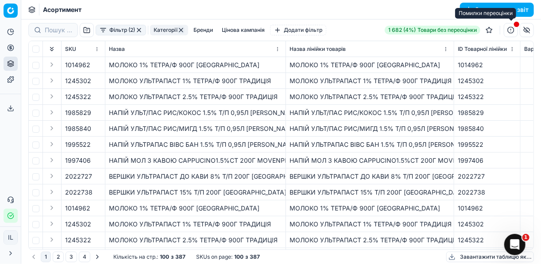
click at [509, 31] on button "button" at bounding box center [511, 30] width 14 height 14
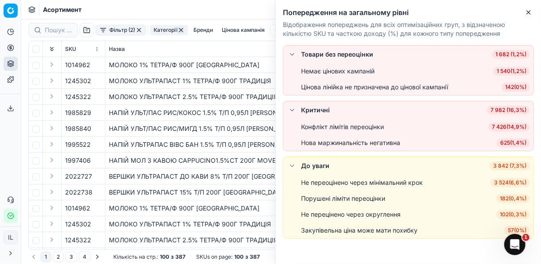
click at [508, 128] on span "7 426 ( 14,9% )" at bounding box center [509, 127] width 42 height 9
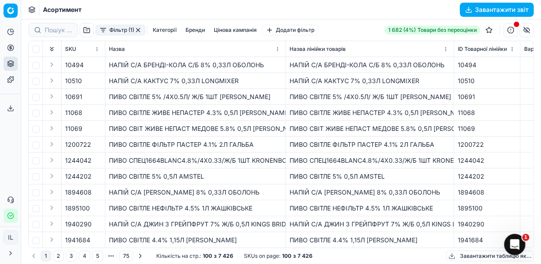
click at [167, 32] on button "Категорії" at bounding box center [164, 30] width 31 height 11
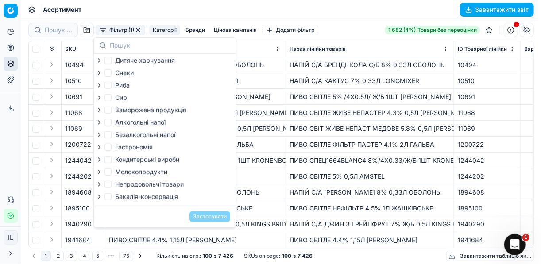
click at [113, 184] on label "Непродовольчі товари" at bounding box center [144, 184] width 79 height 9
click at [112, 184] on input "Непродовольчі товари" at bounding box center [108, 184] width 7 height 7
checkbox input "true"
click at [220, 222] on button "Застосувати" at bounding box center [210, 217] width 41 height 11
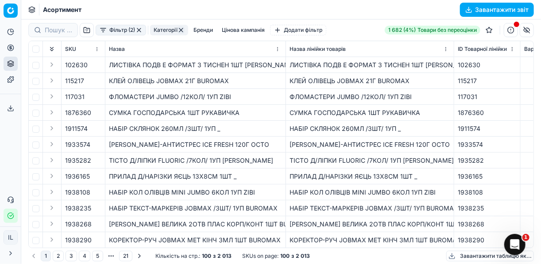
click at [11, 102] on button "Сервіс експорту" at bounding box center [11, 108] width 14 height 14
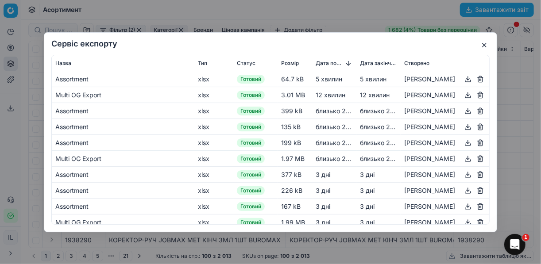
click at [483, 42] on button "button" at bounding box center [484, 45] width 11 height 11
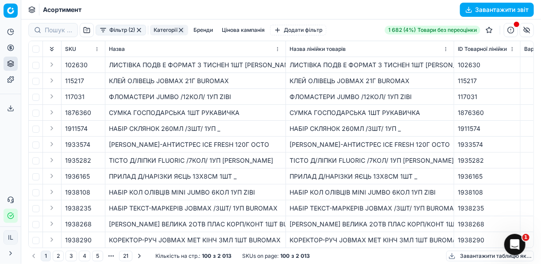
click at [167, 29] on button "Категорії" at bounding box center [169, 30] width 38 height 11
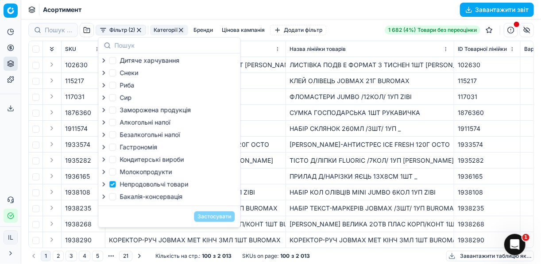
click at [323, 147] on div "[PERSON_NAME]-АНТИСТРЕС ICE FRESH 120Г ОСТО" at bounding box center [370, 144] width 161 height 9
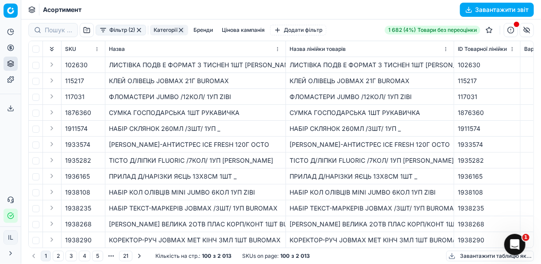
click at [469, 7] on button "Завантажити звіт" at bounding box center [497, 10] width 74 height 14
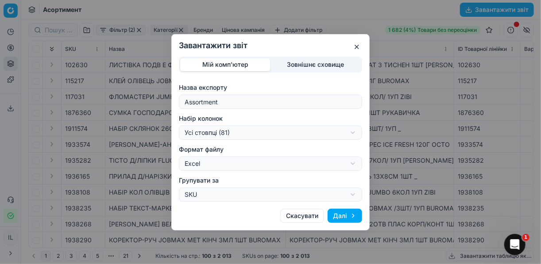
click at [354, 132] on div "Завантажити звіт Мій комп'ютер Зовнішнє сховище Назва експорту Assortment Набір…" at bounding box center [270, 132] width 541 height 264
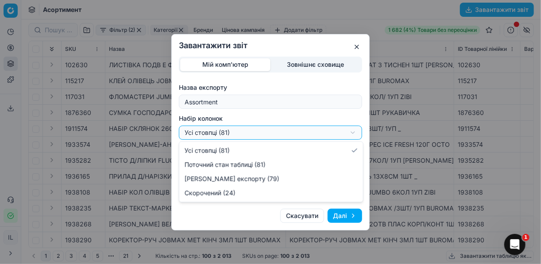
select select "a9134834-9553-4c73-ac5c-c823406624b7"
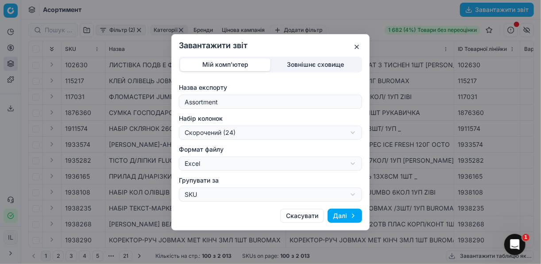
click at [342, 216] on button "Далі" at bounding box center [345, 216] width 35 height 14
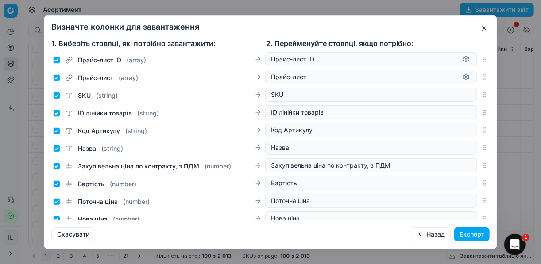
click at [469, 230] on button "Експорт" at bounding box center [471, 235] width 35 height 14
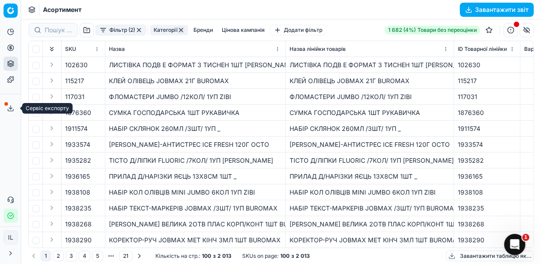
click at [9, 109] on icon at bounding box center [10, 108] width 7 height 7
click at [469, 8] on div "Сервіс експорту Назва Тип Статус Розмір Дата початку Дата закінчення Створено A…" at bounding box center [270, 132] width 541 height 264
click at [5, 111] on button "Сервіс експорту" at bounding box center [11, 108] width 14 height 14
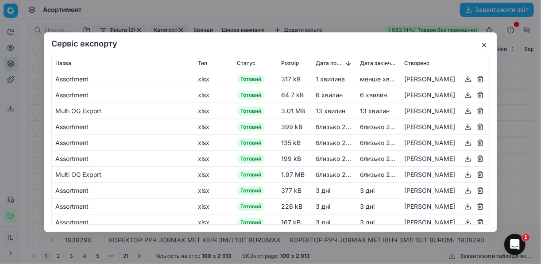
click at [318, 79] on span "1 хвилина" at bounding box center [330, 79] width 29 height 8
drag, startPoint x: 318, startPoint y: 79, endPoint x: 275, endPoint y: 81, distance: 43.0
click at [278, 81] on td "317 kB" at bounding box center [295, 79] width 35 height 16
click at [463, 80] on button "button" at bounding box center [468, 79] width 11 height 11
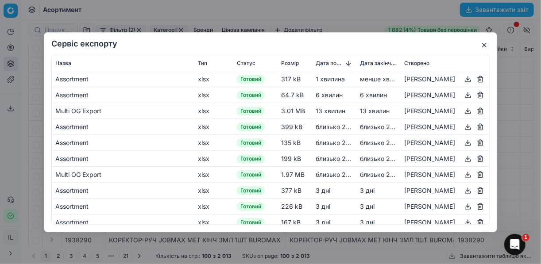
click at [484, 45] on button "button" at bounding box center [484, 45] width 11 height 11
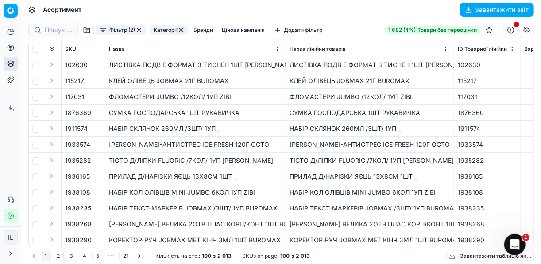
click at [137, 31] on button "button" at bounding box center [139, 30] width 7 height 7
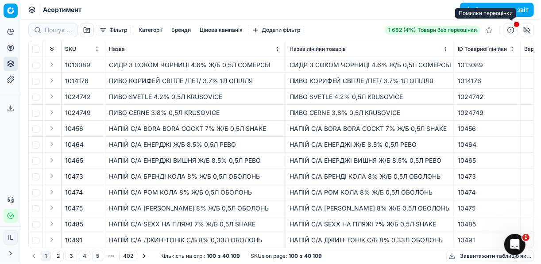
click at [510, 31] on button "button" at bounding box center [511, 30] width 14 height 14
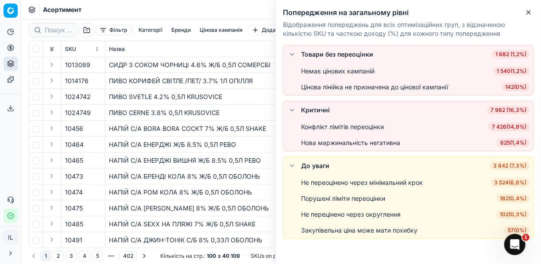
click at [513, 128] on span "7 426 ( 14,9% )" at bounding box center [509, 127] width 42 height 9
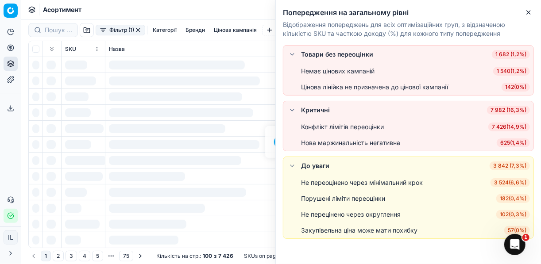
click at [513, 128] on div "Конфлікт лімітів переоцінки 7 426 ( 14,9% )" at bounding box center [415, 127] width 229 height 9
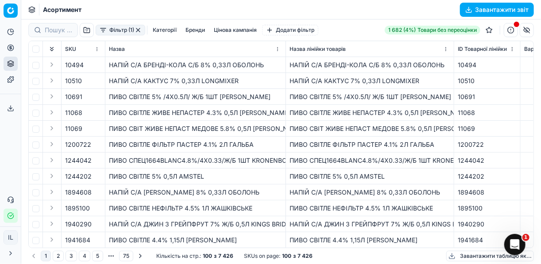
click at [161, 29] on button "Категорії" at bounding box center [164, 30] width 31 height 11
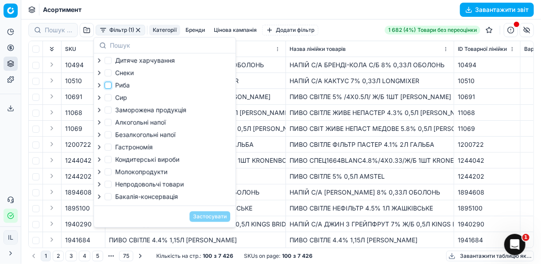
click at [111, 85] on input "Риба" at bounding box center [108, 85] width 7 height 7
checkbox input "true"
click at [109, 110] on input "Заморожена продукція" at bounding box center [108, 110] width 7 height 7
checkbox input "true"
click at [110, 175] on input "Молокопродукти" at bounding box center [108, 172] width 7 height 7
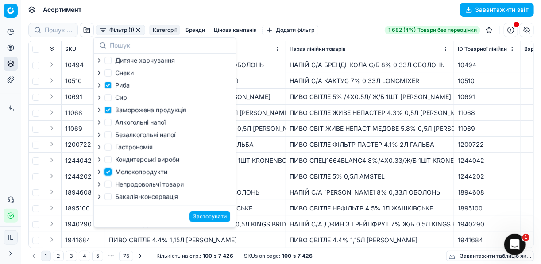
click at [110, 175] on input "Молокопродукти" at bounding box center [108, 172] width 7 height 7
checkbox input "false"
click at [109, 150] on input "Гастрономія" at bounding box center [108, 147] width 7 height 7
checkbox input "true"
click at [209, 219] on button "Застосувати" at bounding box center [210, 217] width 41 height 11
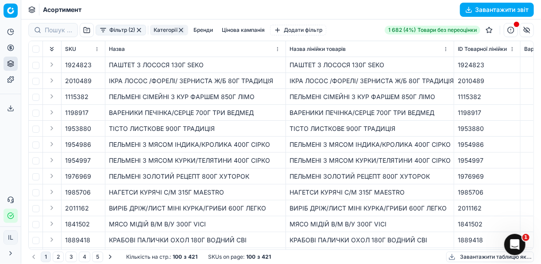
click at [472, 8] on button "Завантажити звіт" at bounding box center [497, 10] width 74 height 14
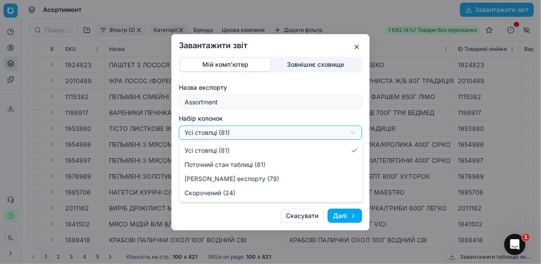
click at [354, 132] on div "Завантажити звіт Мій комп'ютер Зовнішнє сховище Назва експорту Assortment Набір…" at bounding box center [270, 132] width 541 height 264
select select "a9134834-9553-4c73-ac5c-c823406624b7"
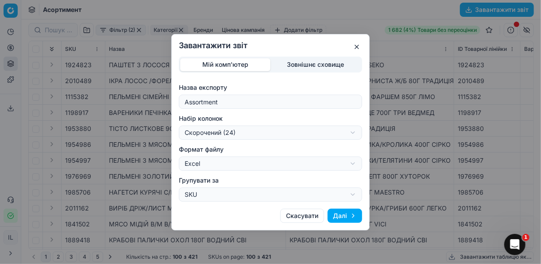
click at [348, 213] on button "Далі" at bounding box center [345, 216] width 35 height 14
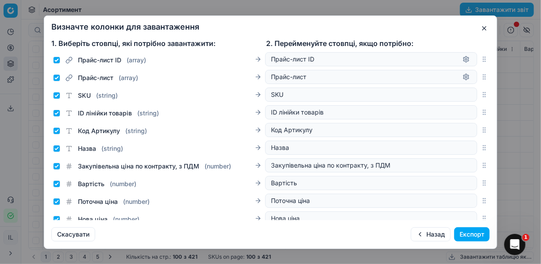
click at [475, 236] on button "Експорт" at bounding box center [471, 235] width 35 height 14
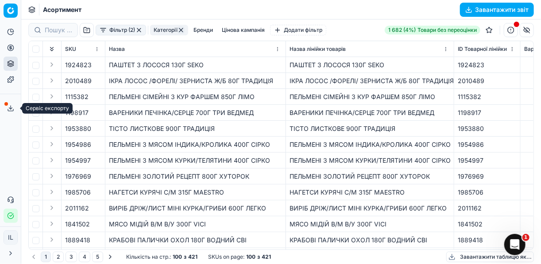
click at [11, 107] on icon at bounding box center [10, 108] width 7 height 7
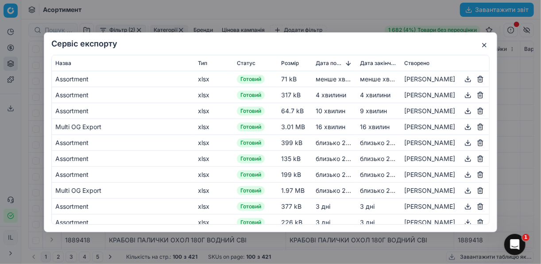
click at [464, 80] on button "button" at bounding box center [468, 79] width 11 height 11
click at [518, 99] on div "Сервіс експорту Назва Тип Статус Розмір Дата початку Дата закінчення Створено A…" at bounding box center [270, 132] width 541 height 264
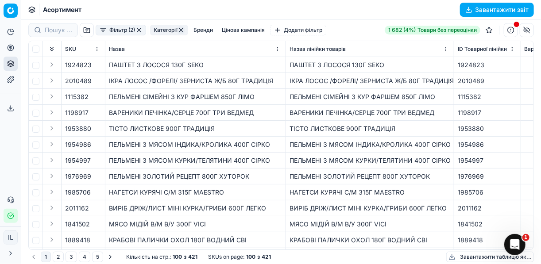
click at [140, 31] on button "button" at bounding box center [139, 30] width 7 height 7
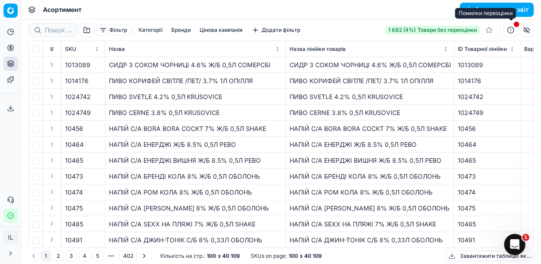
click at [511, 32] on button "button" at bounding box center [511, 30] width 14 height 14
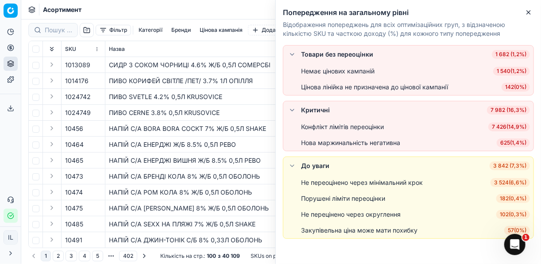
click at [501, 142] on span "625 ( 1,4% )" at bounding box center [513, 143] width 33 height 9
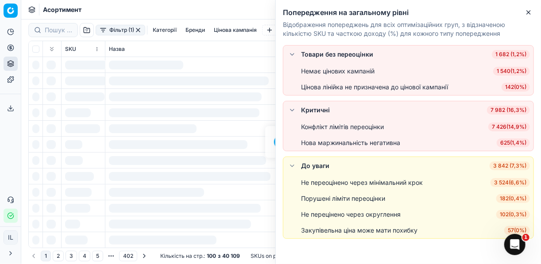
click at [501, 142] on div "Нова маржинальність негативна 625 ( 1,4% )" at bounding box center [415, 143] width 229 height 9
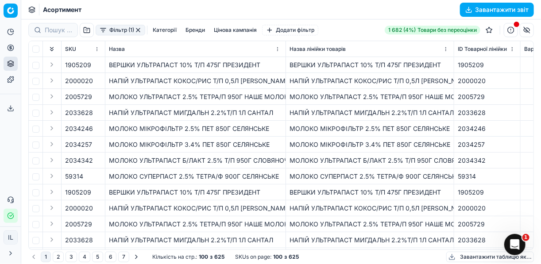
click at [471, 12] on button "Завантажити звіт" at bounding box center [497, 10] width 74 height 14
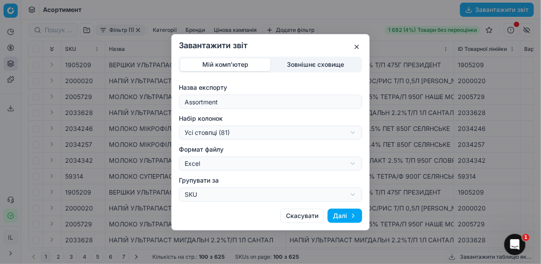
click at [346, 214] on button "Далі" at bounding box center [345, 216] width 35 height 14
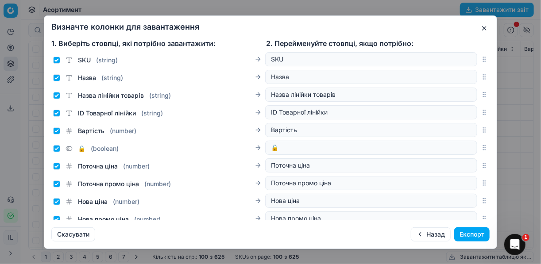
click at [472, 234] on button "Експорт" at bounding box center [471, 235] width 35 height 14
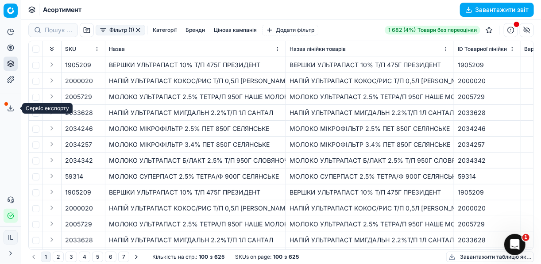
click at [12, 105] on icon at bounding box center [10, 108] width 7 height 7
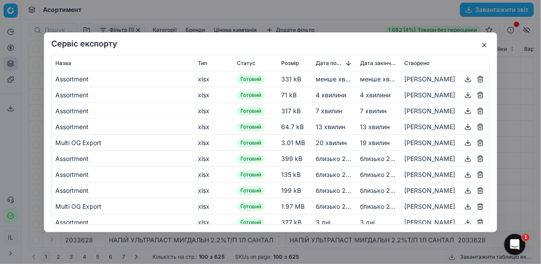
click at [463, 78] on button "button" at bounding box center [468, 79] width 11 height 11
click at [487, 41] on button "button" at bounding box center [484, 45] width 11 height 11
